Goal: Transaction & Acquisition: Purchase product/service

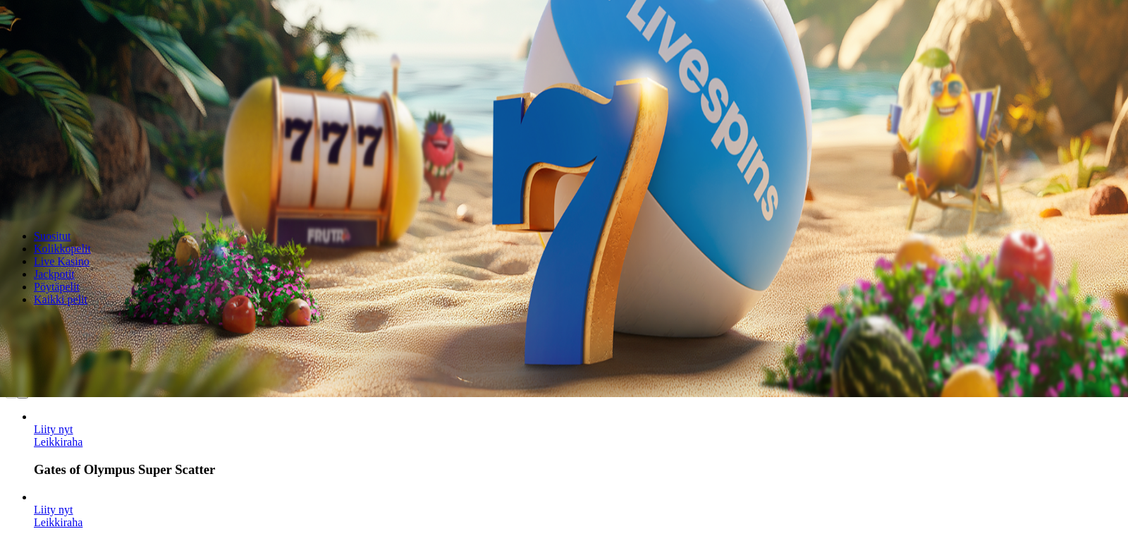
scroll to position [288, 0]
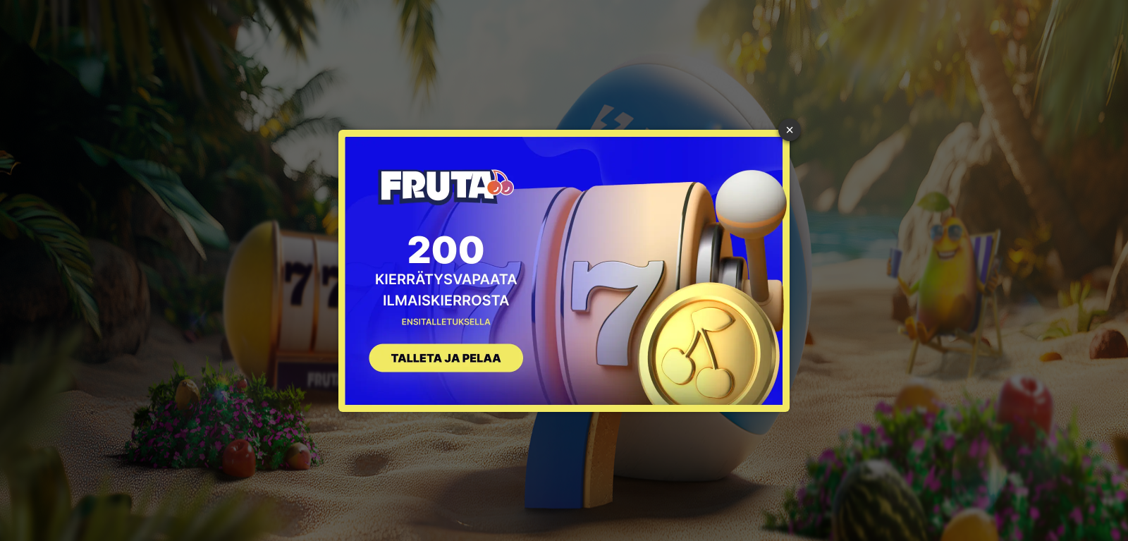
click at [793, 127] on link "×" at bounding box center [789, 129] width 23 height 23
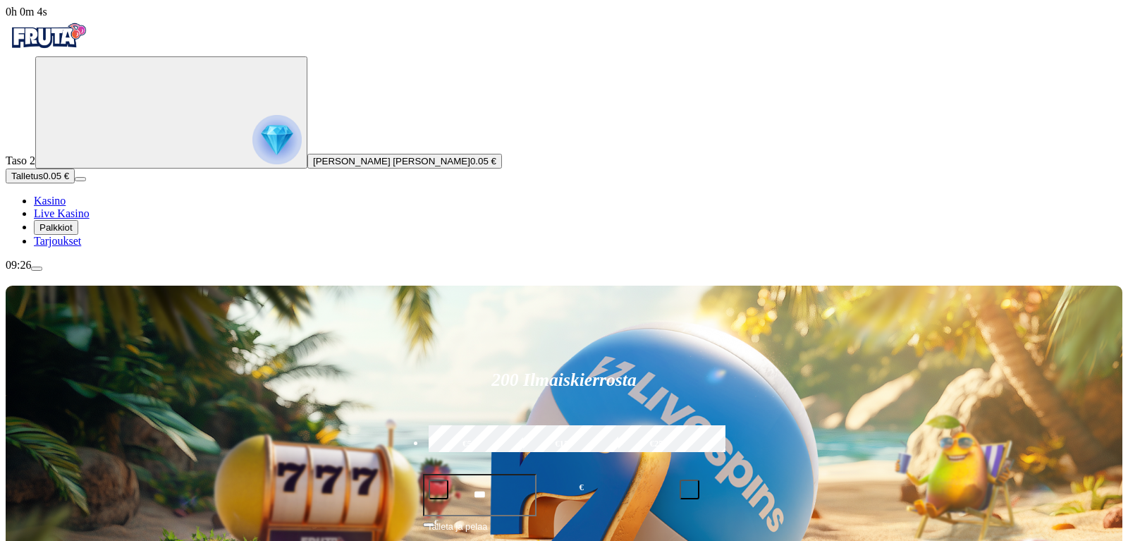
click at [43, 181] on span "Talletus" at bounding box center [27, 176] width 32 height 11
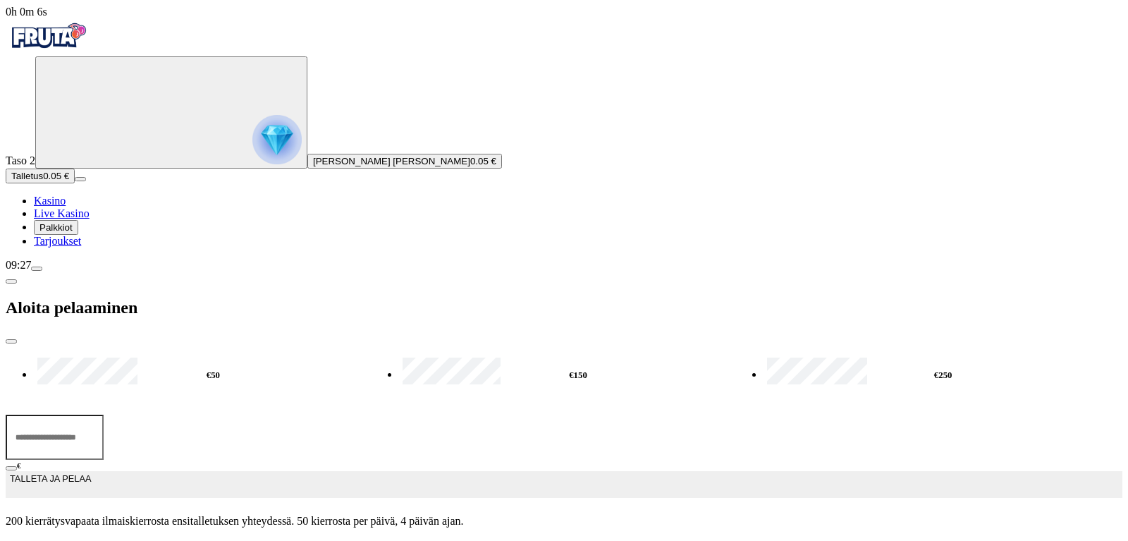
drag, startPoint x: 300, startPoint y: 118, endPoint x: 106, endPoint y: 9, distance: 221.9
click at [6, 415] on input "***" at bounding box center [55, 437] width 98 height 45
type input "**"
click at [91, 472] on span "TALLETA JA PELAA" at bounding box center [50, 484] width 81 height 25
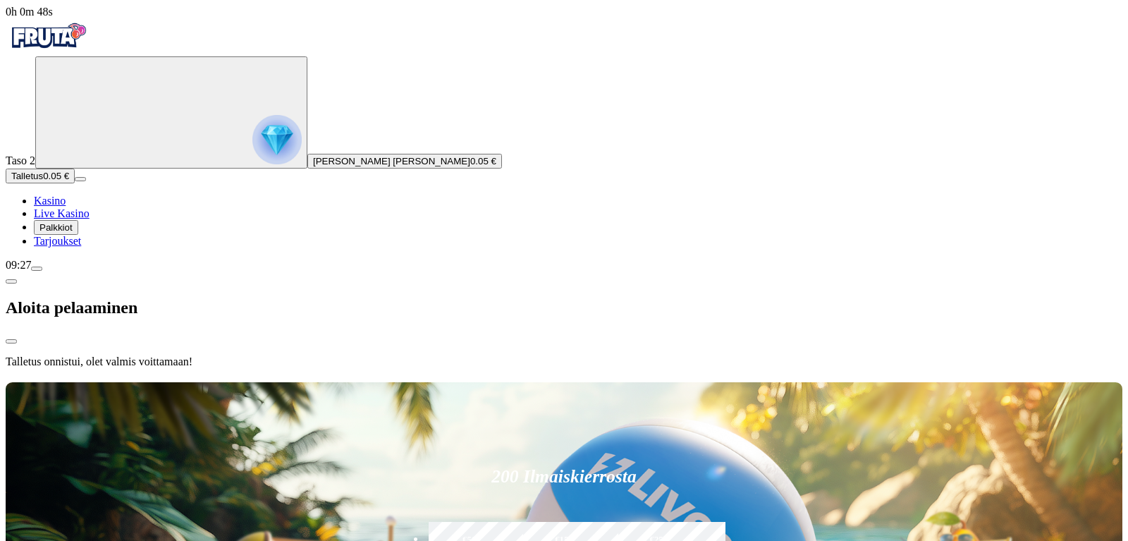
click at [393, 355] on div "Talletus onnistui, olet valmis voittamaan!" at bounding box center [564, 361] width 1117 height 13
click at [648, 379] on div at bounding box center [564, 379] width 1117 height 0
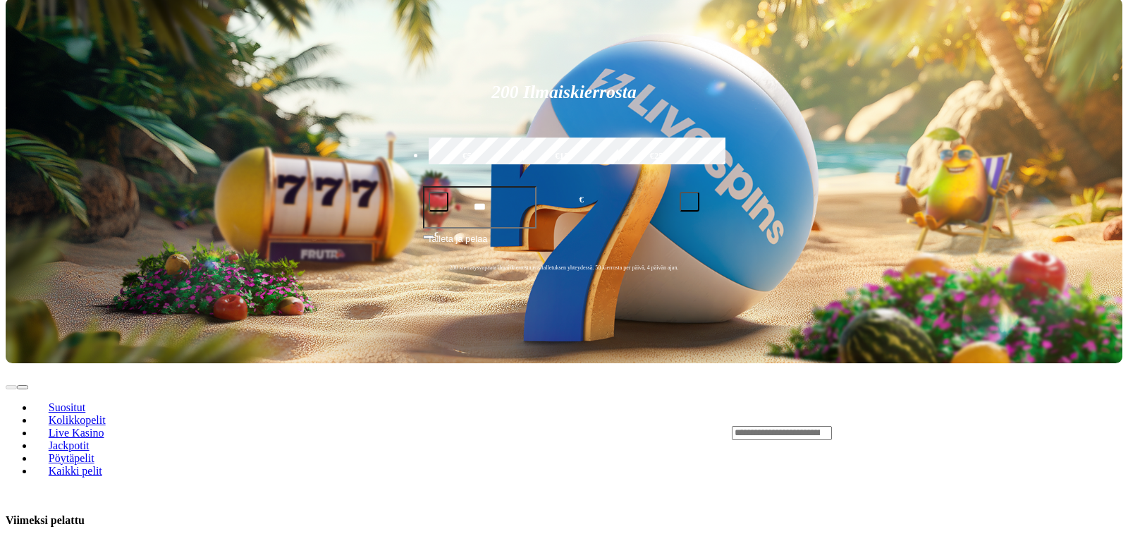
scroll to position [575, 0]
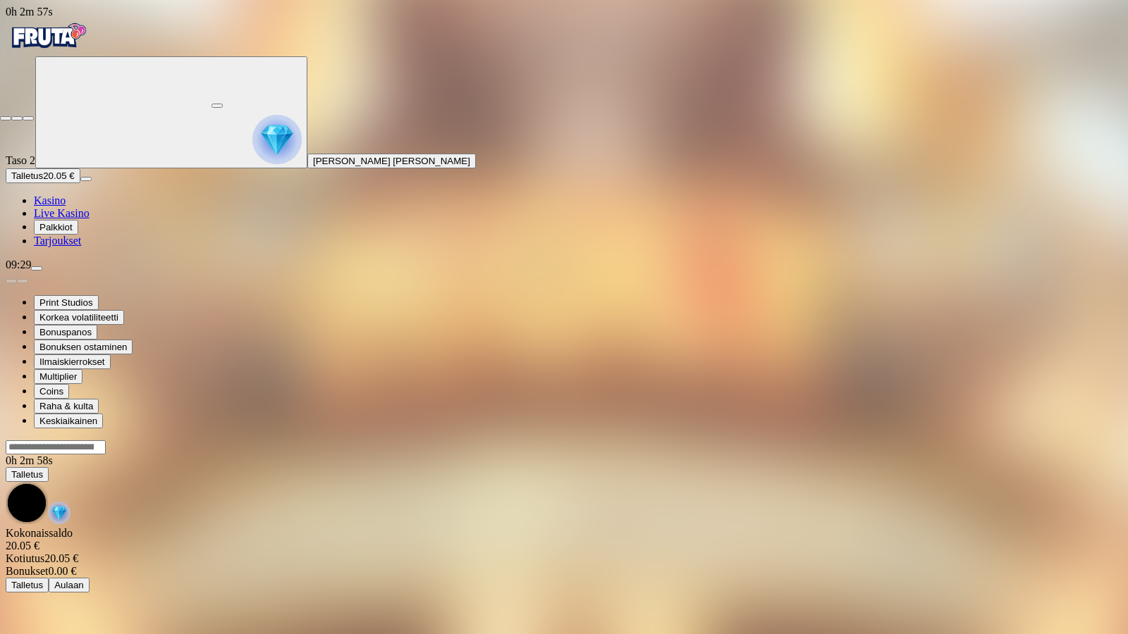
click at [28, 118] on span "fullscreen-exit icon" at bounding box center [28, 118] width 0 height 0
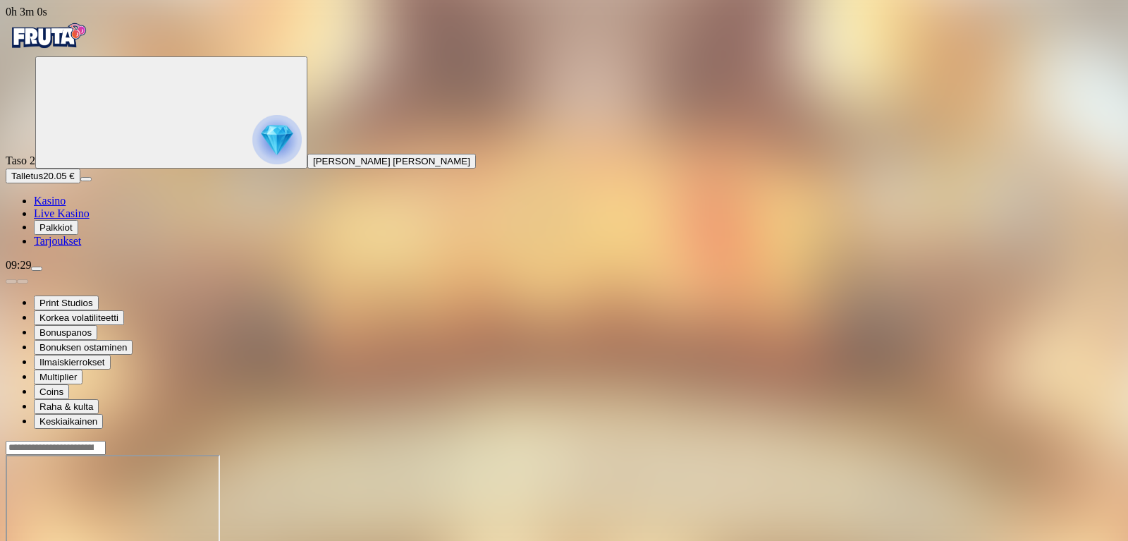
click at [66, 207] on span "Kasino" at bounding box center [50, 201] width 32 height 12
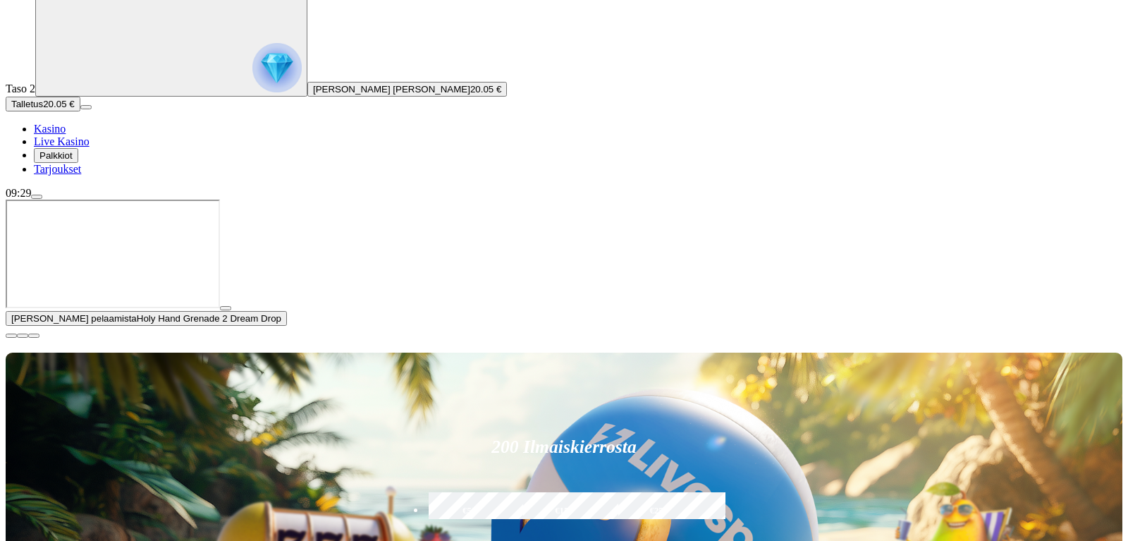
scroll to position [216, 0]
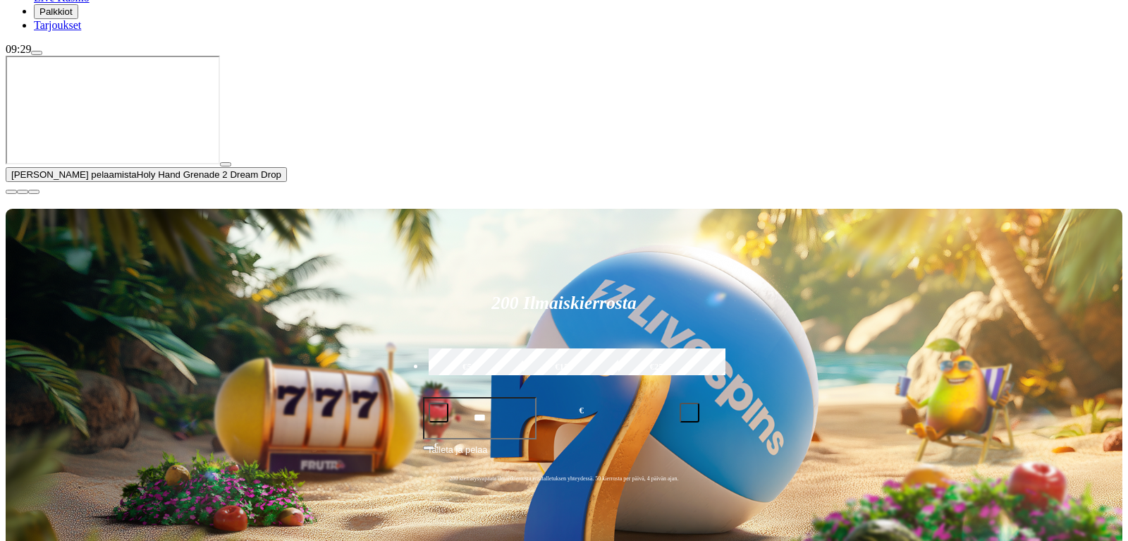
click at [11, 192] on span "close icon" at bounding box center [11, 192] width 0 height 0
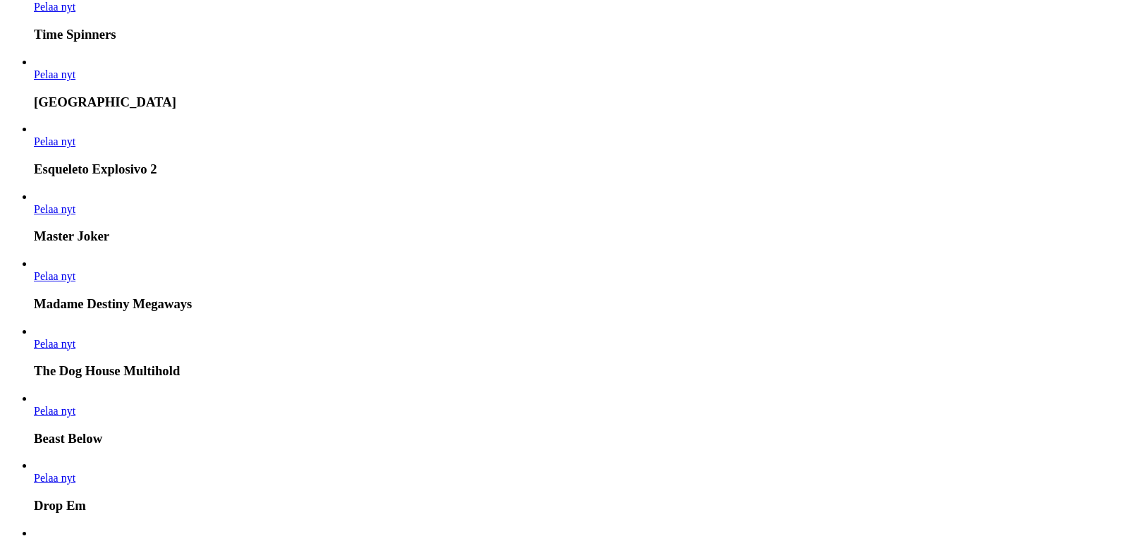
scroll to position [863, 0]
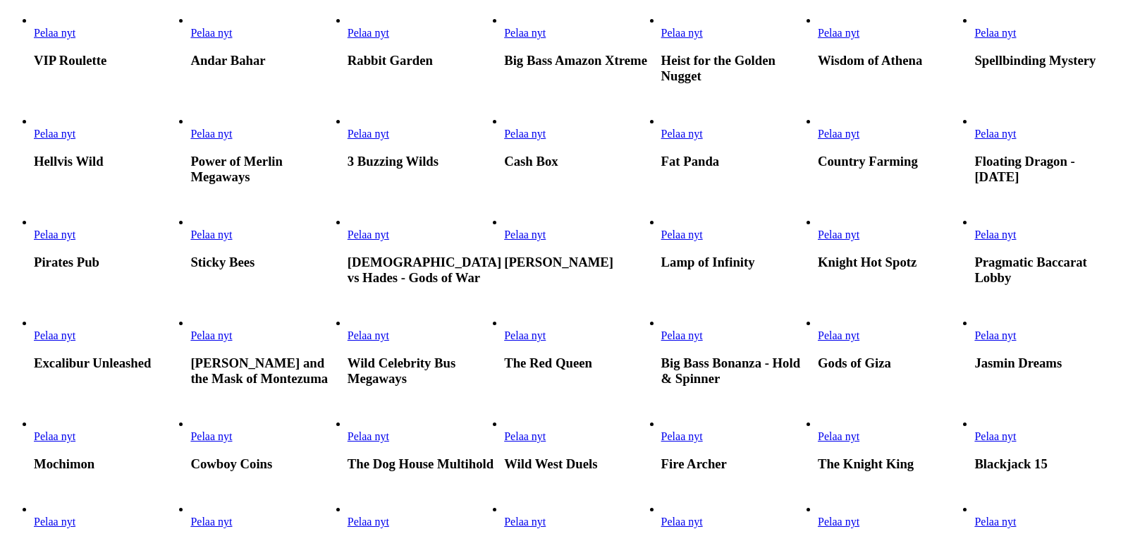
scroll to position [503, 0]
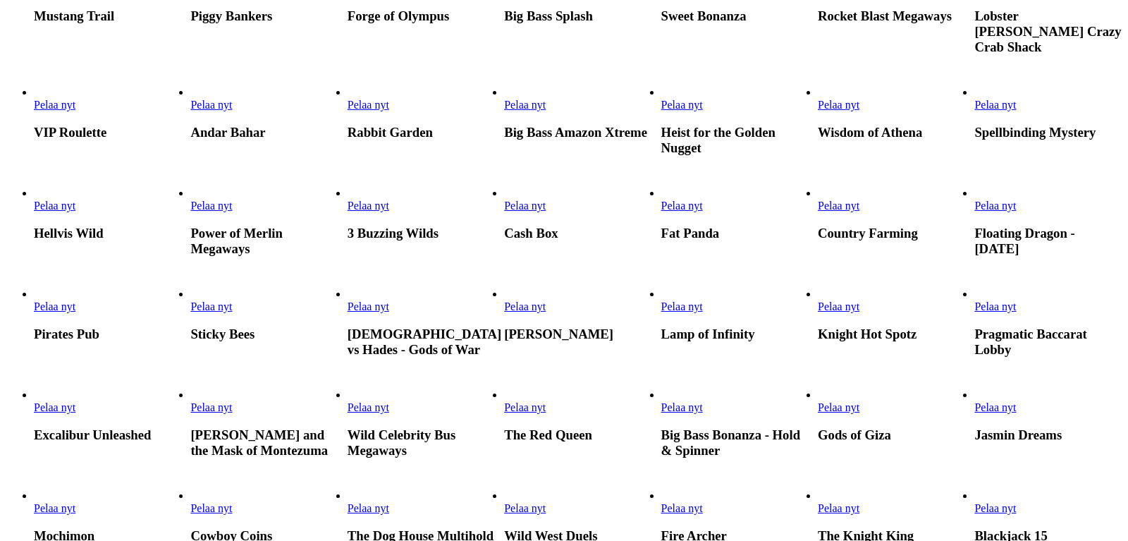
click at [389, 312] on link "Pelaa nyt" at bounding box center [369, 306] width 42 height 12
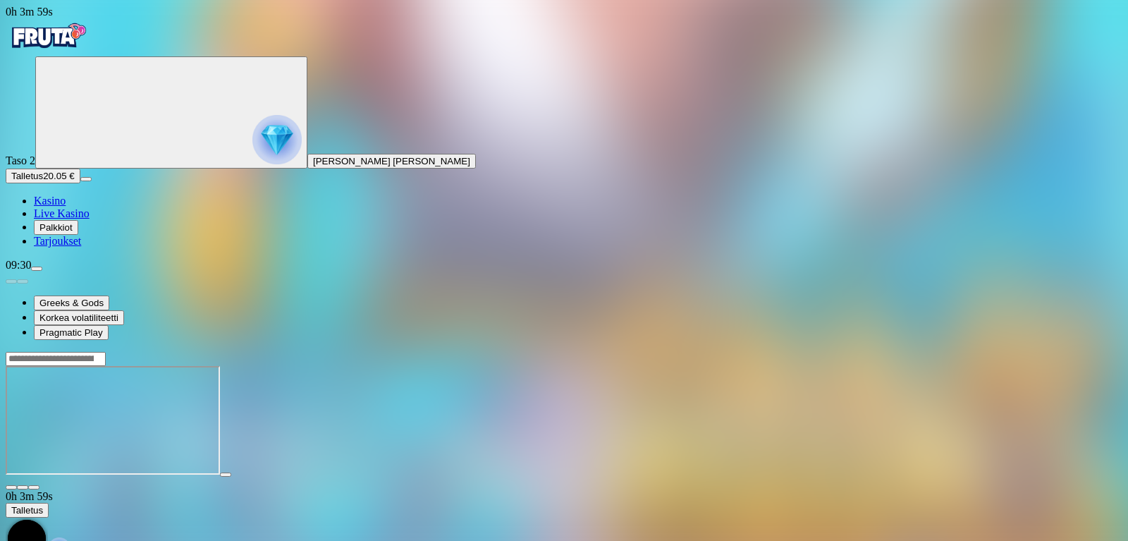
click at [34, 487] on span "fullscreen icon" at bounding box center [34, 487] width 0 height 0
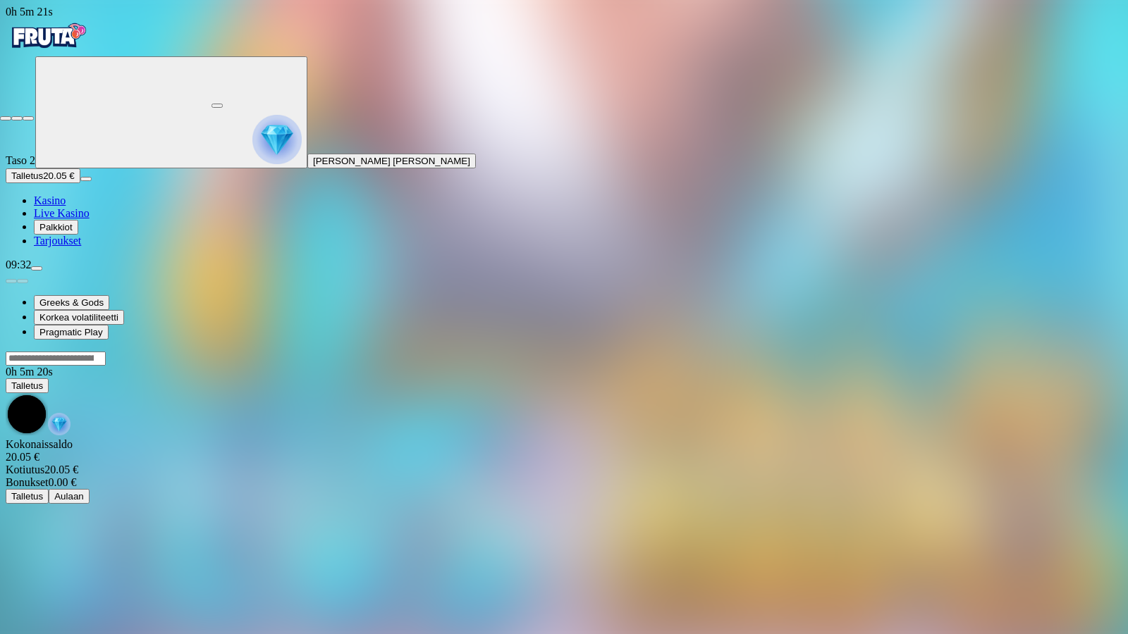
click at [28, 118] on span "fullscreen-exit icon" at bounding box center [28, 118] width 0 height 0
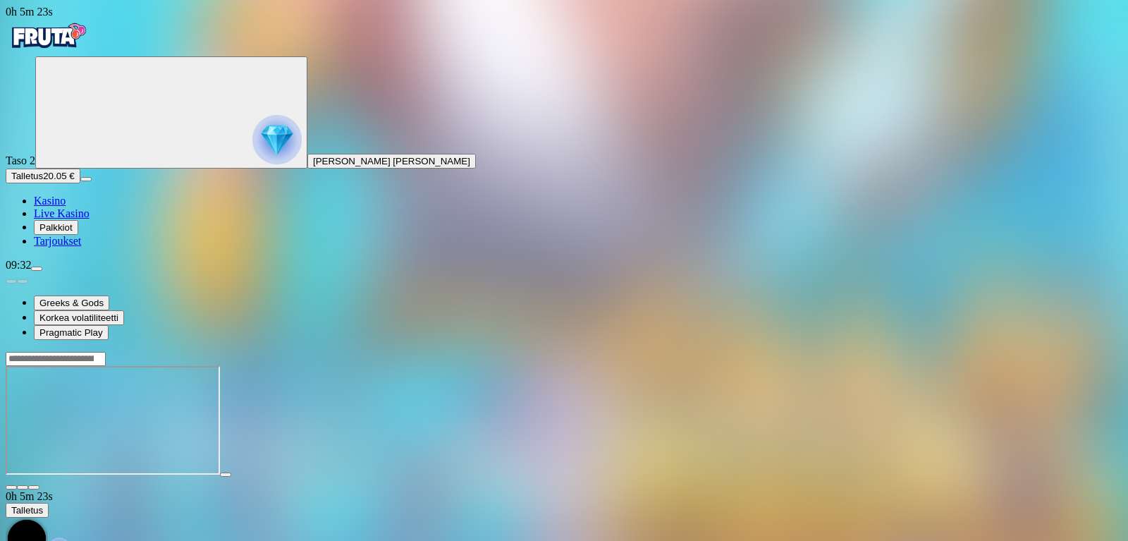
click at [66, 207] on span "Kasino" at bounding box center [50, 201] width 32 height 12
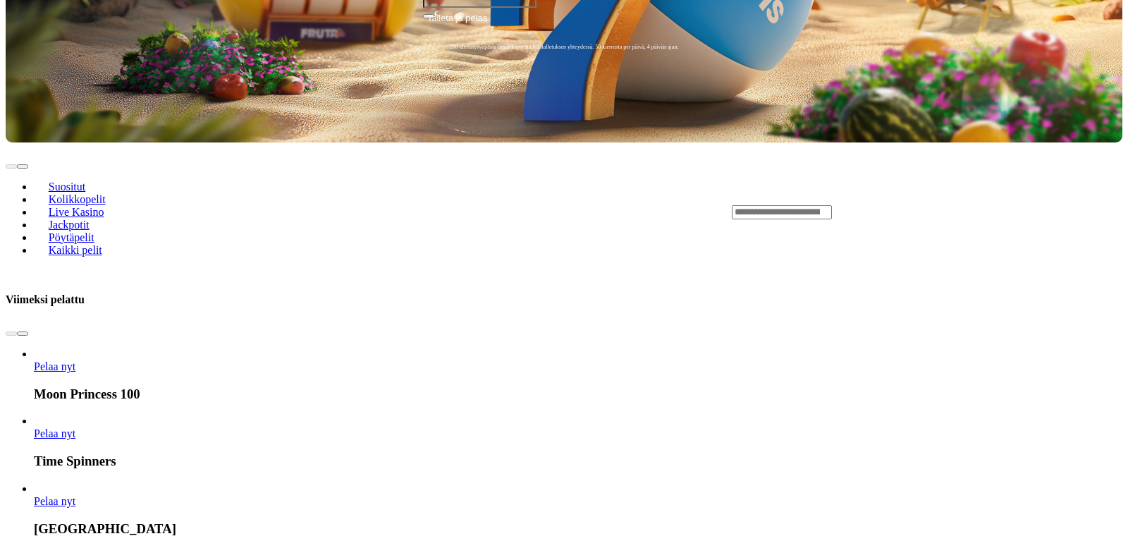
scroll to position [791, 0]
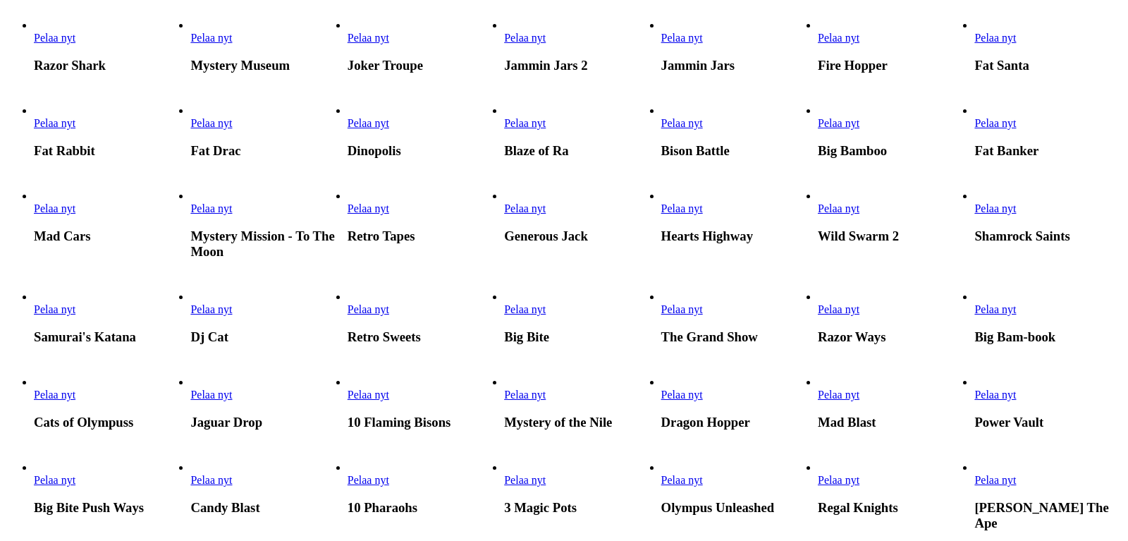
scroll to position [575, 0]
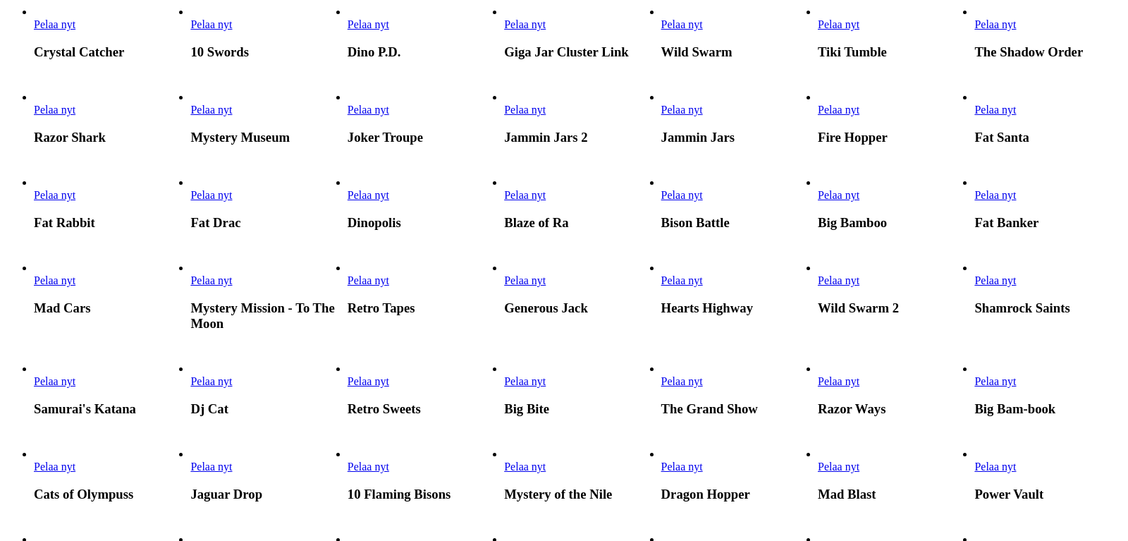
click at [389, 283] on span "Pelaa nyt" at bounding box center [369, 280] width 42 height 12
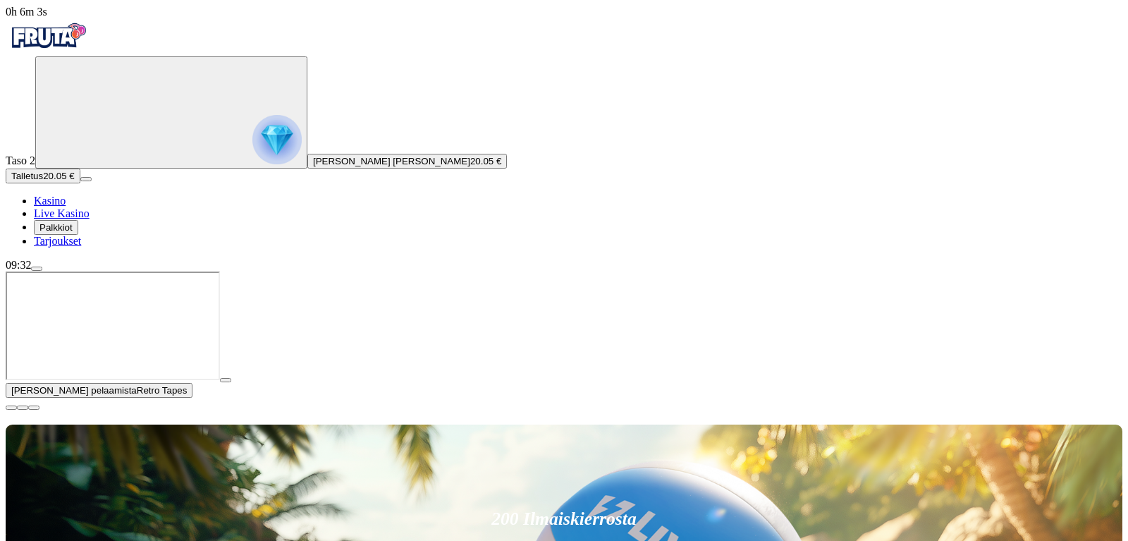
click at [226, 380] on span "play icon" at bounding box center [226, 380] width 0 height 0
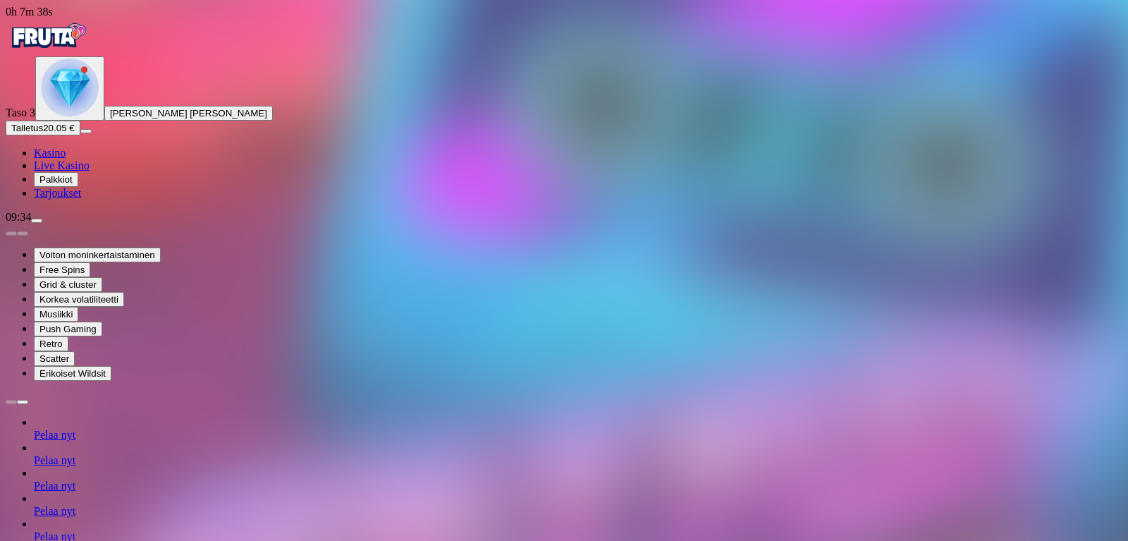
click at [85, 200] on nav "Kasino Live Kasino Palkkiot Tarjoukset" at bounding box center [564, 173] width 1117 height 53
click at [66, 159] on span "Kasino" at bounding box center [50, 153] width 32 height 12
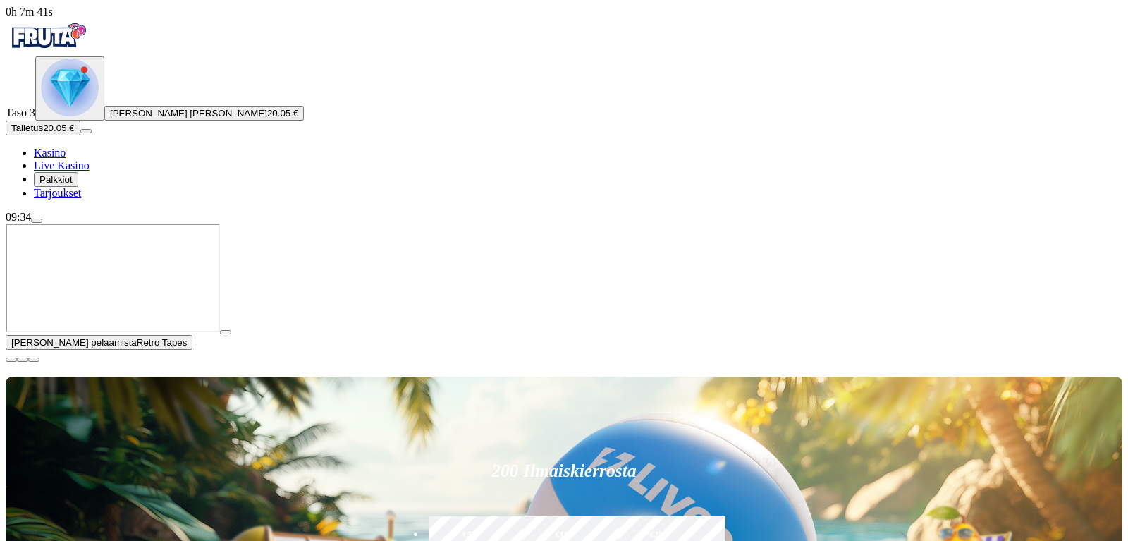
scroll to position [72, 0]
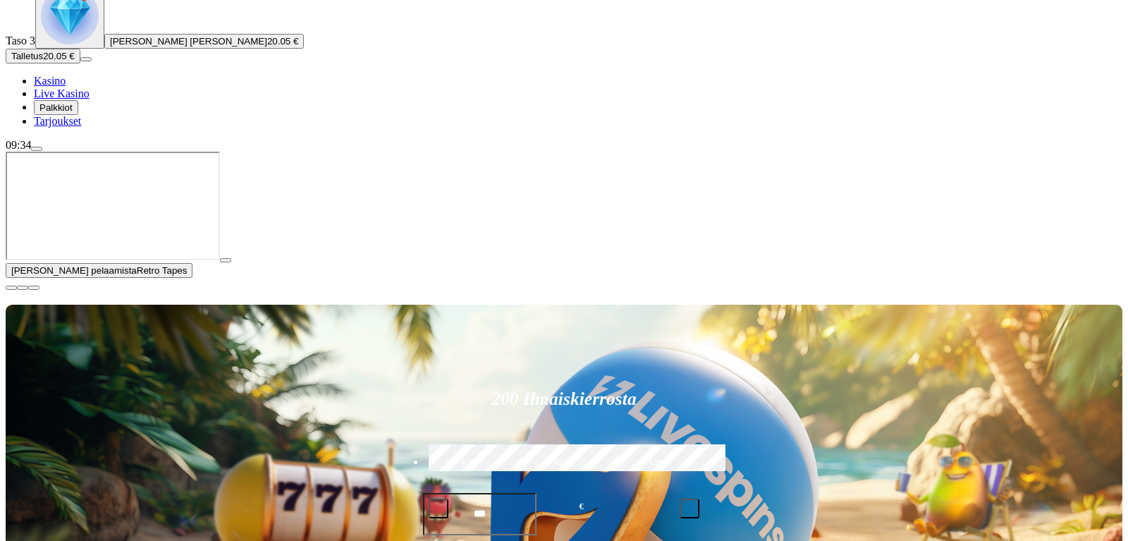
click at [91, 44] on img "Primary" at bounding box center [70, 16] width 58 height 58
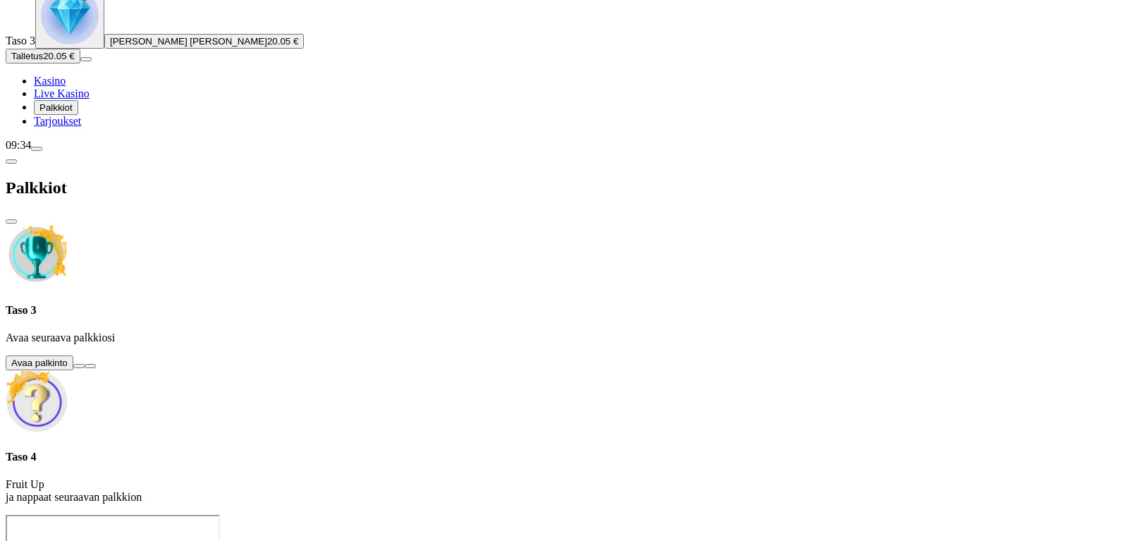
click at [85, 364] on button at bounding box center [78, 366] width 11 height 4
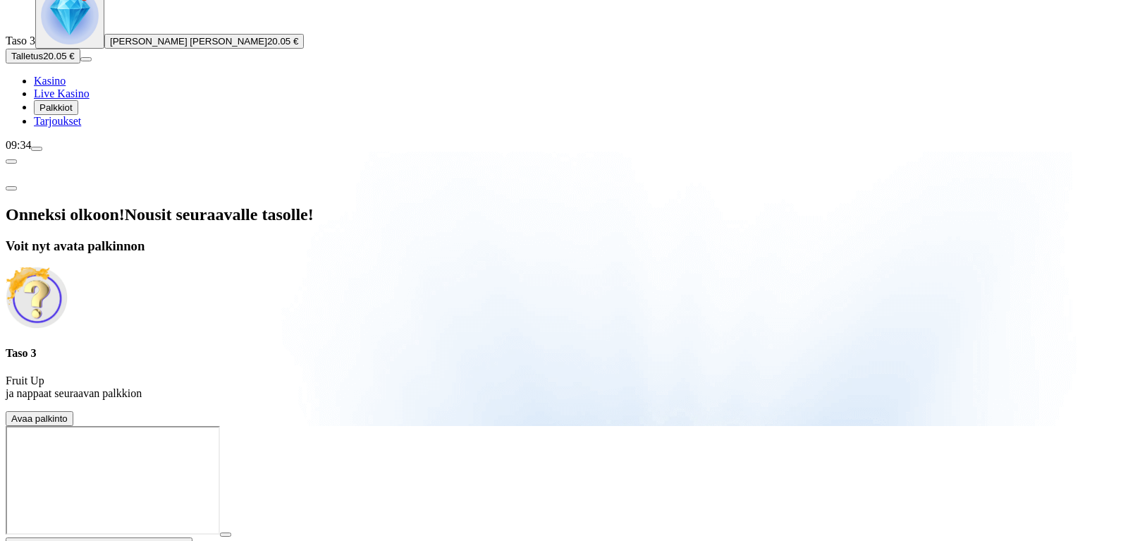
click at [73, 411] on button "Avaa palkinto" at bounding box center [40, 418] width 68 height 15
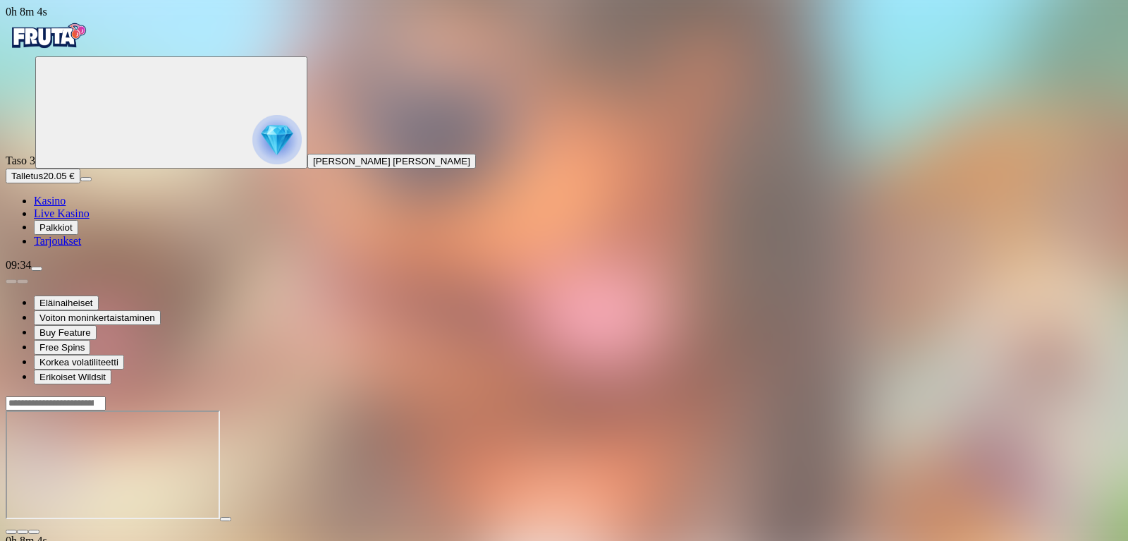
click at [39, 529] on button "button" at bounding box center [33, 531] width 11 height 4
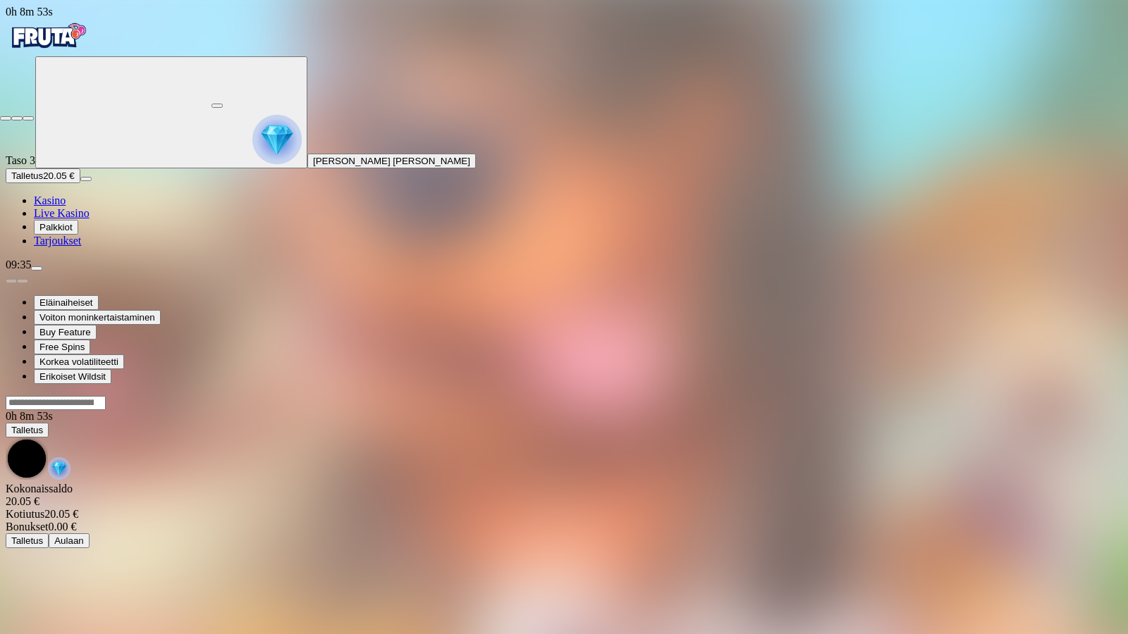
click at [34, 116] on button "button" at bounding box center [28, 118] width 11 height 4
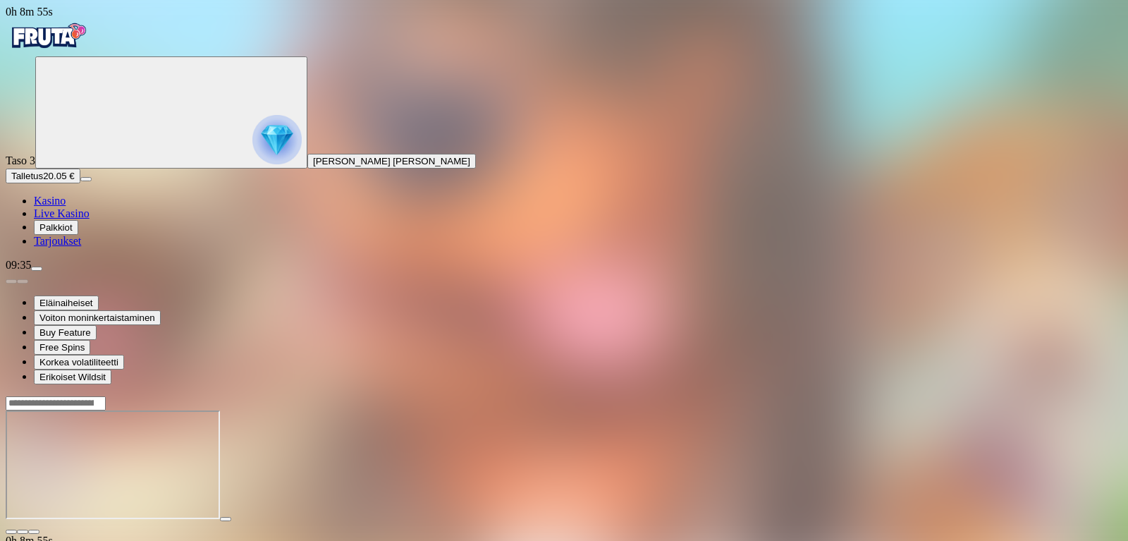
click at [66, 207] on span "Kasino" at bounding box center [50, 201] width 32 height 12
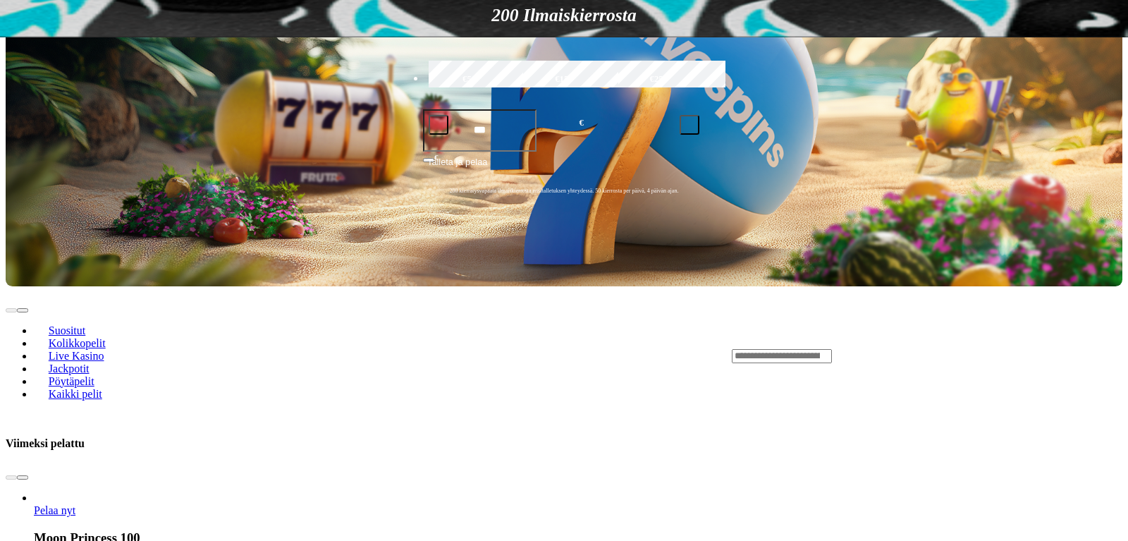
scroll to position [575, 0]
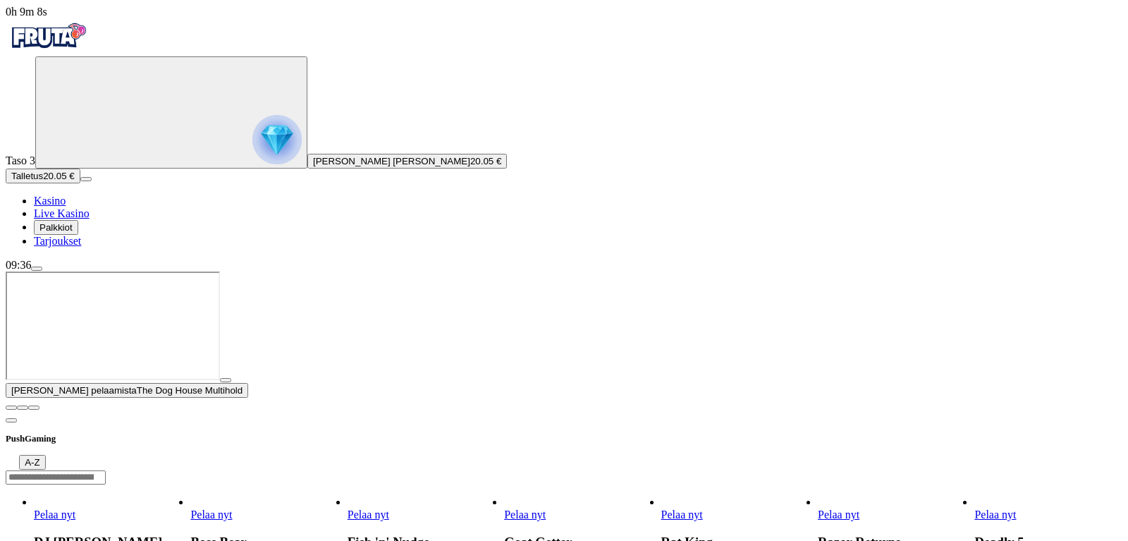
click at [818, 521] on link "Razor Returns" at bounding box center [818, 521] width 0 height 0
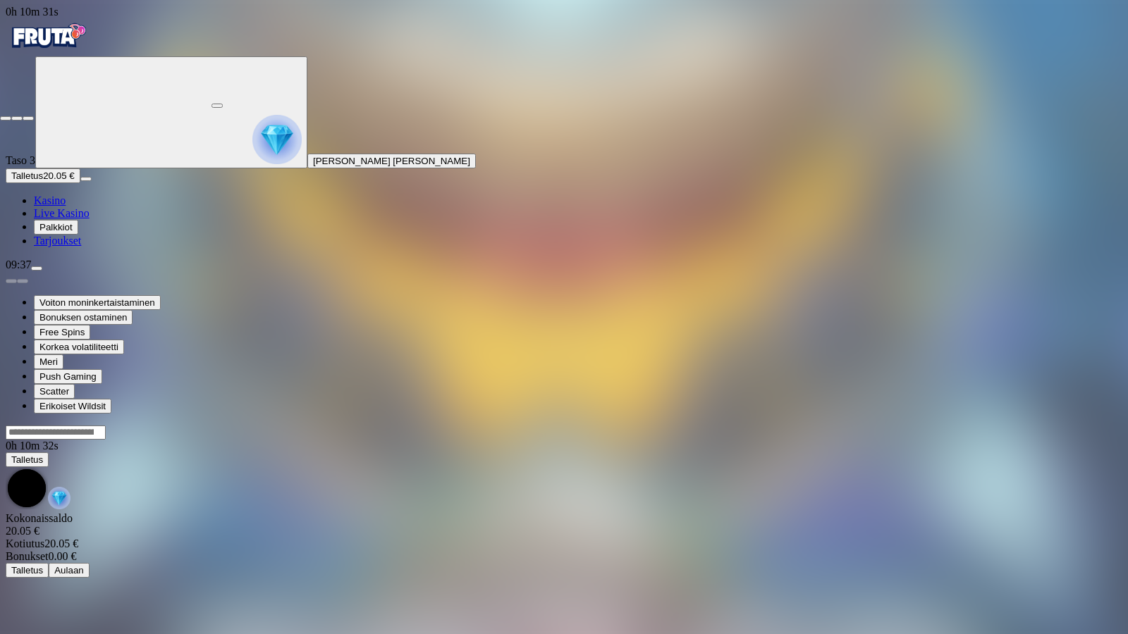
click at [6, 118] on span "close icon" at bounding box center [6, 118] width 0 height 0
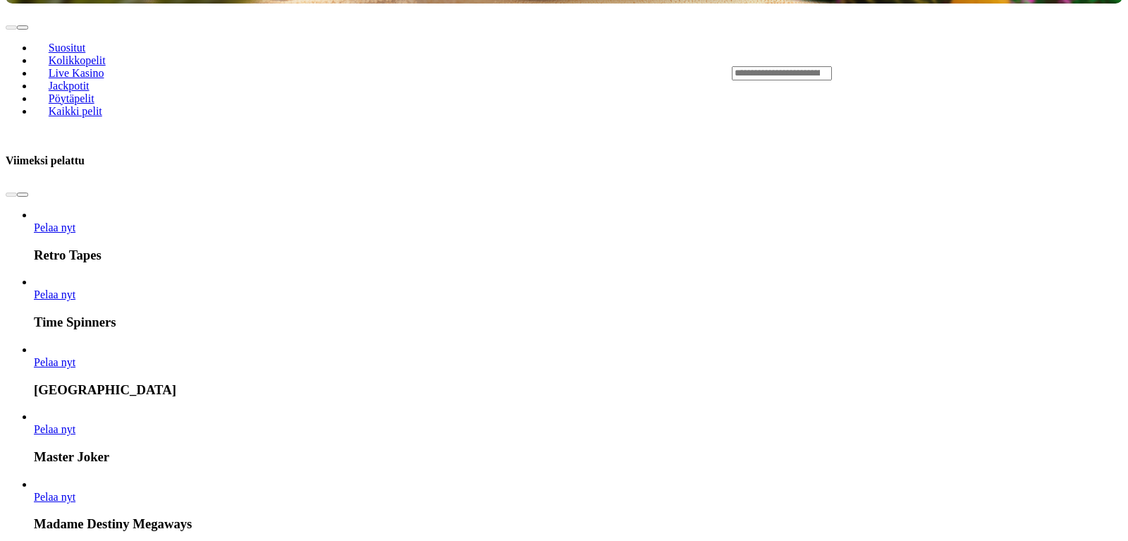
scroll to position [791, 0]
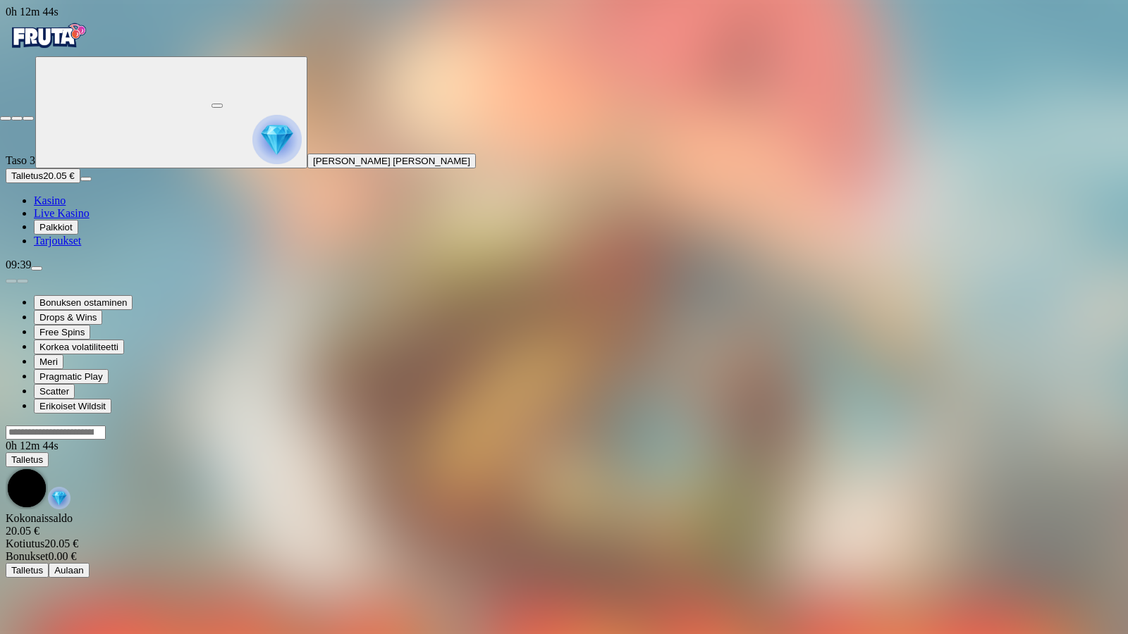
click at [6, 118] on span "close icon" at bounding box center [6, 118] width 0 height 0
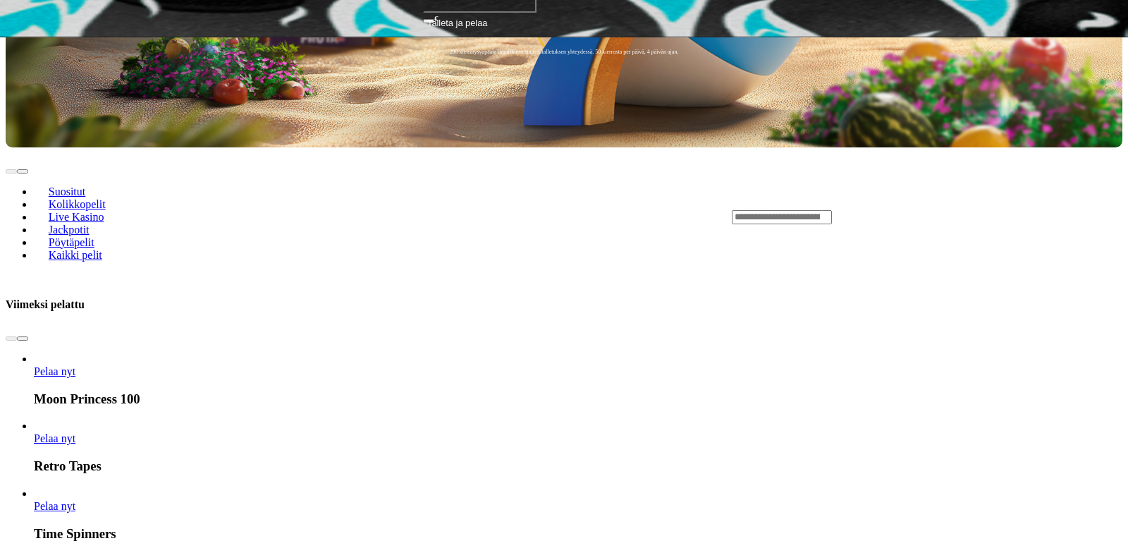
scroll to position [647, 0]
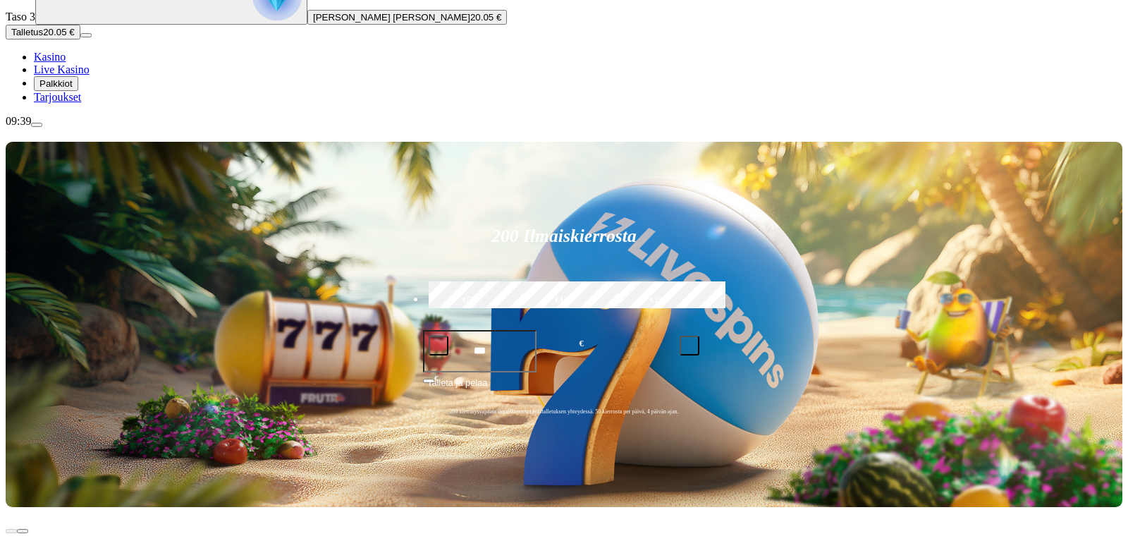
scroll to position [288, 0]
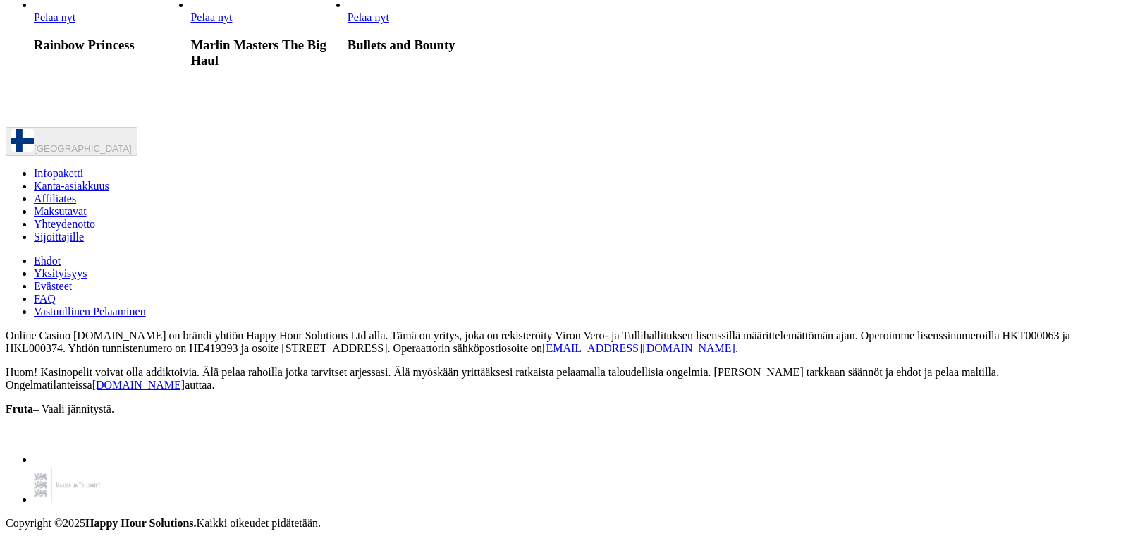
scroll to position [3667, 0]
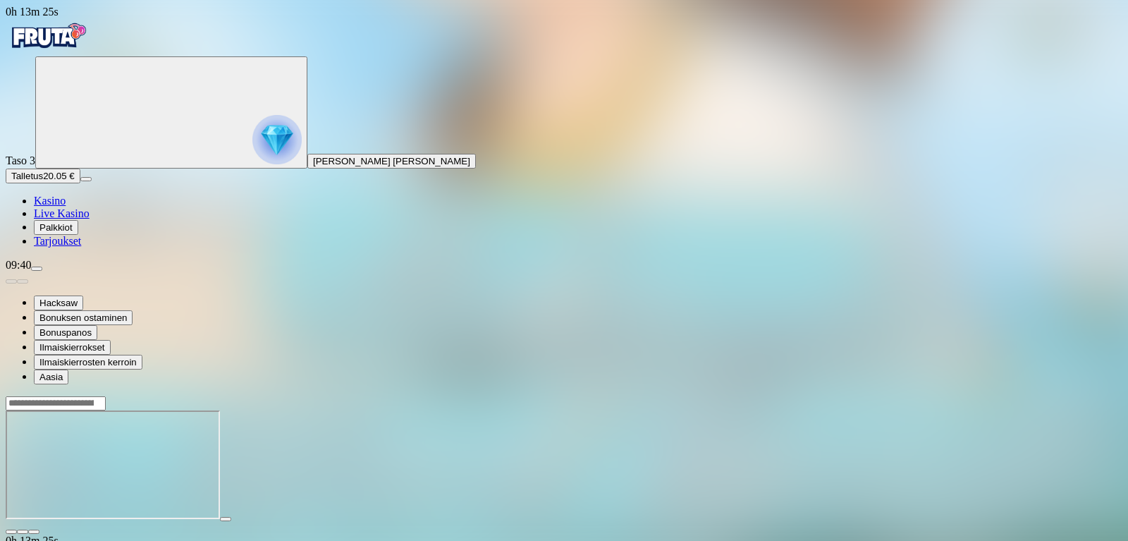
click at [39, 529] on button "button" at bounding box center [33, 531] width 11 height 4
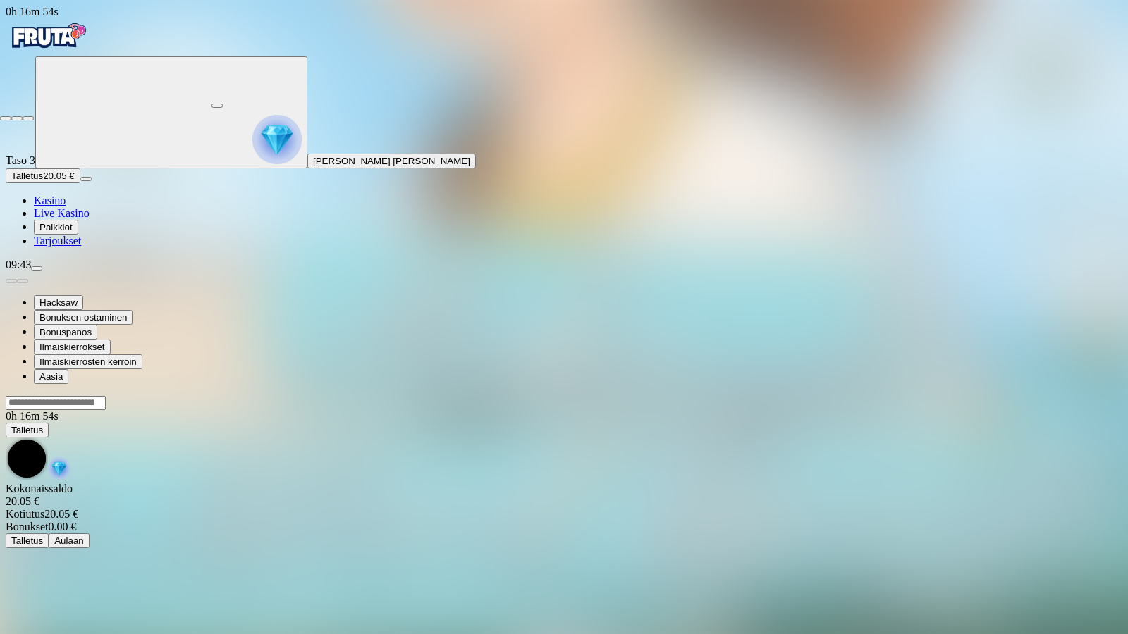
click at [28, 118] on span "fullscreen-exit icon" at bounding box center [28, 118] width 0 height 0
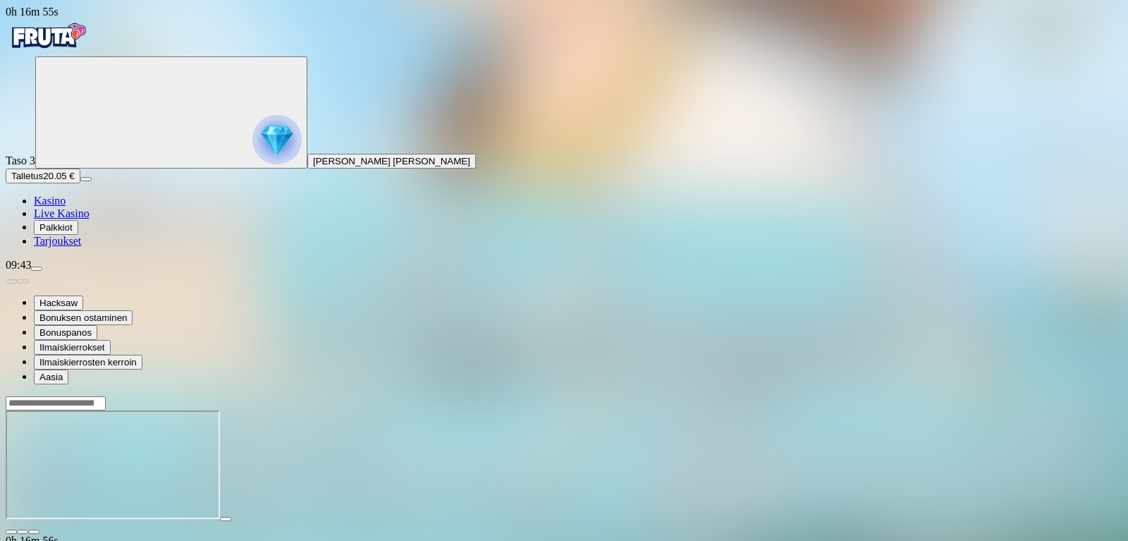
click at [80, 183] on button "Talletus 20.05 €" at bounding box center [43, 175] width 75 height 15
drag, startPoint x: 362, startPoint y: 118, endPoint x: 0, endPoint y: 145, distance: 362.6
type input "**"
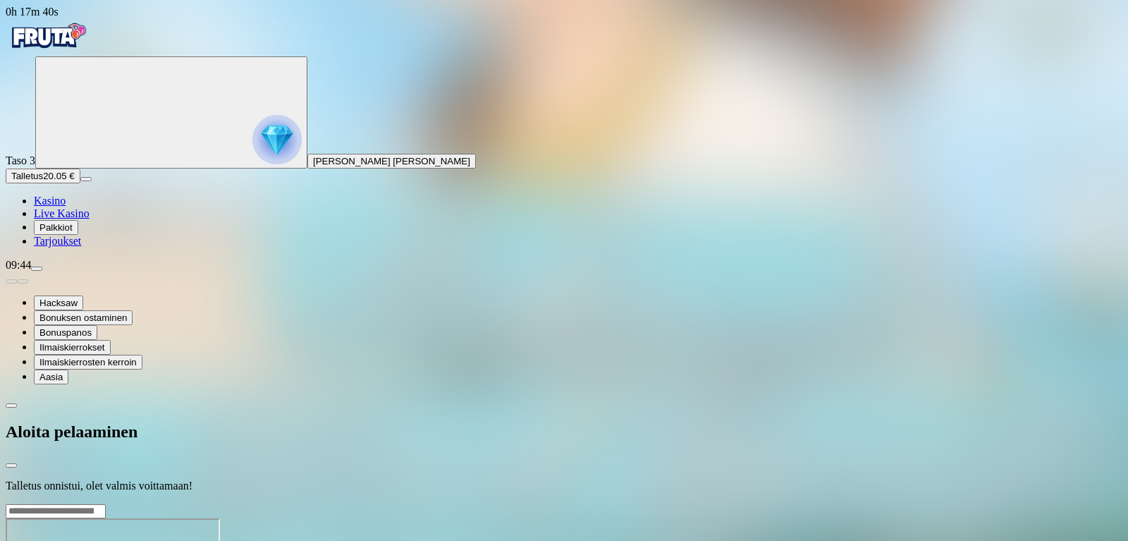
click at [644, 503] on div at bounding box center [564, 503] width 1117 height 0
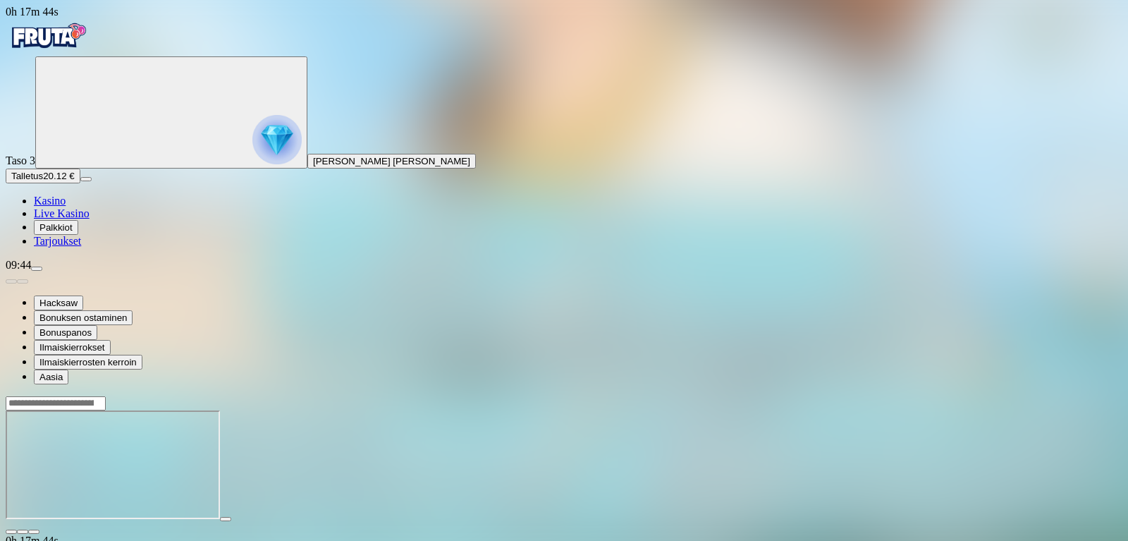
click at [34, 532] on span "fullscreen icon" at bounding box center [34, 532] width 0 height 0
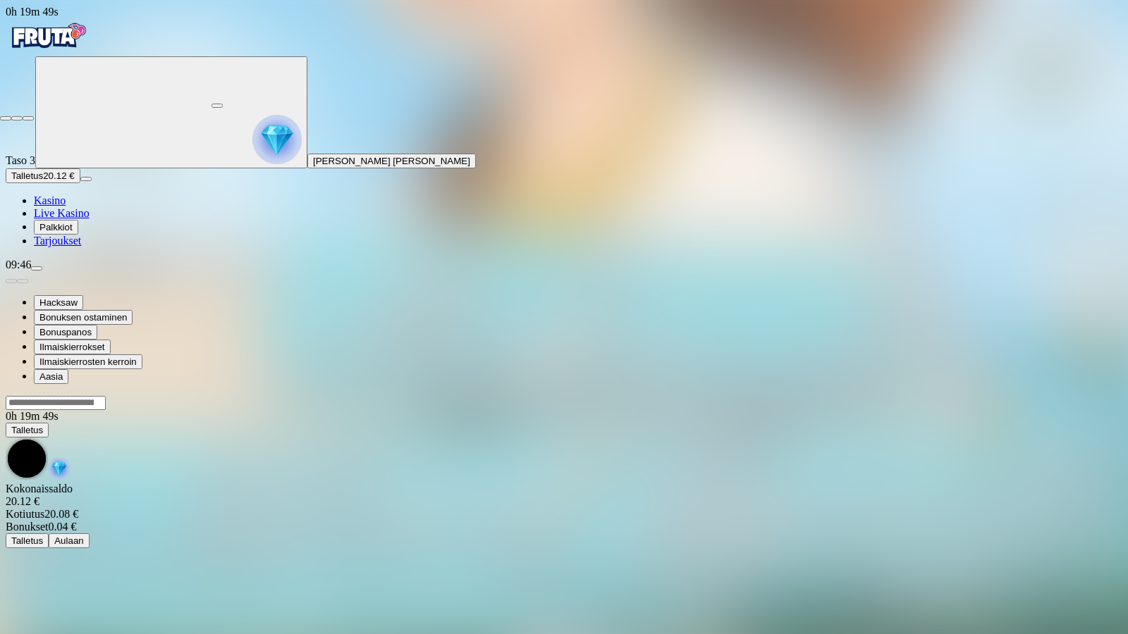
click at [6, 118] on span "close icon" at bounding box center [6, 118] width 0 height 0
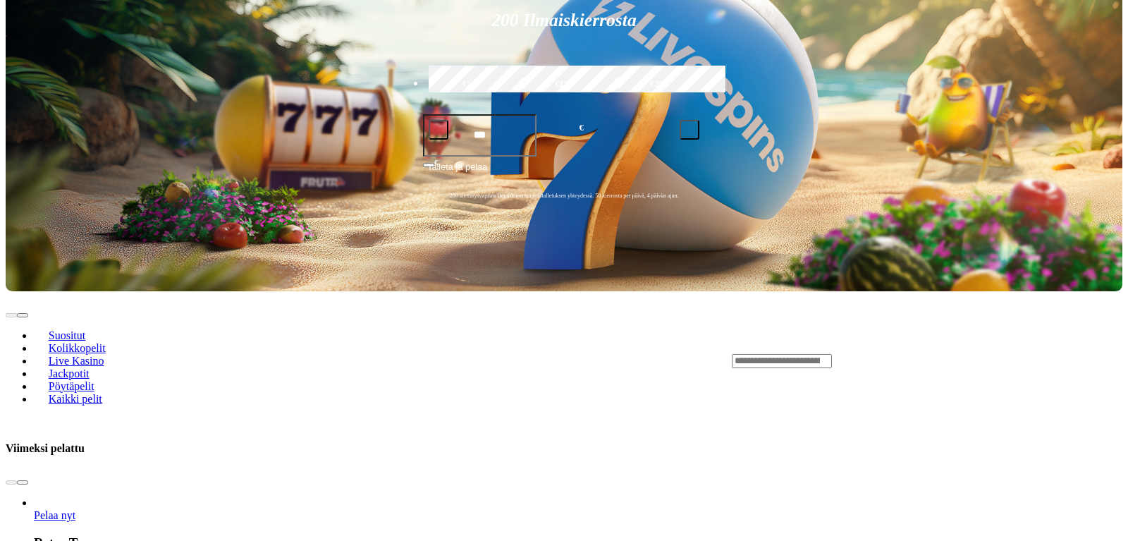
scroll to position [144, 0]
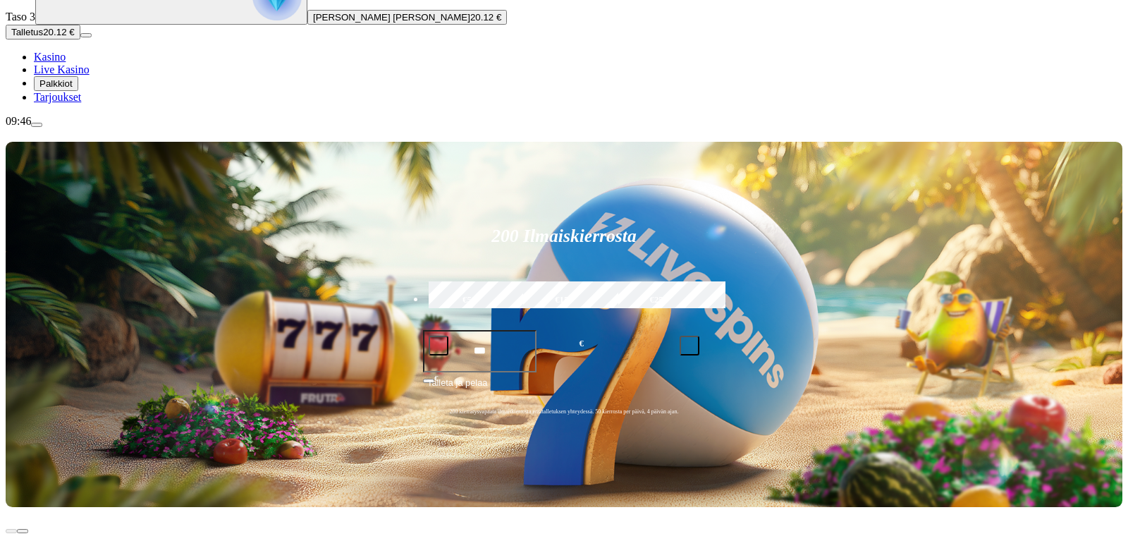
type input "****"
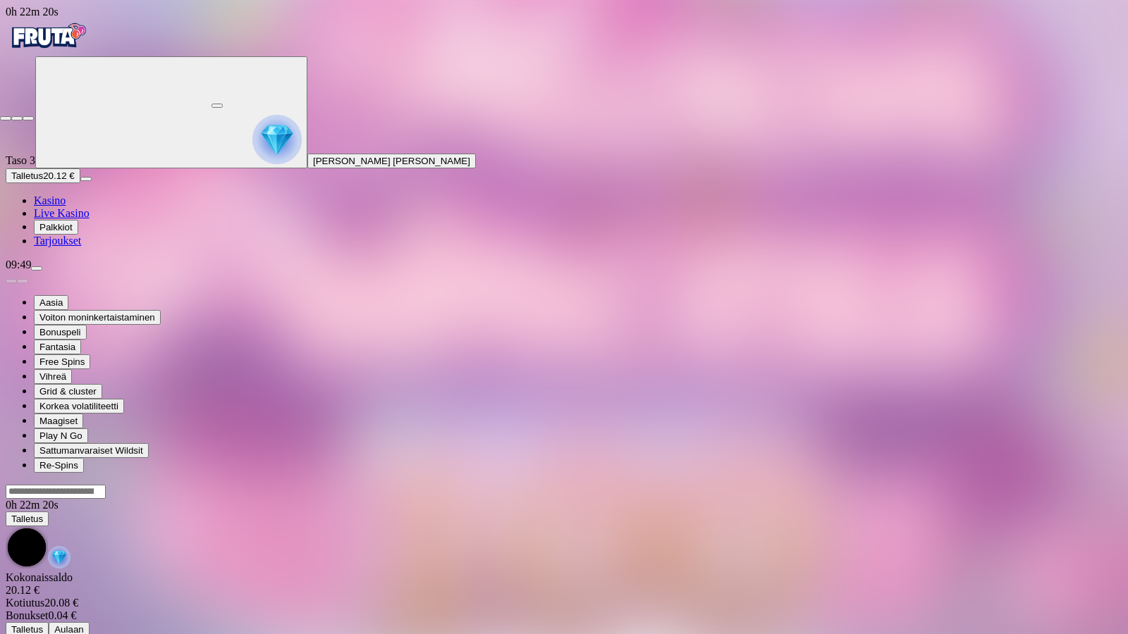
click at [6, 118] on span "close icon" at bounding box center [6, 118] width 0 height 0
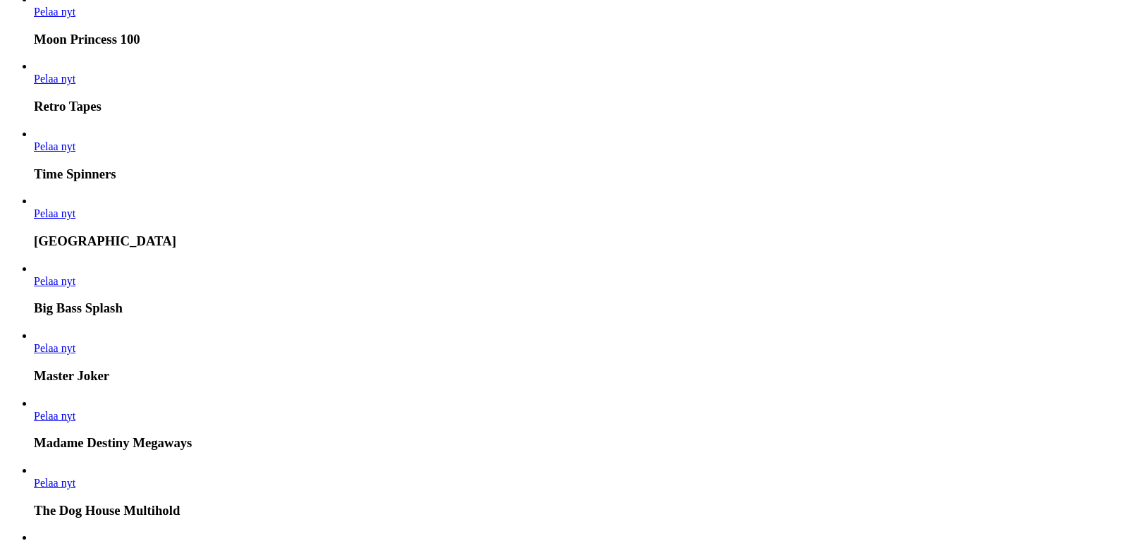
scroll to position [719, 0]
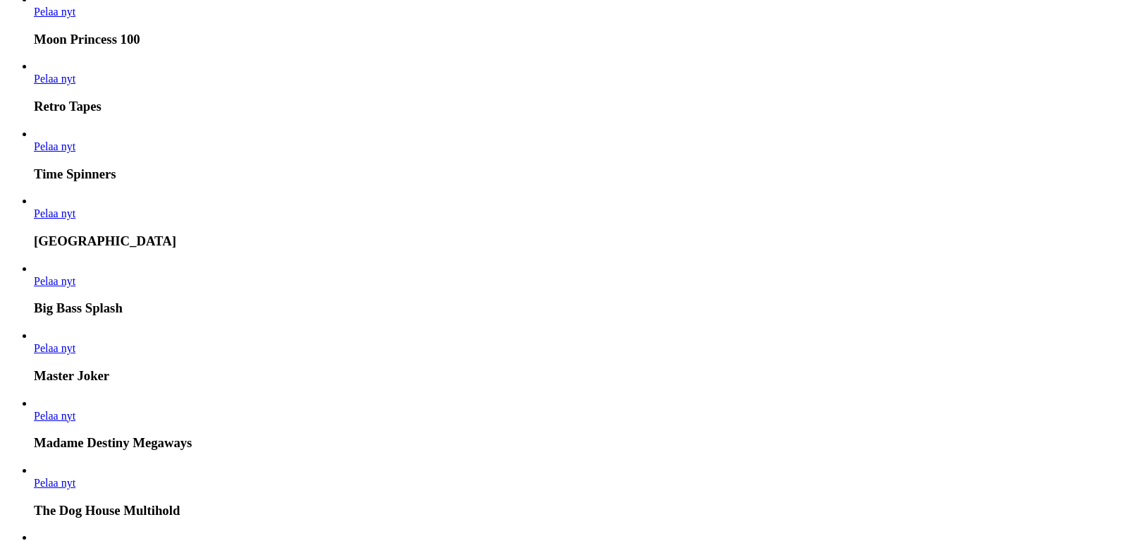
scroll to position [791, 0]
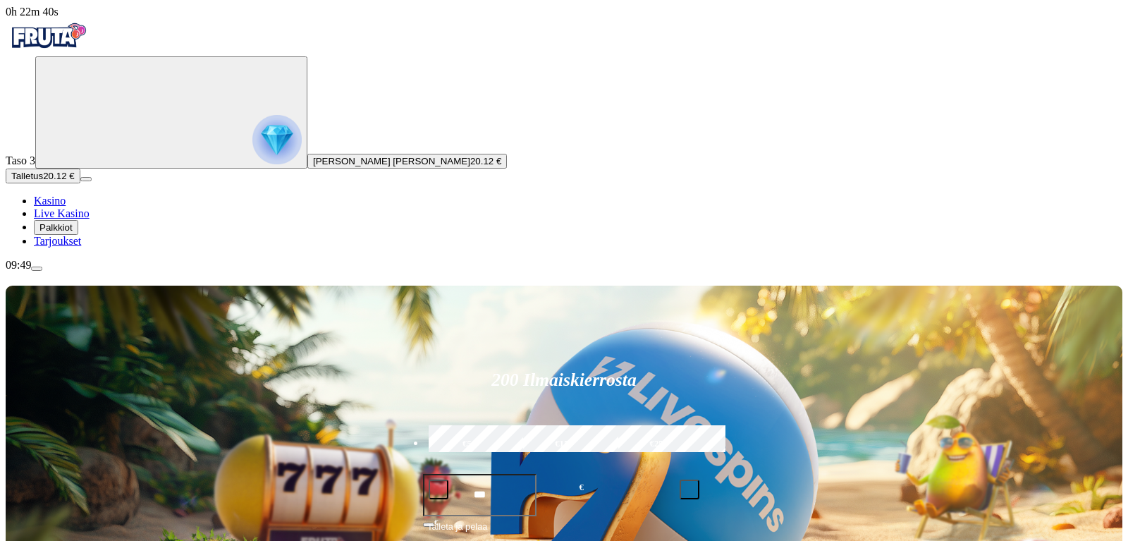
scroll to position [216, 0]
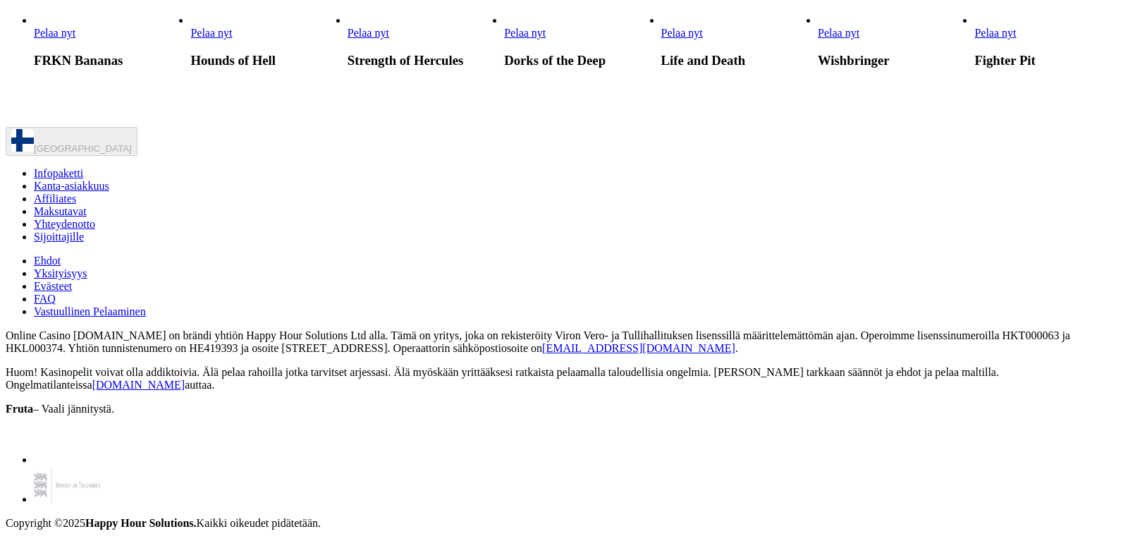
scroll to position [2589, 0]
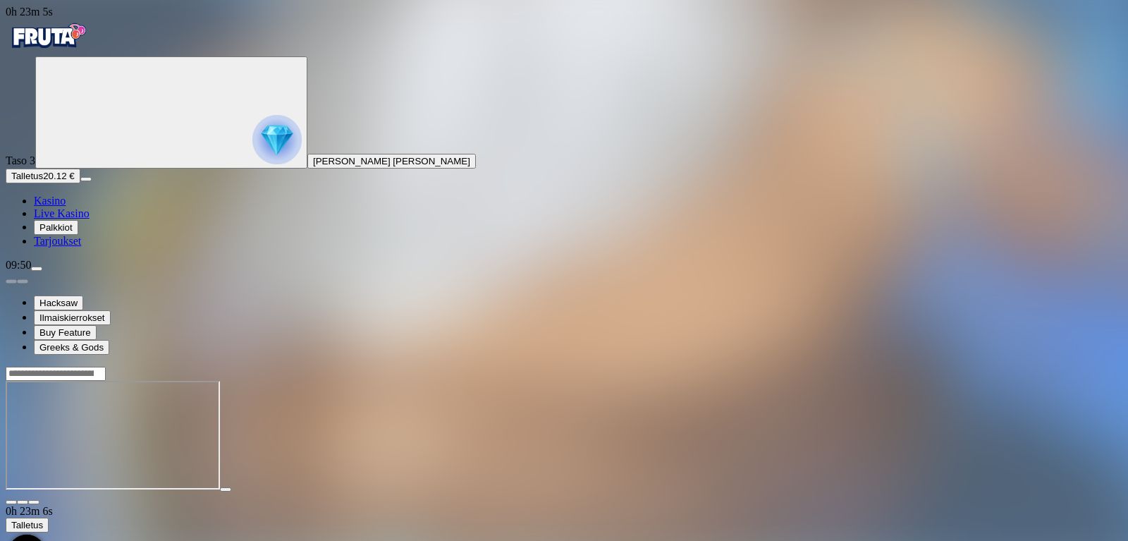
click at [34, 502] on span "fullscreen icon" at bounding box center [34, 502] width 0 height 0
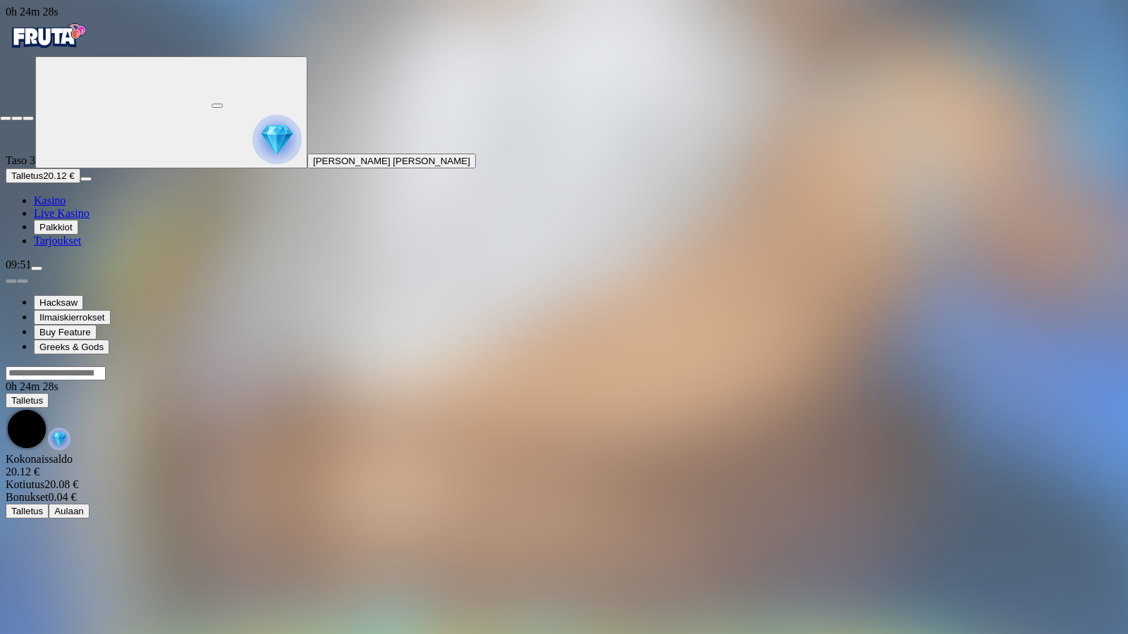
click at [28, 118] on span "fullscreen-exit icon" at bounding box center [28, 118] width 0 height 0
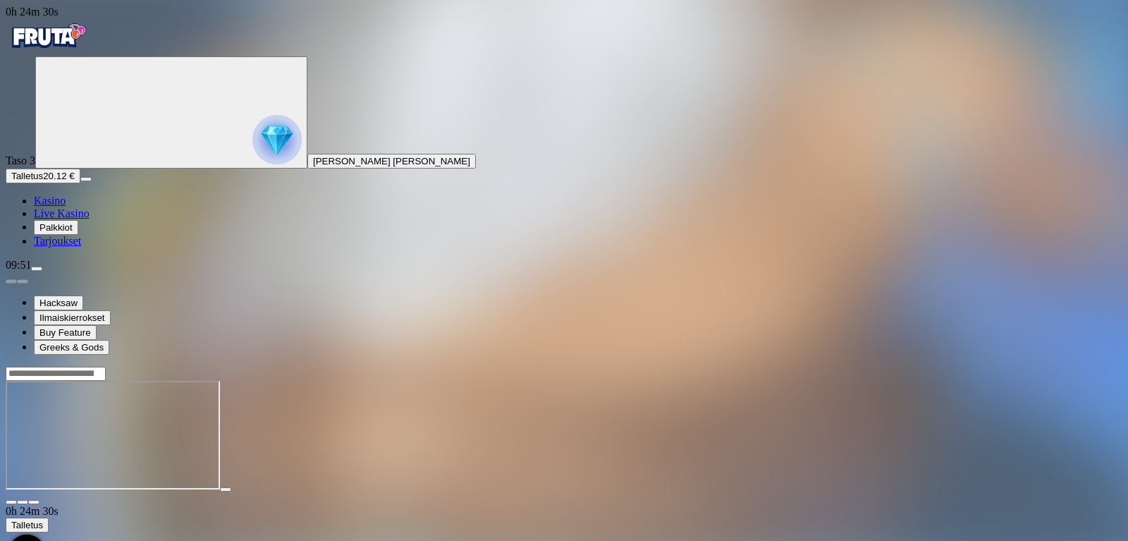
click at [66, 207] on span "Kasino" at bounding box center [50, 201] width 32 height 12
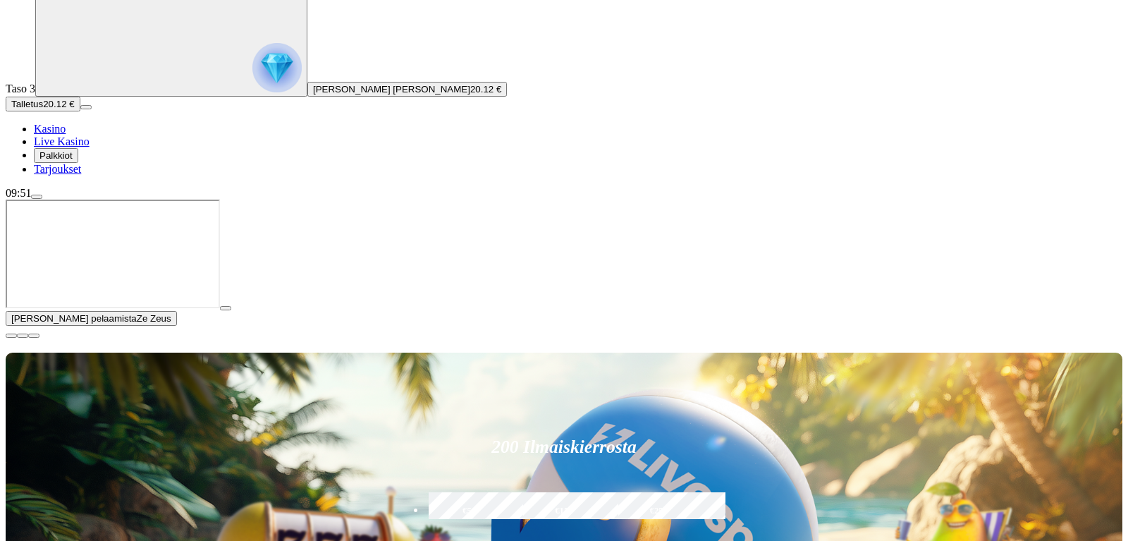
scroll to position [575, 0]
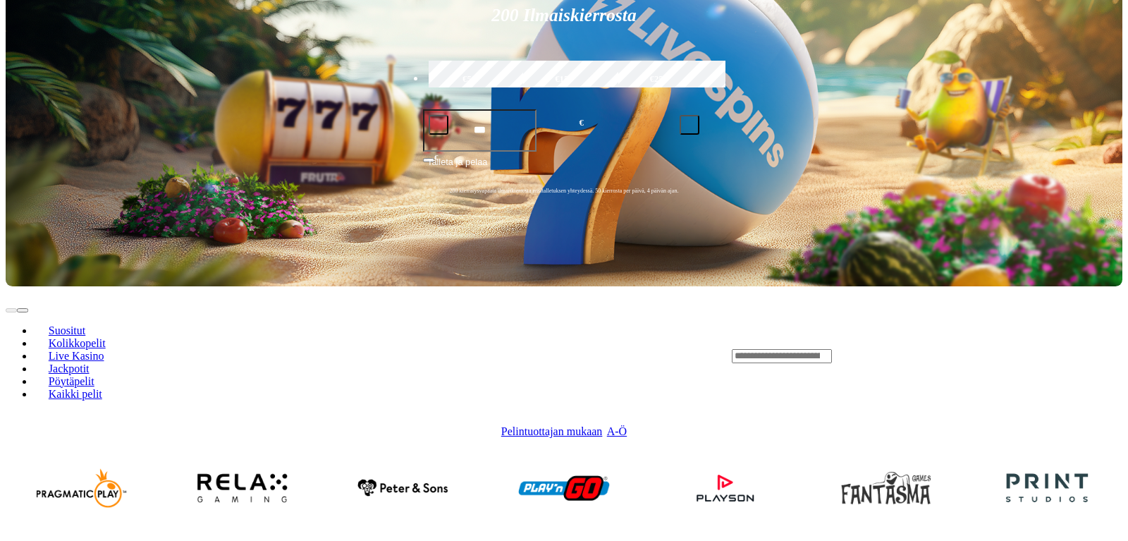
scroll to position [431, 0]
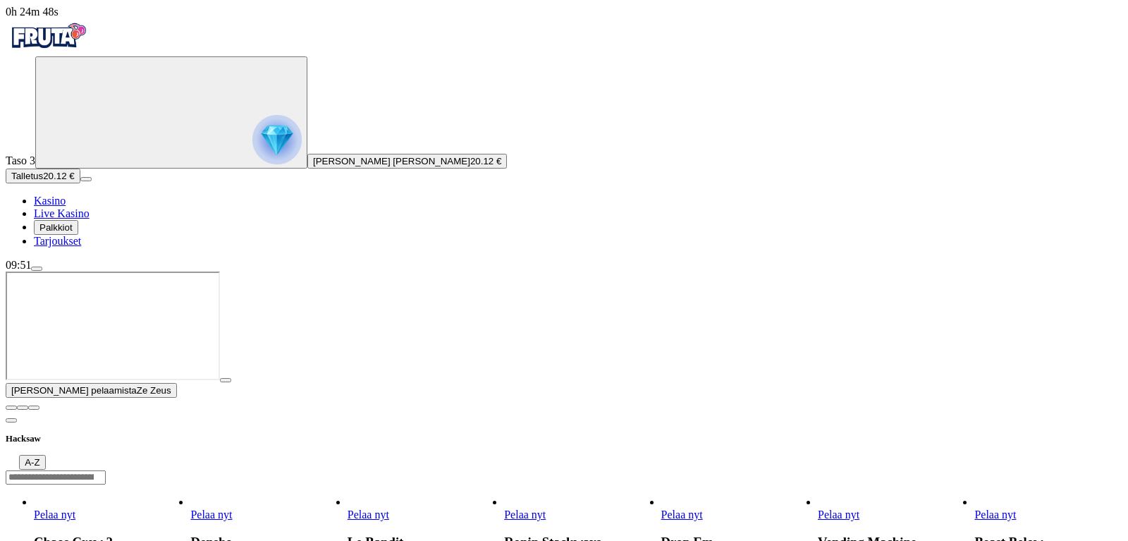
click at [232, 508] on span "Pelaa nyt" at bounding box center [211, 514] width 42 height 12
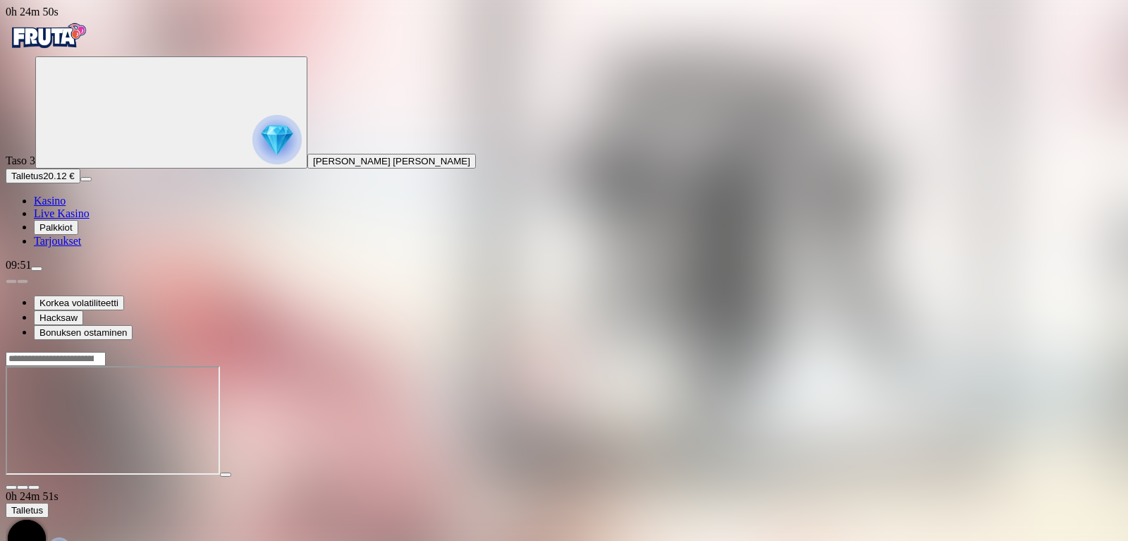
click at [34, 487] on span "fullscreen icon" at bounding box center [34, 487] width 0 height 0
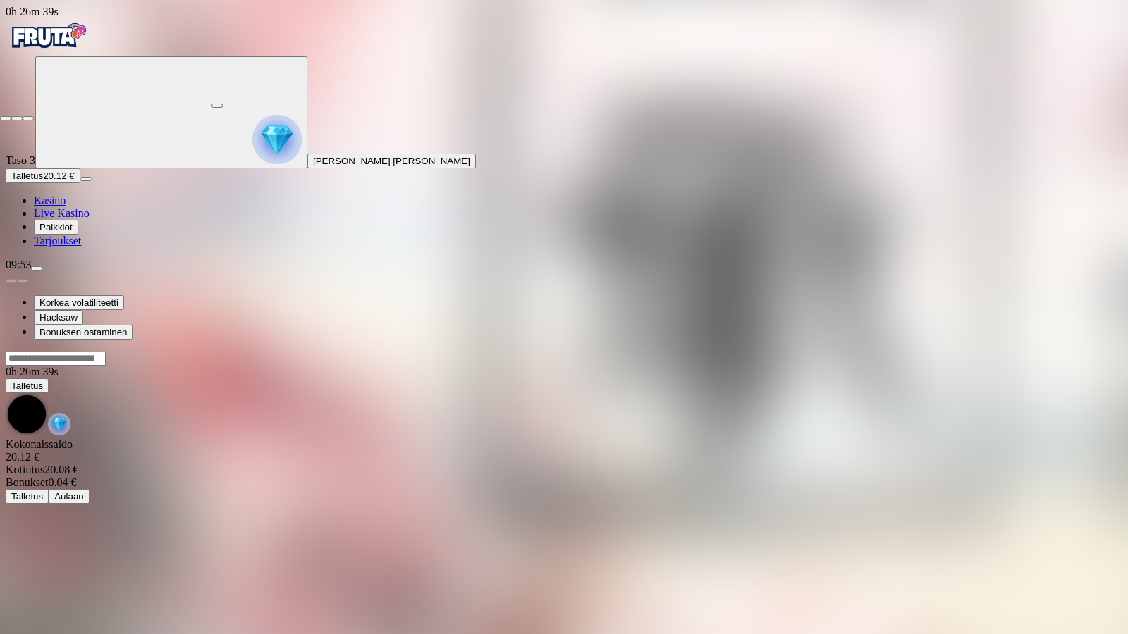
click at [6, 118] on span "close icon" at bounding box center [6, 118] width 0 height 0
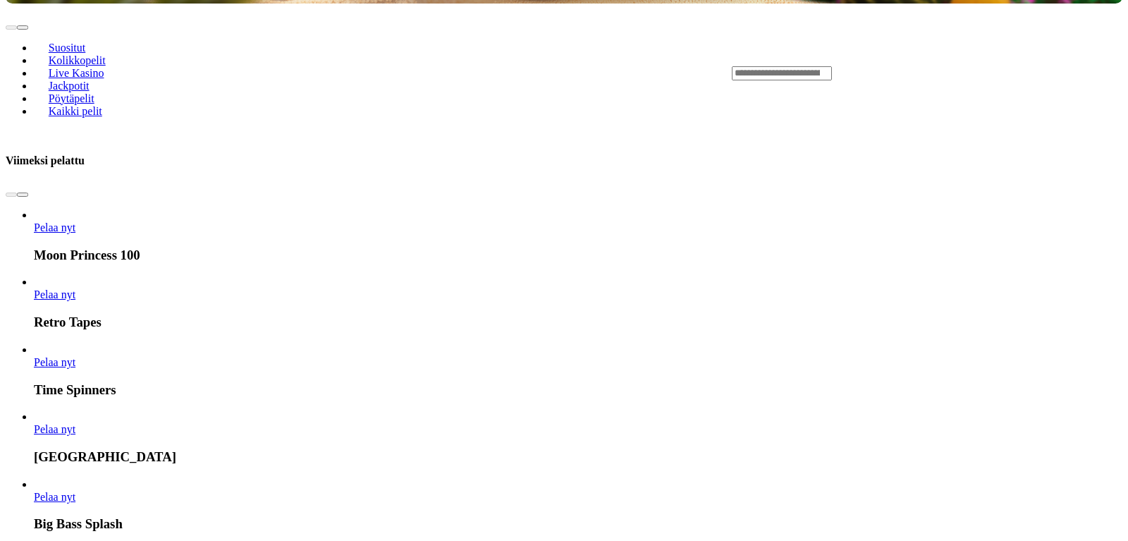
scroll to position [791, 0]
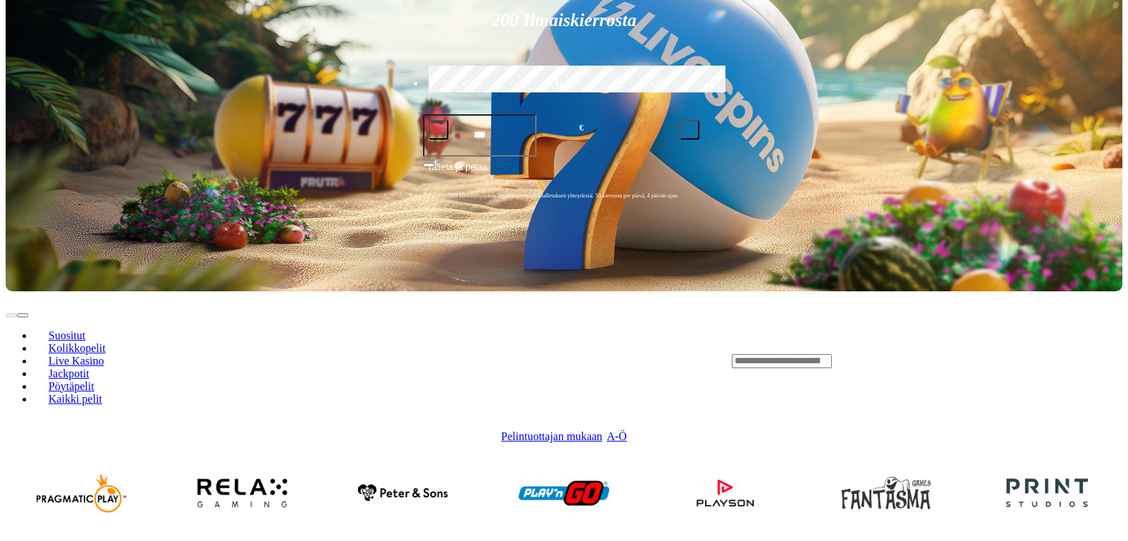
scroll to position [288, 0]
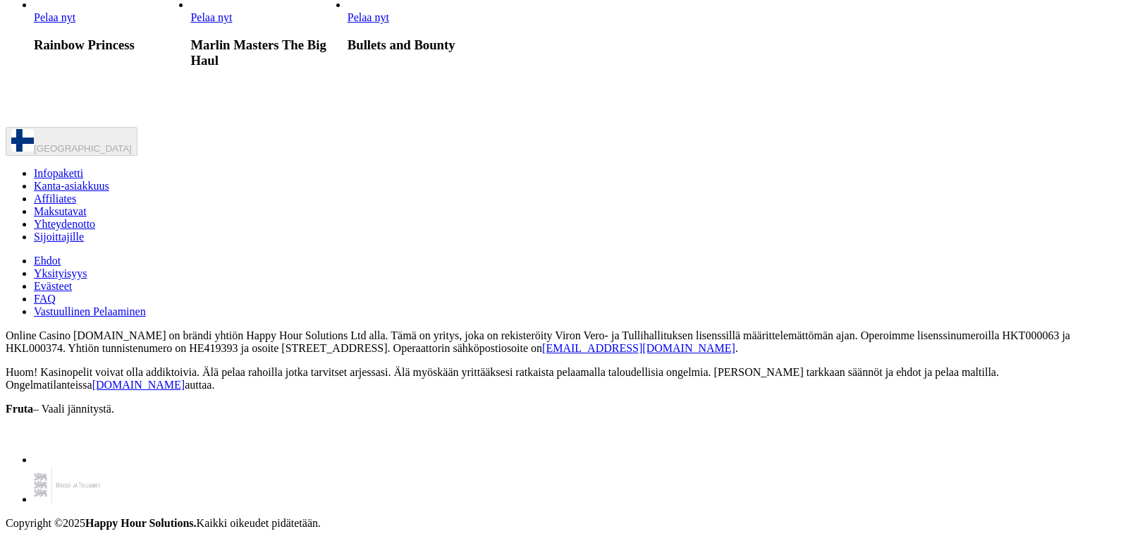
scroll to position [3811, 0]
click at [75, 23] on span "Pelaa nyt" at bounding box center [55, 17] width 42 height 12
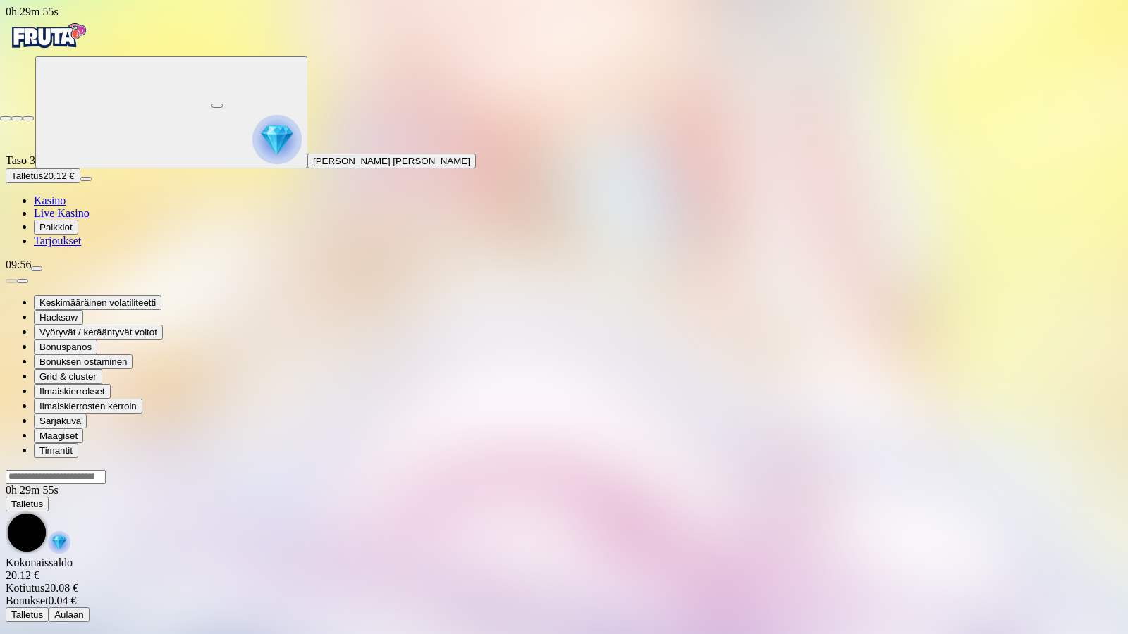
click at [34, 116] on button "button" at bounding box center [28, 118] width 11 height 4
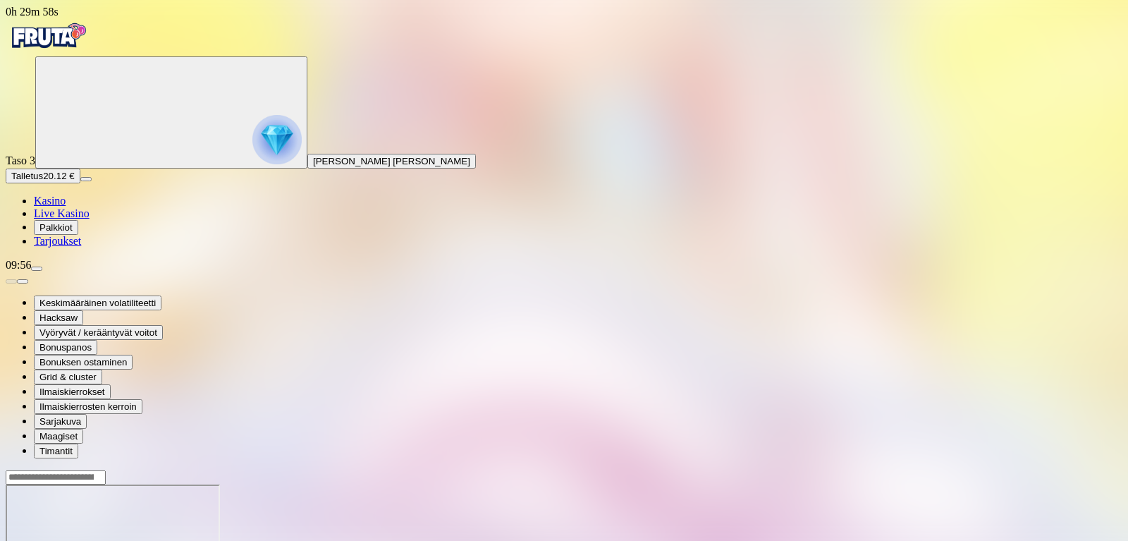
click at [66, 207] on span "Kasino" at bounding box center [50, 201] width 32 height 12
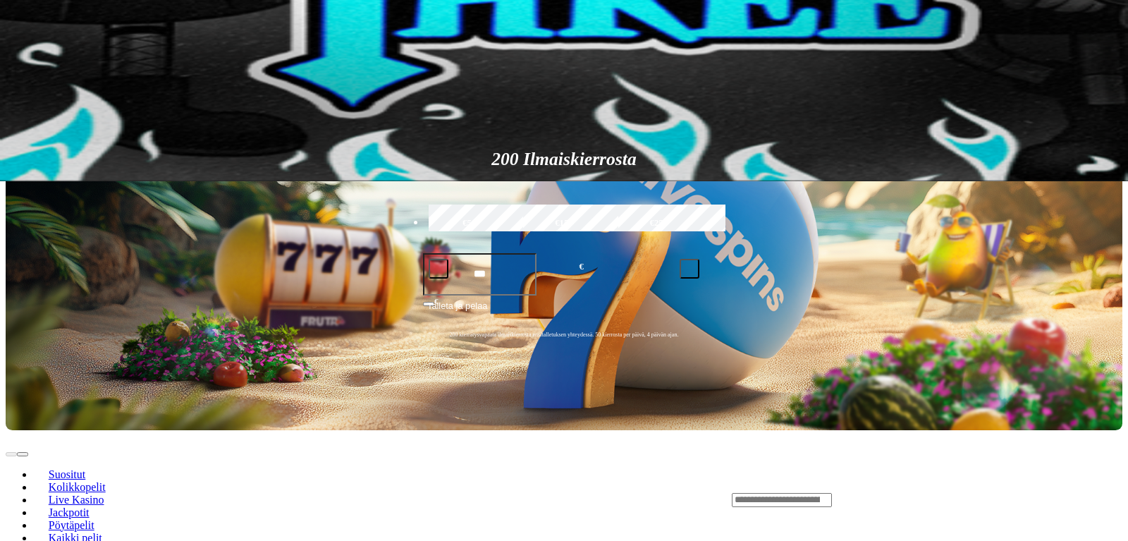
scroll to position [719, 0]
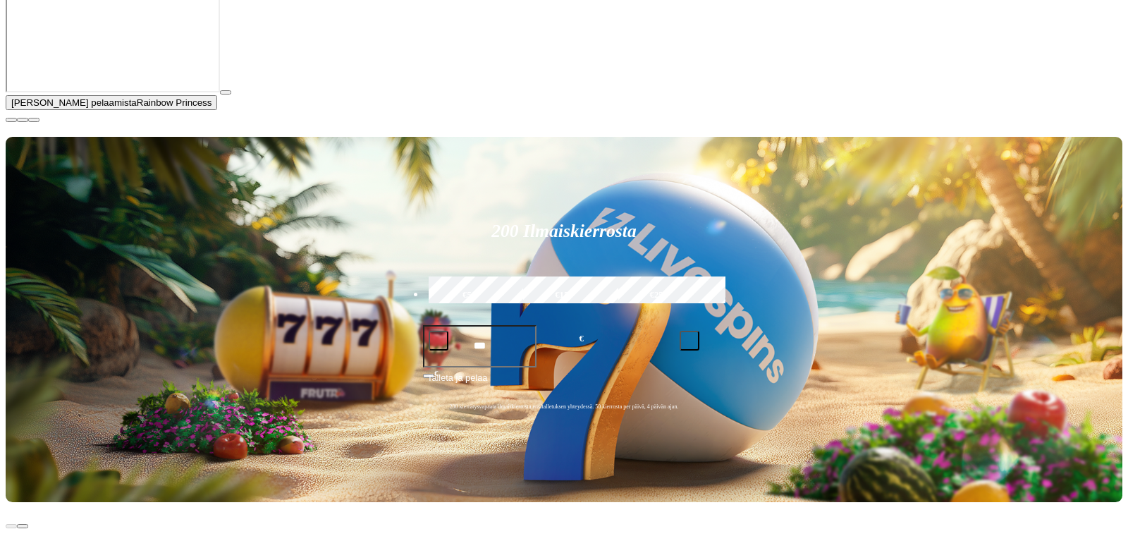
scroll to position [360, 0]
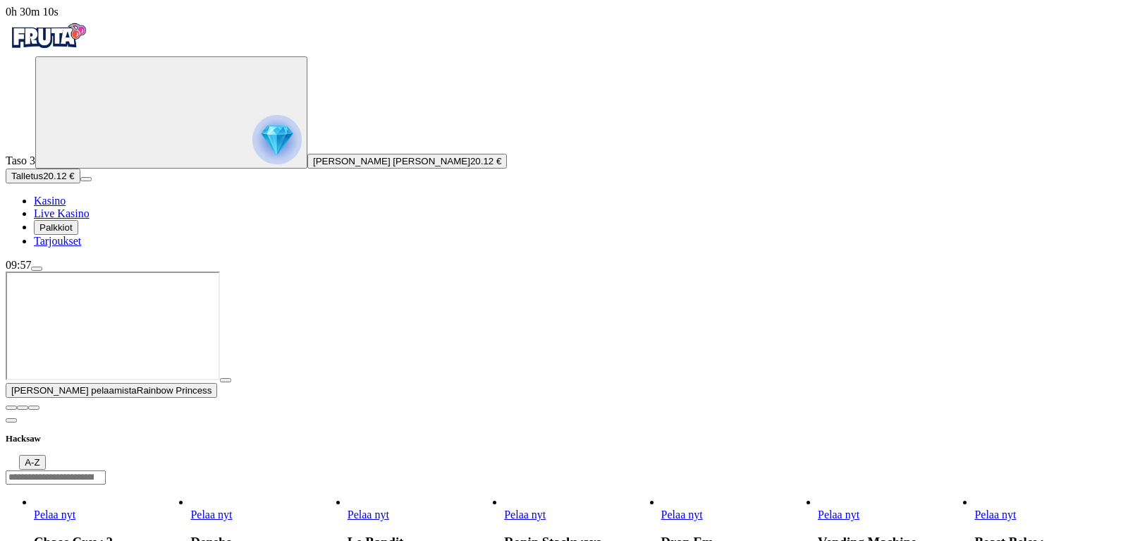
scroll to position [144, 0]
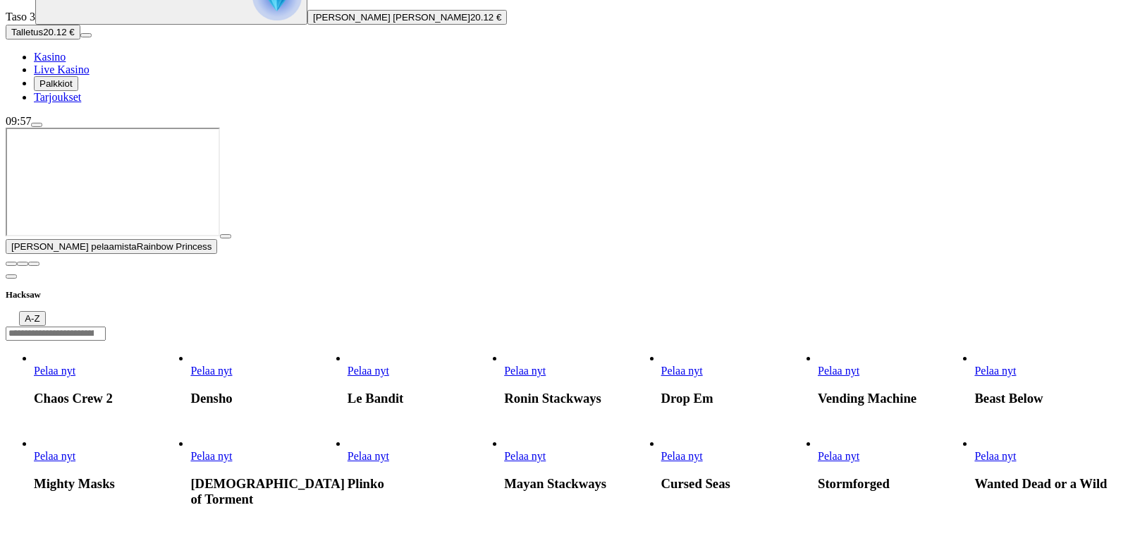
click at [11, 264] on span "close icon" at bounding box center [11, 264] width 0 height 0
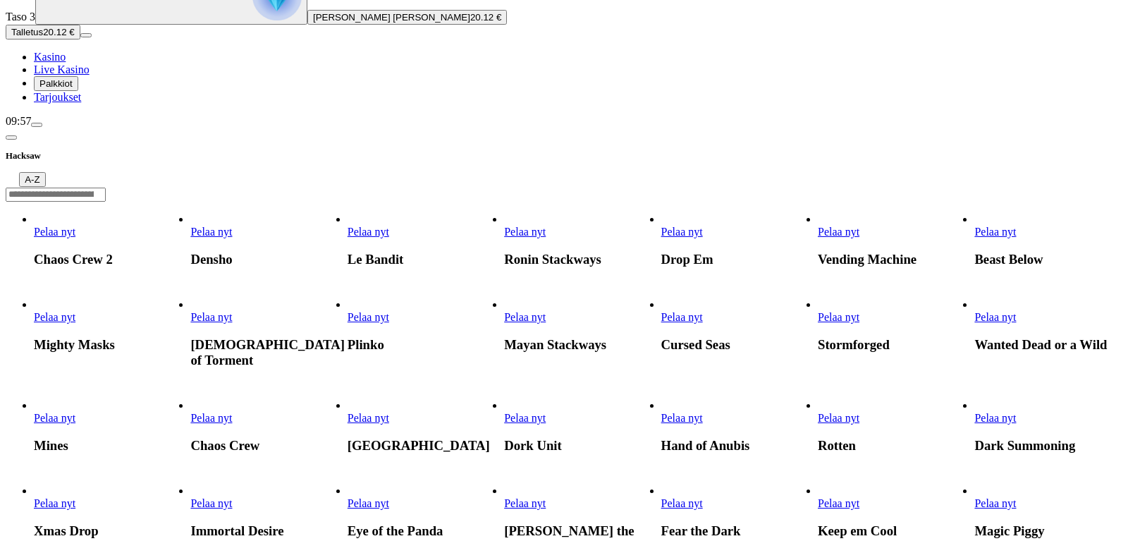
click at [859, 412] on span "Pelaa nyt" at bounding box center [839, 418] width 42 height 12
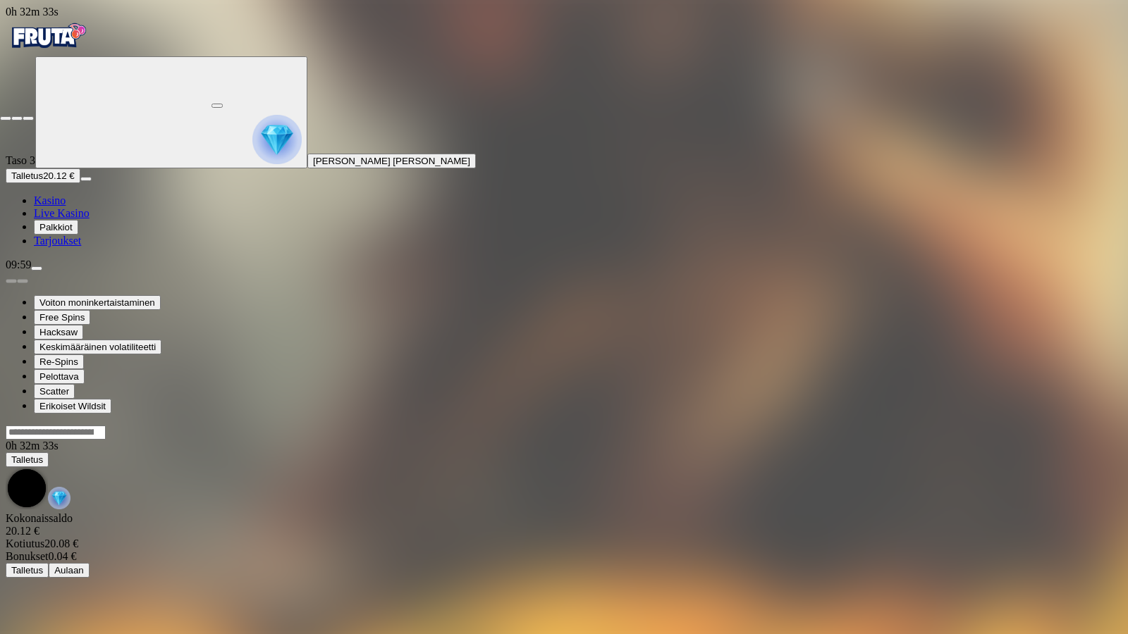
click at [28, 118] on span "fullscreen-exit icon" at bounding box center [28, 118] width 0 height 0
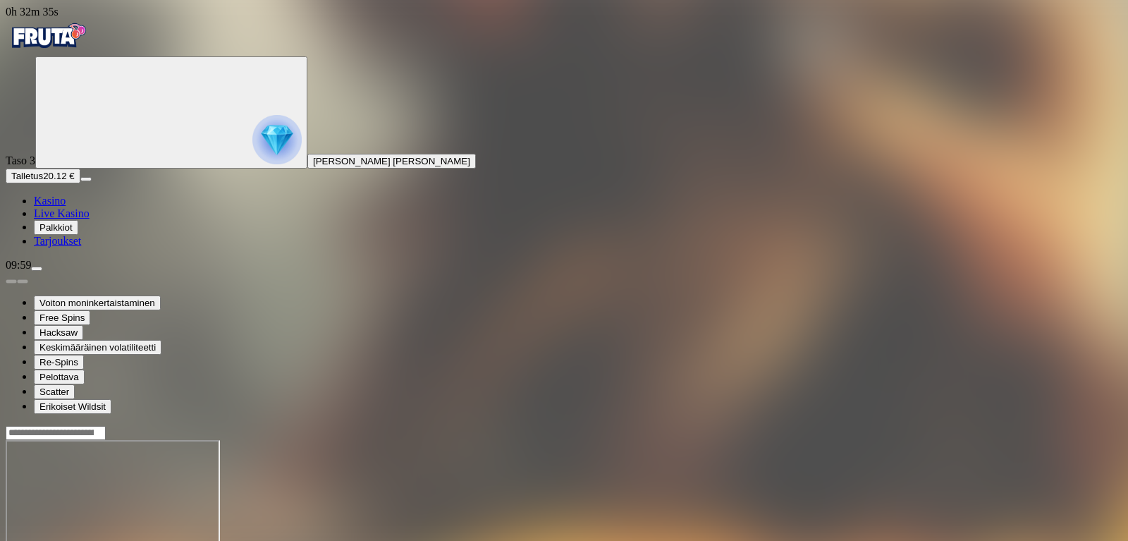
click at [66, 207] on span "Kasino" at bounding box center [50, 201] width 32 height 12
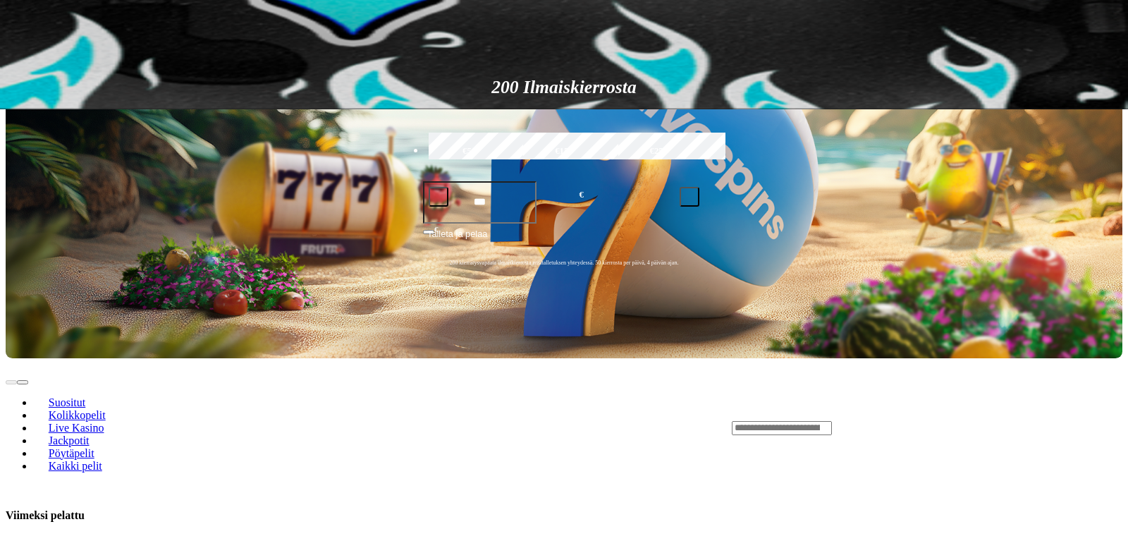
scroll to position [647, 0]
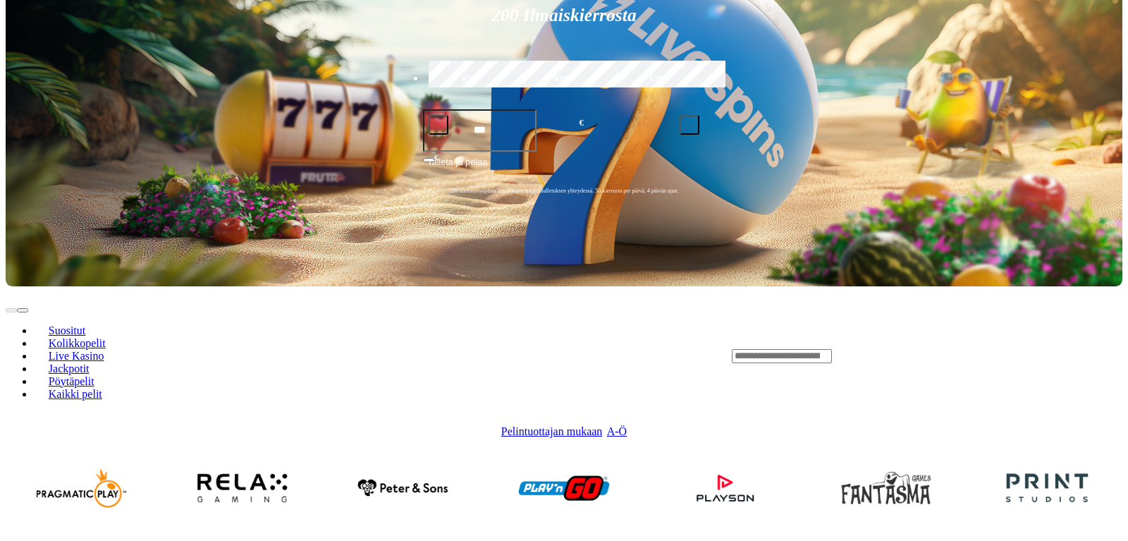
scroll to position [431, 0]
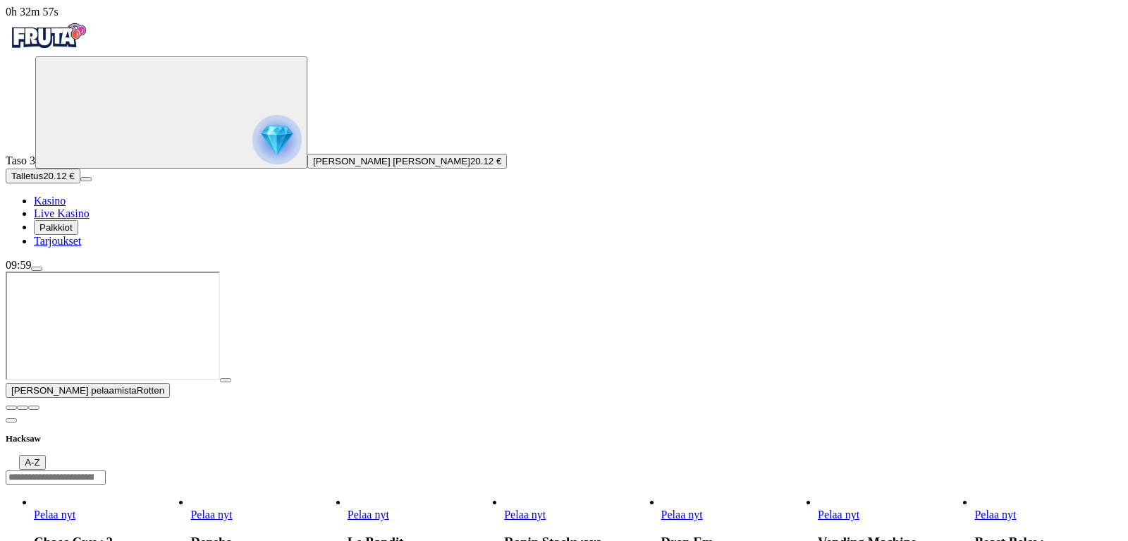
click at [106, 470] on input "Search" at bounding box center [56, 477] width 100 height 14
click at [11, 420] on span "chevron-left icon" at bounding box center [11, 420] width 0 height 0
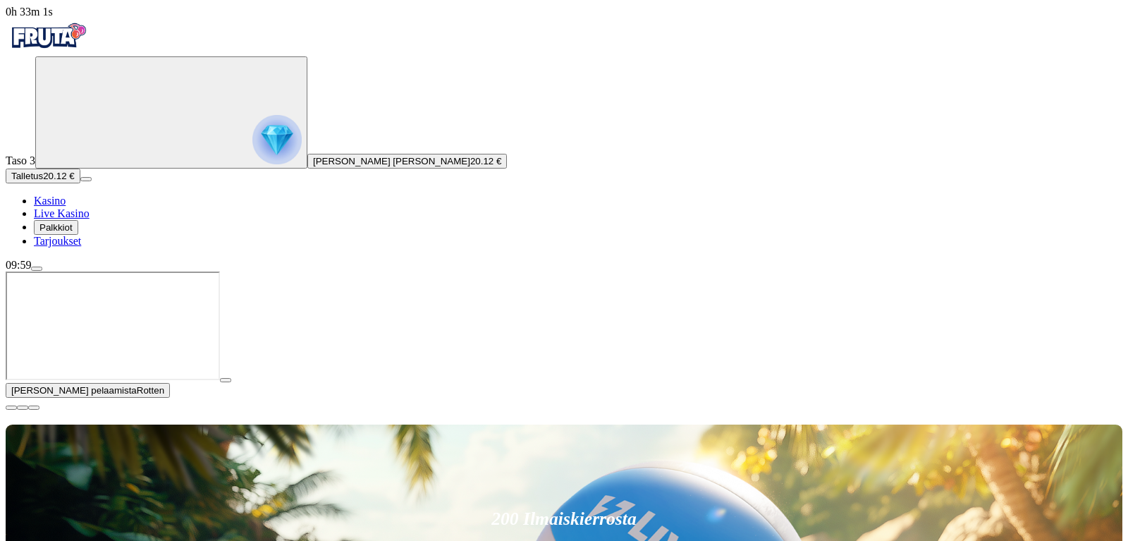
scroll to position [144, 0]
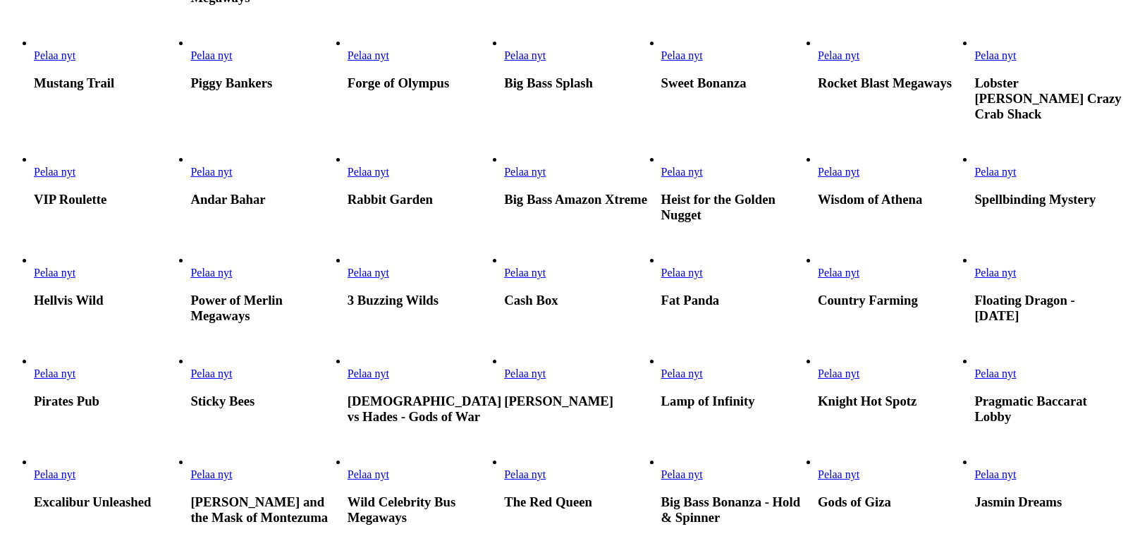
scroll to position [503, 0]
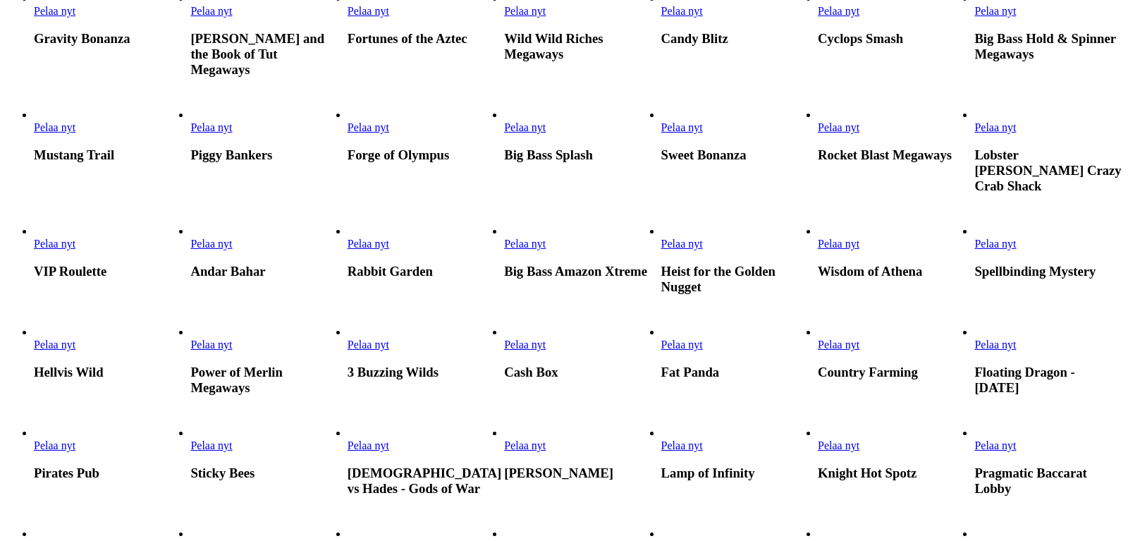
click at [232, 338] on span "Pelaa nyt" at bounding box center [211, 344] width 42 height 12
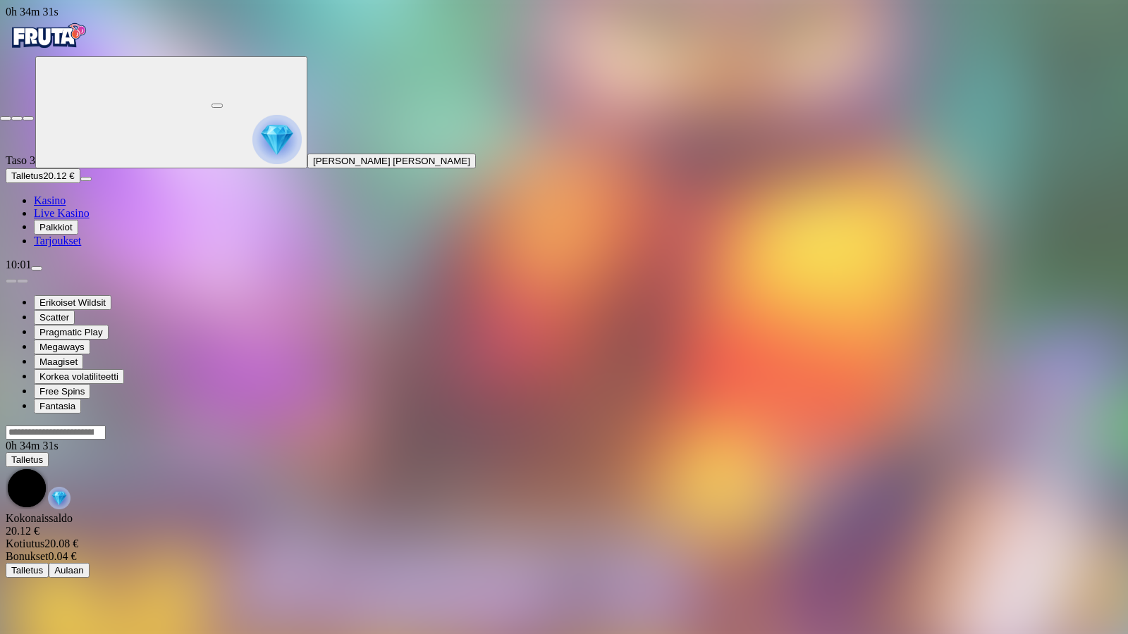
click at [28, 118] on span "fullscreen-exit icon" at bounding box center [28, 118] width 0 height 0
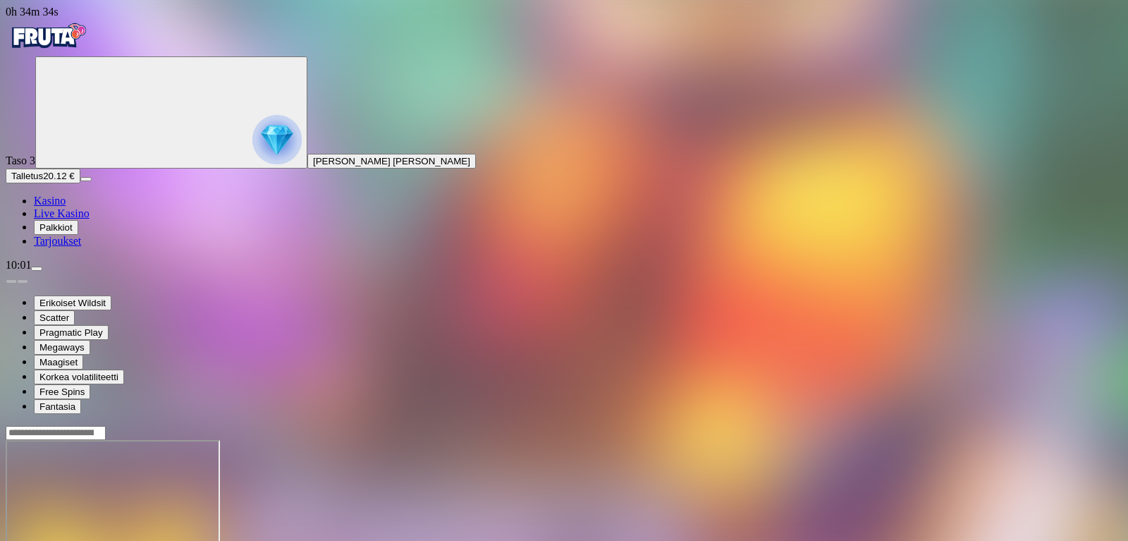
click at [66, 207] on span "Kasino" at bounding box center [50, 201] width 32 height 12
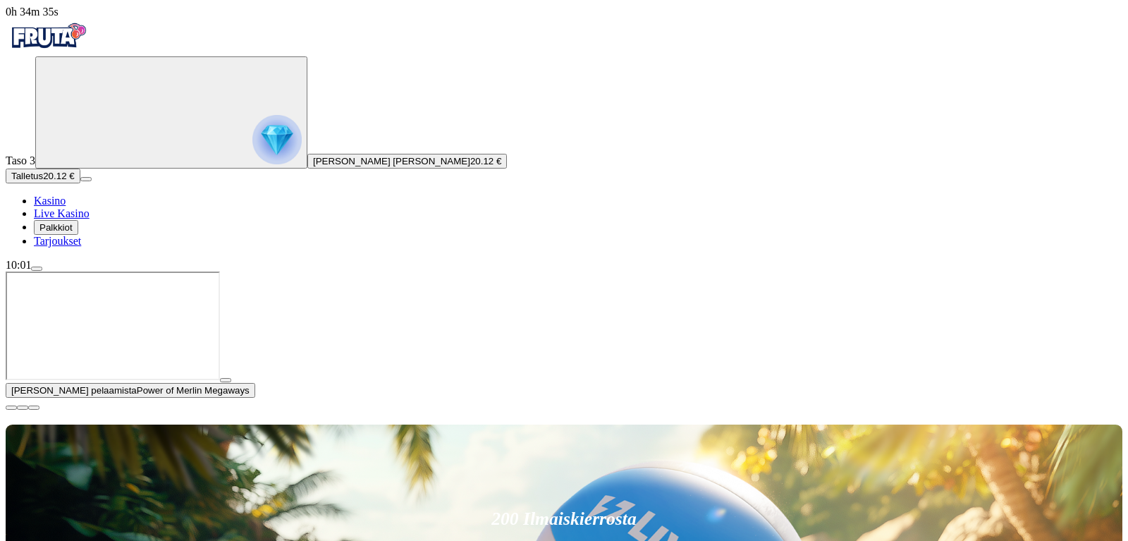
scroll to position [647, 0]
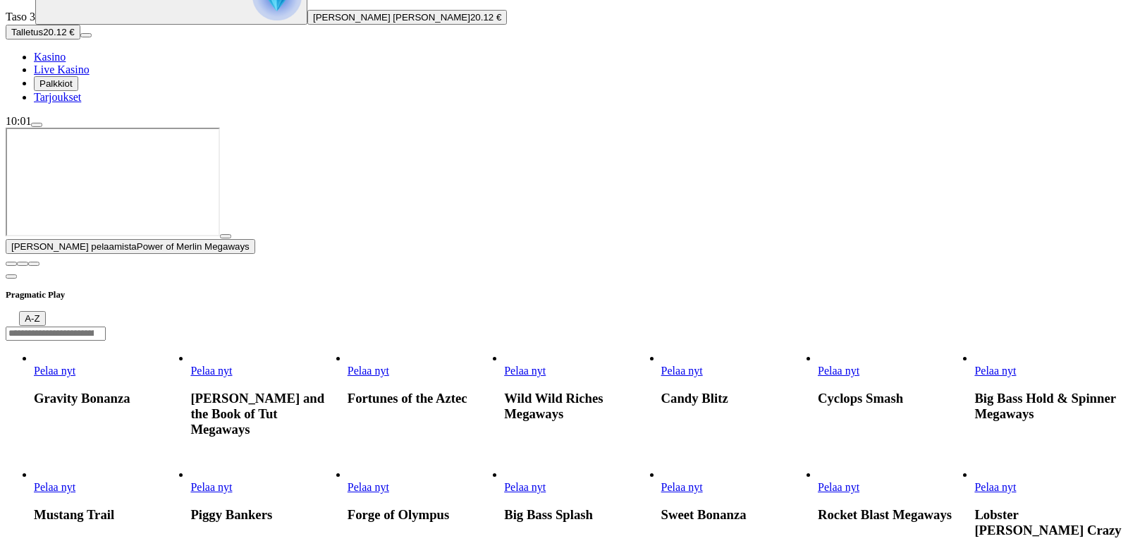
scroll to position [216, 0]
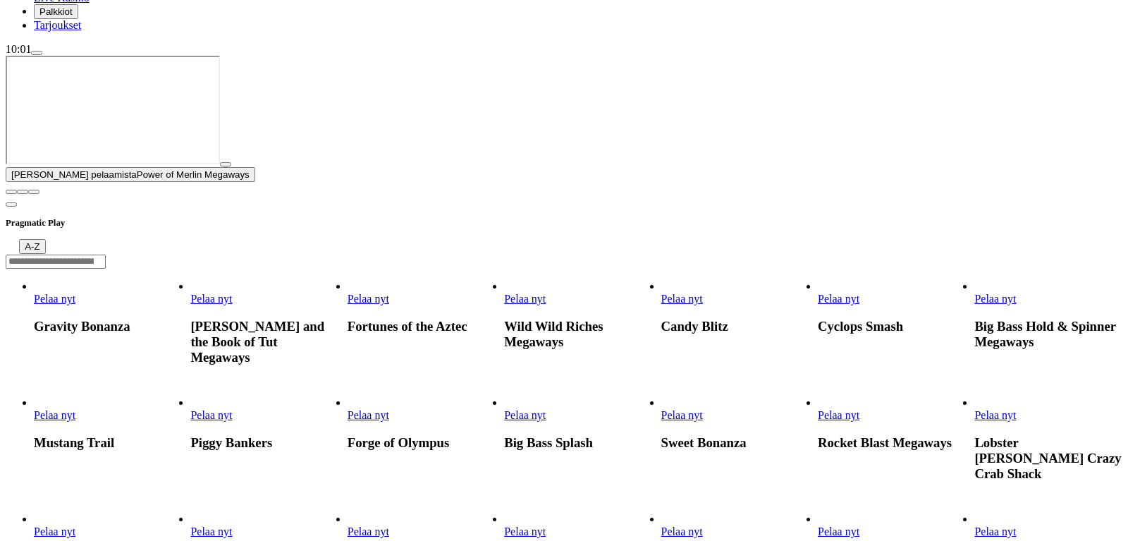
click at [859, 525] on link "Pelaa nyt" at bounding box center [839, 531] width 42 height 12
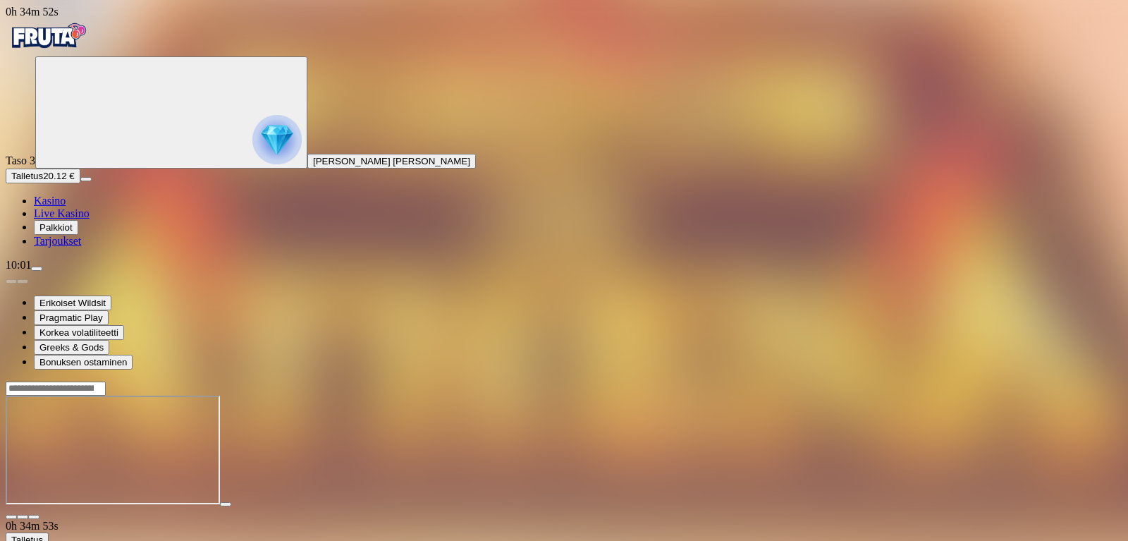
click at [106, 381] on input "Search" at bounding box center [56, 388] width 100 height 14
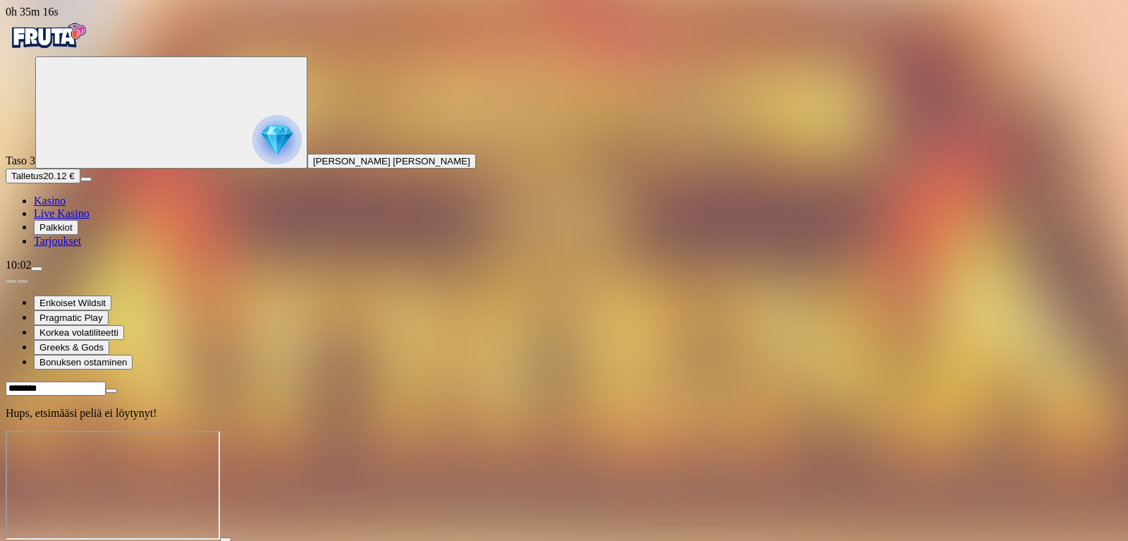
click at [106, 381] on input "********" at bounding box center [56, 388] width 100 height 14
click at [106, 381] on input "*********" at bounding box center [56, 388] width 100 height 14
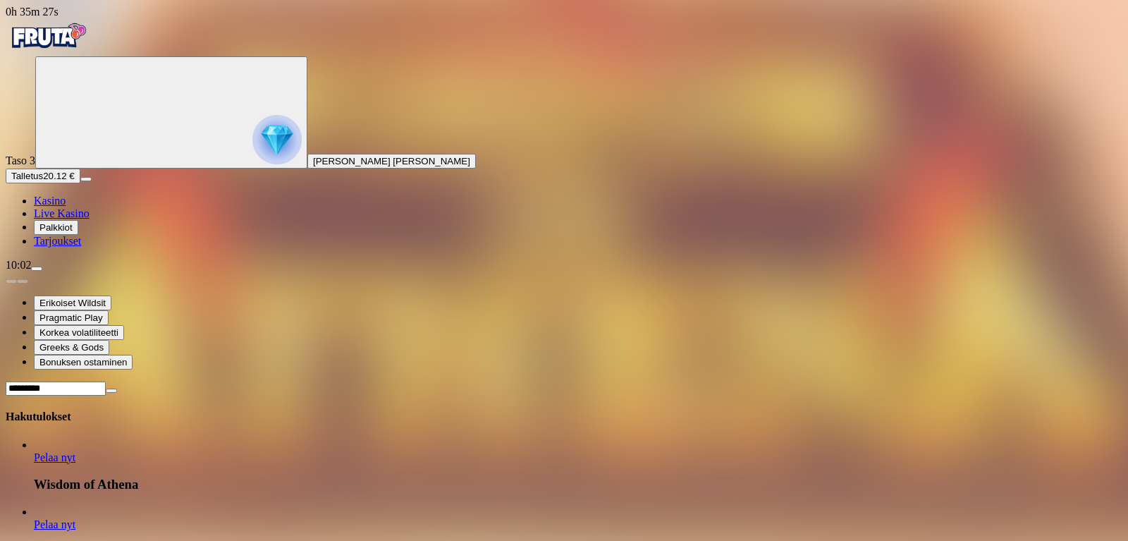
type input "*********"
click at [75, 518] on span "Pelaa nyt" at bounding box center [55, 524] width 42 height 12
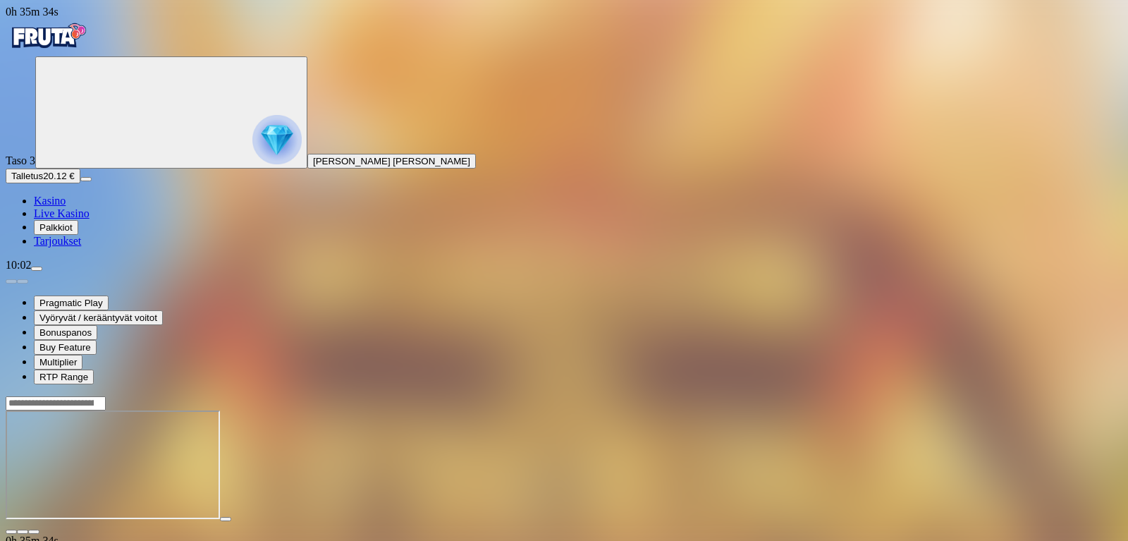
click at [34, 532] on span "fullscreen icon" at bounding box center [34, 532] width 0 height 0
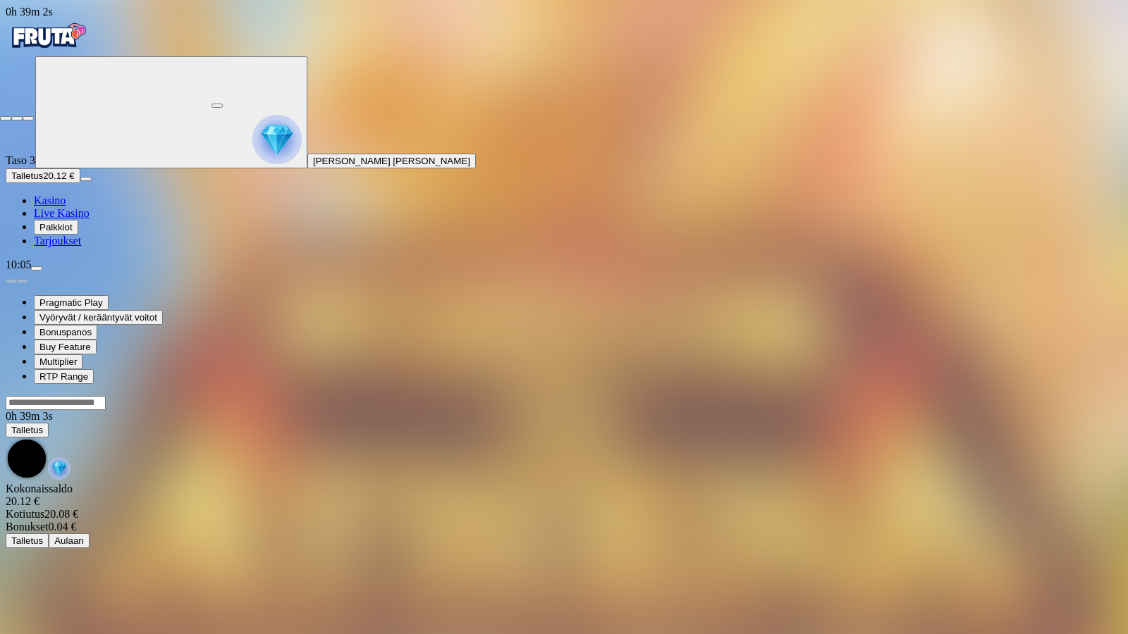
click at [6, 118] on span "close icon" at bounding box center [6, 118] width 0 height 0
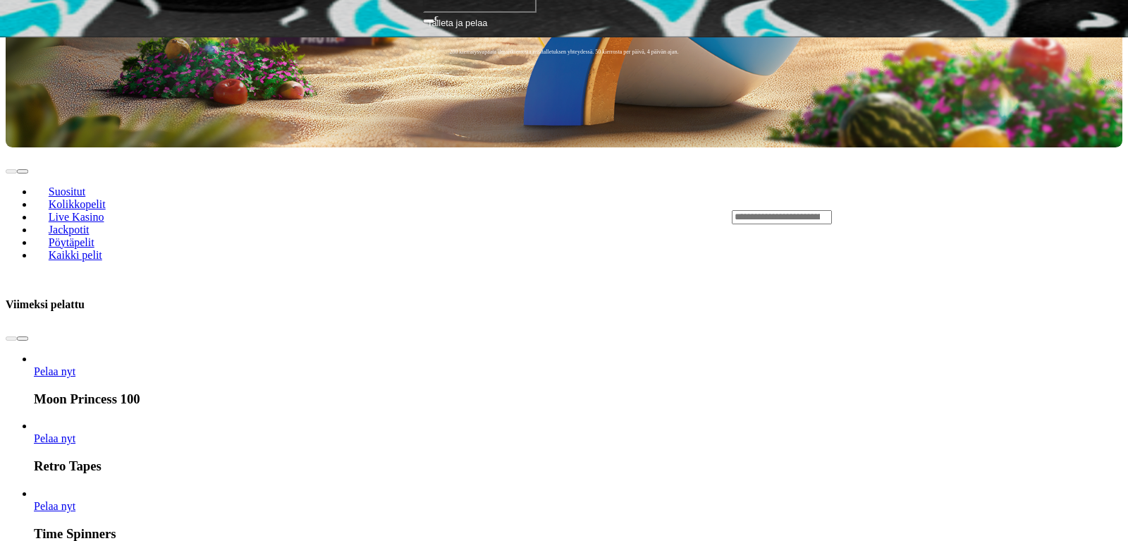
scroll to position [647, 0]
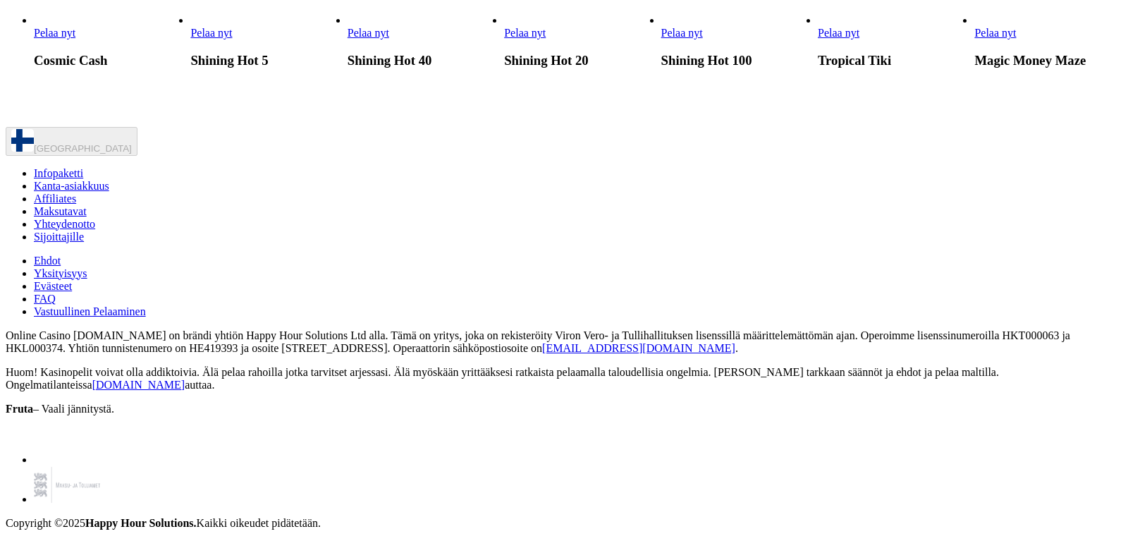
scroll to position [5393, 0]
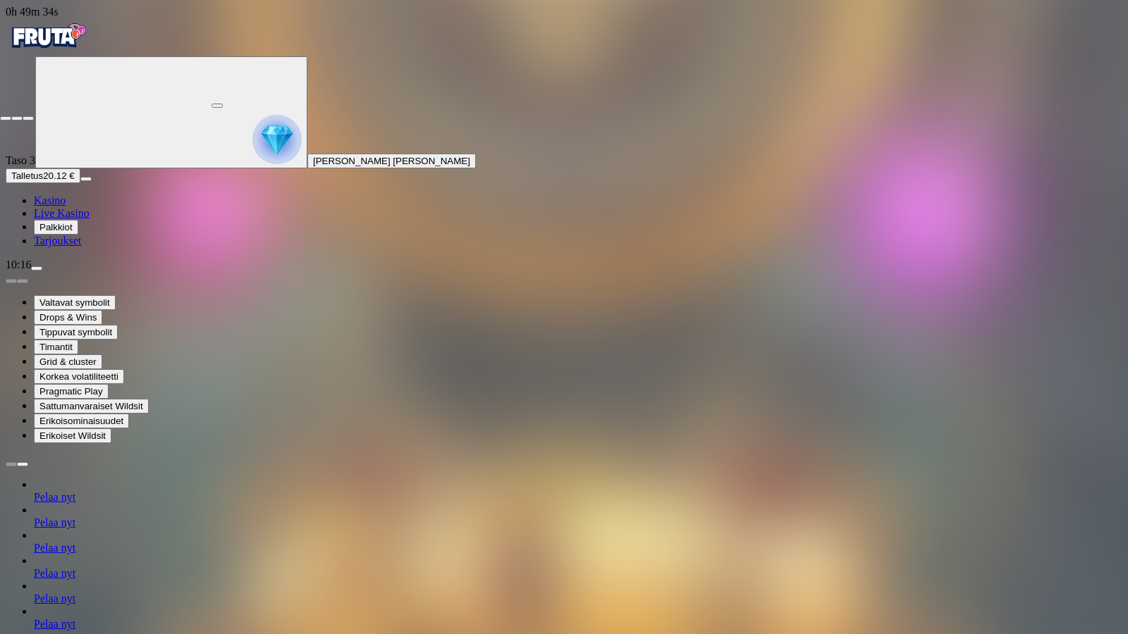
click at [6, 118] on span "close icon" at bounding box center [6, 118] width 0 height 0
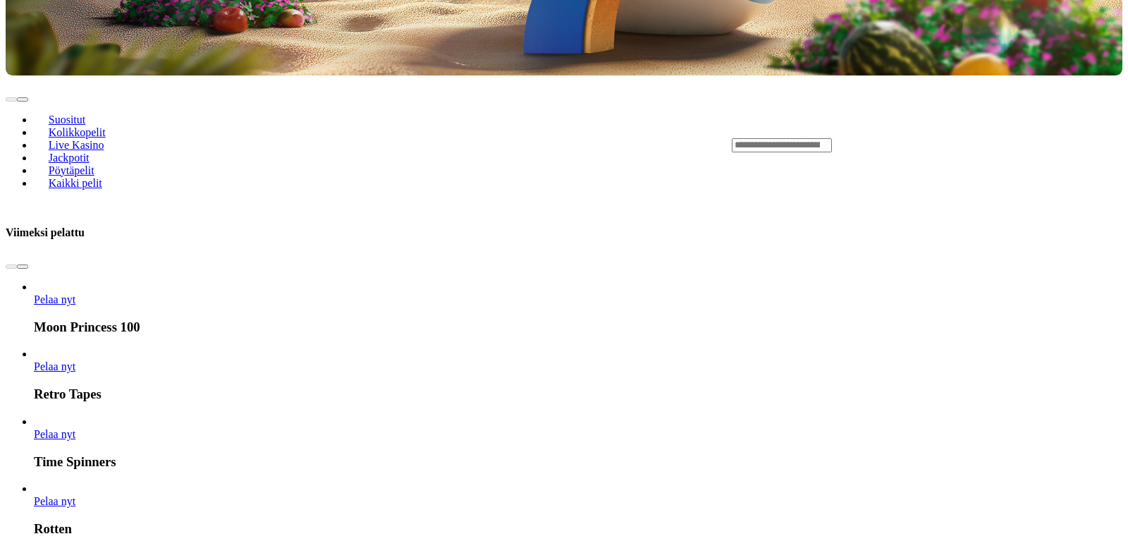
scroll to position [647, 0]
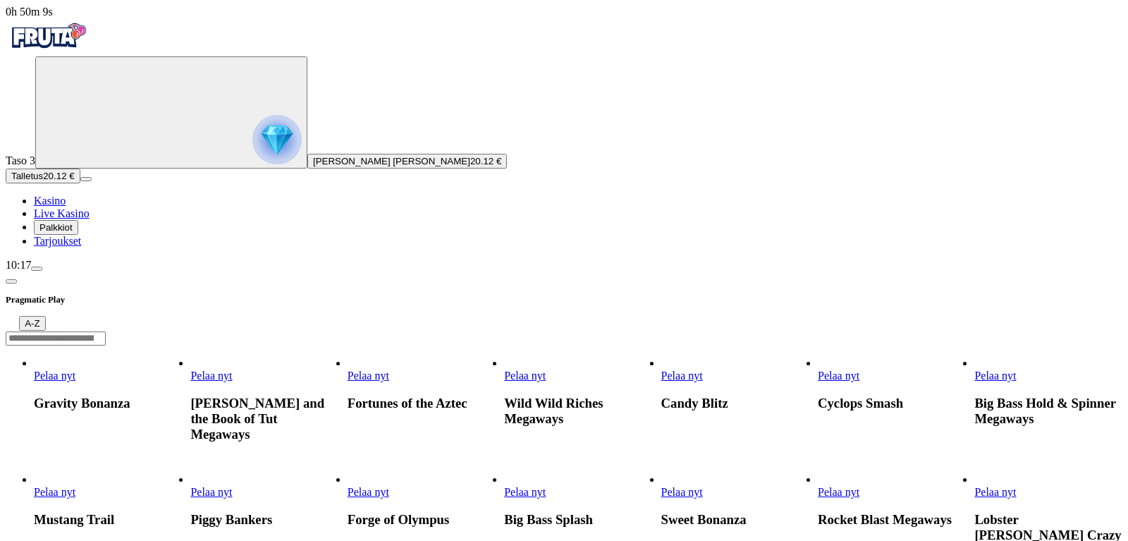
click at [389, 486] on link "Pelaa nyt" at bounding box center [369, 492] width 42 height 12
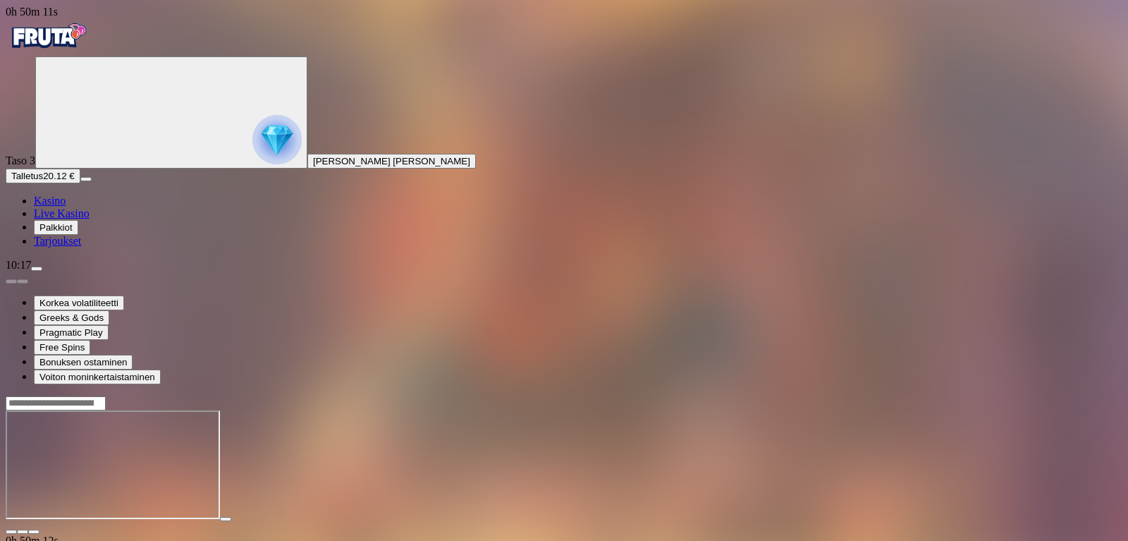
click at [39, 529] on button "button" at bounding box center [33, 531] width 11 height 4
click at [66, 207] on span "Kasino" at bounding box center [50, 201] width 32 height 12
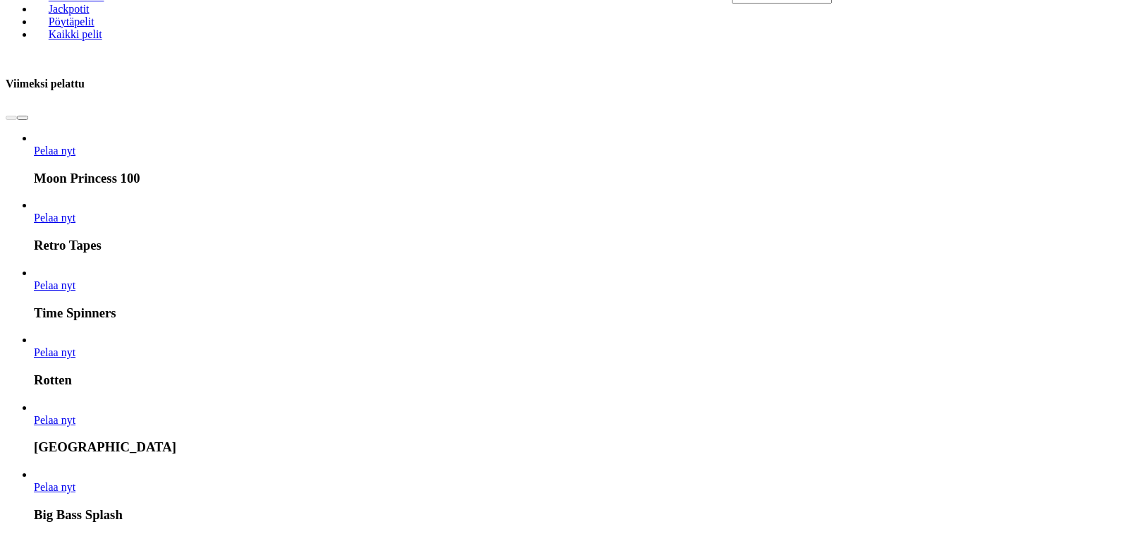
scroll to position [935, 0]
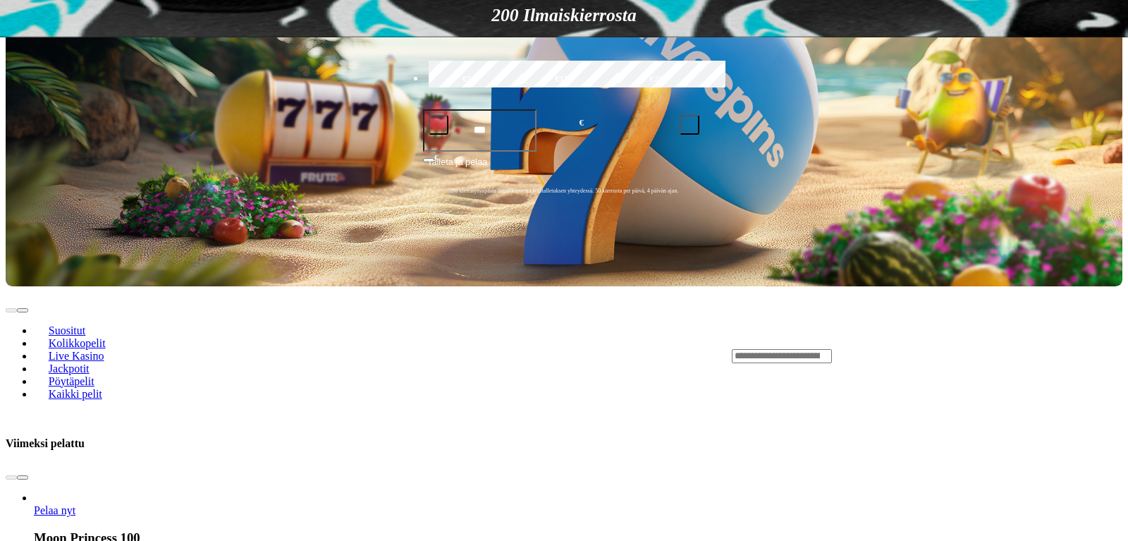
scroll to position [431, 0]
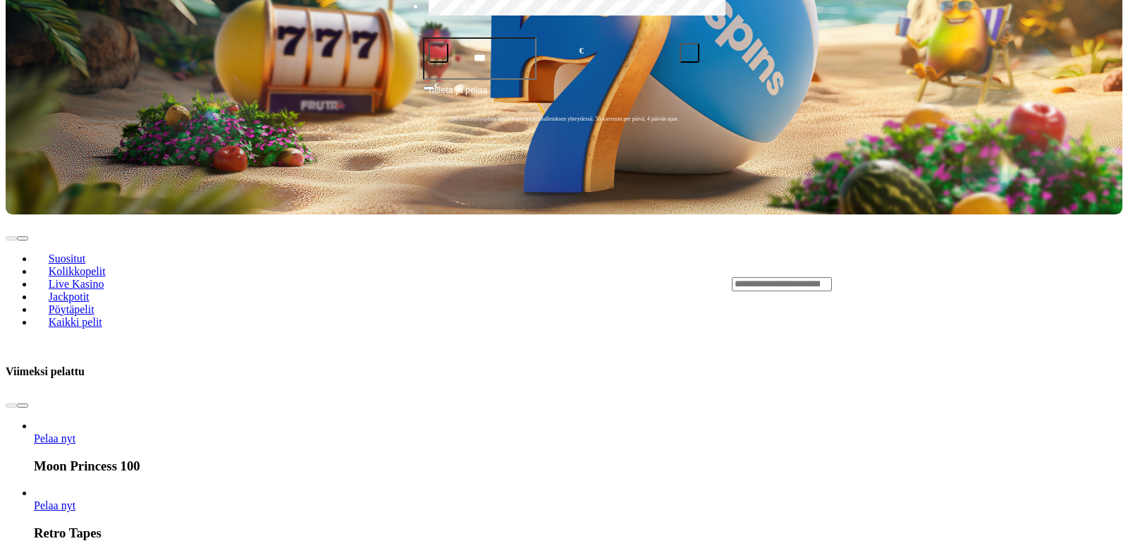
scroll to position [647, 0]
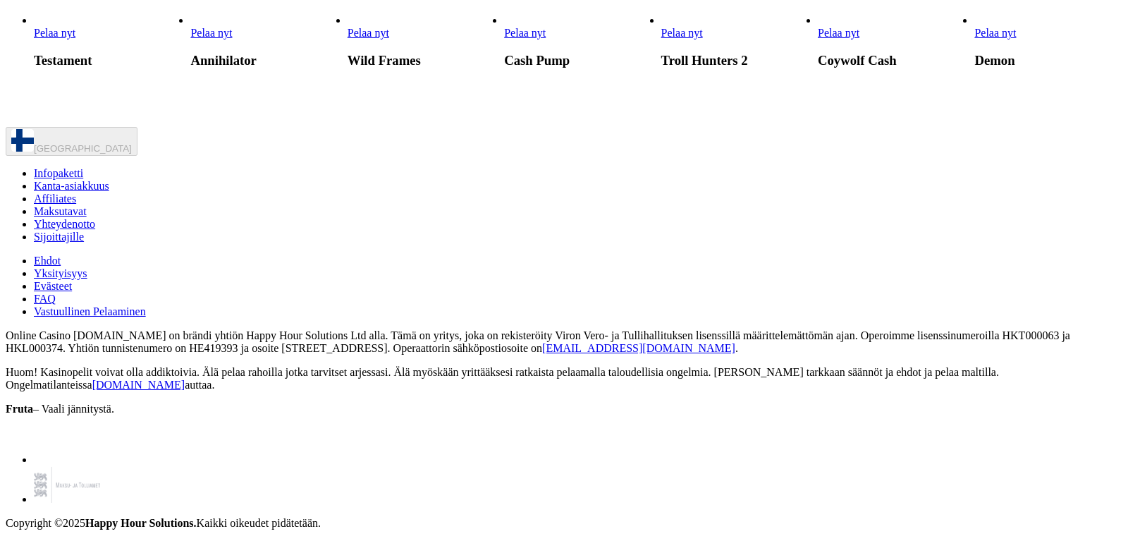
scroll to position [2733, 0]
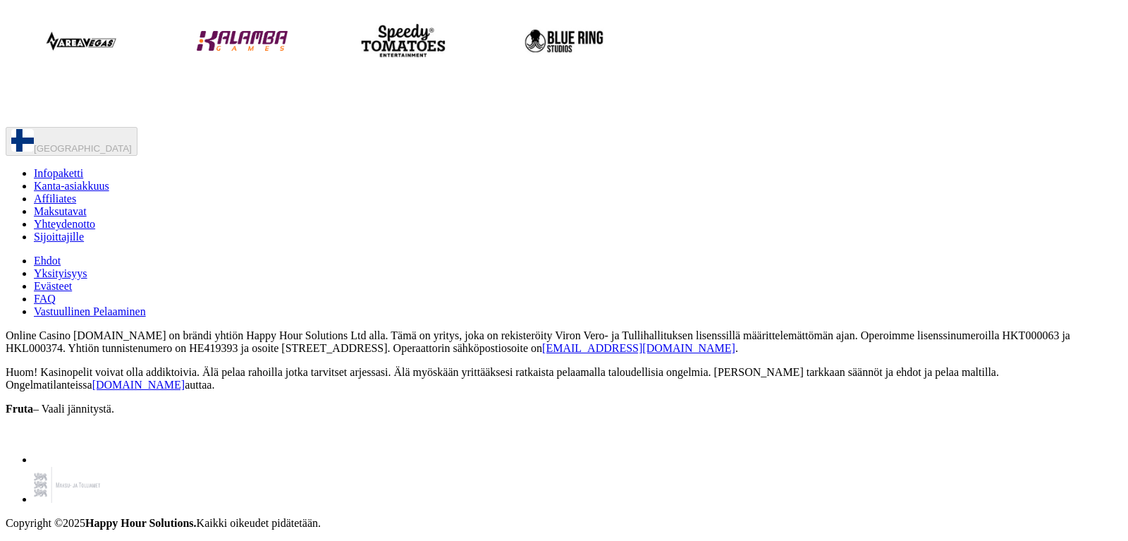
scroll to position [144, 0]
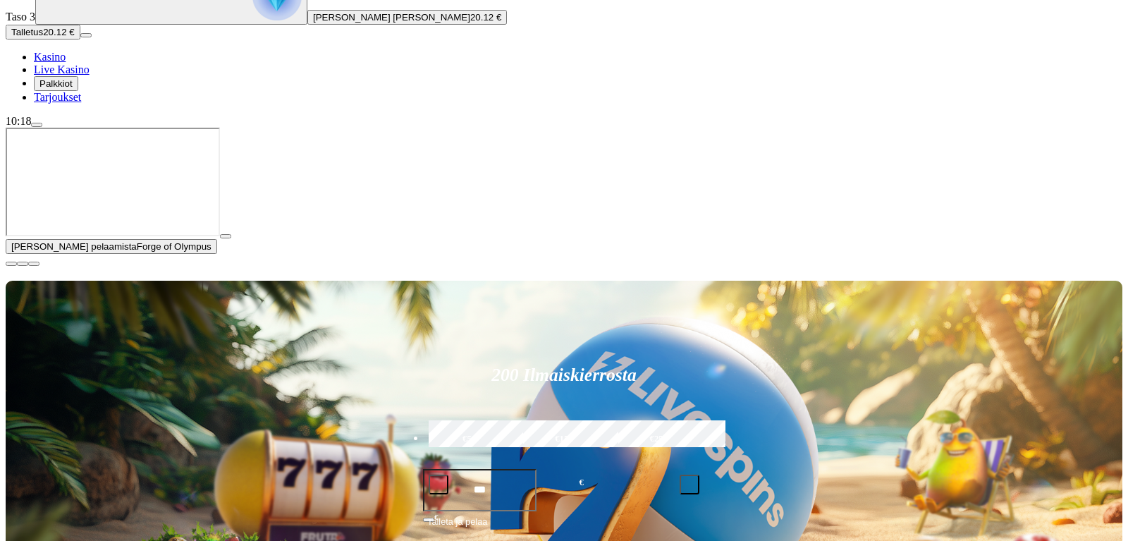
click at [66, 63] on span "Kasino" at bounding box center [50, 57] width 32 height 12
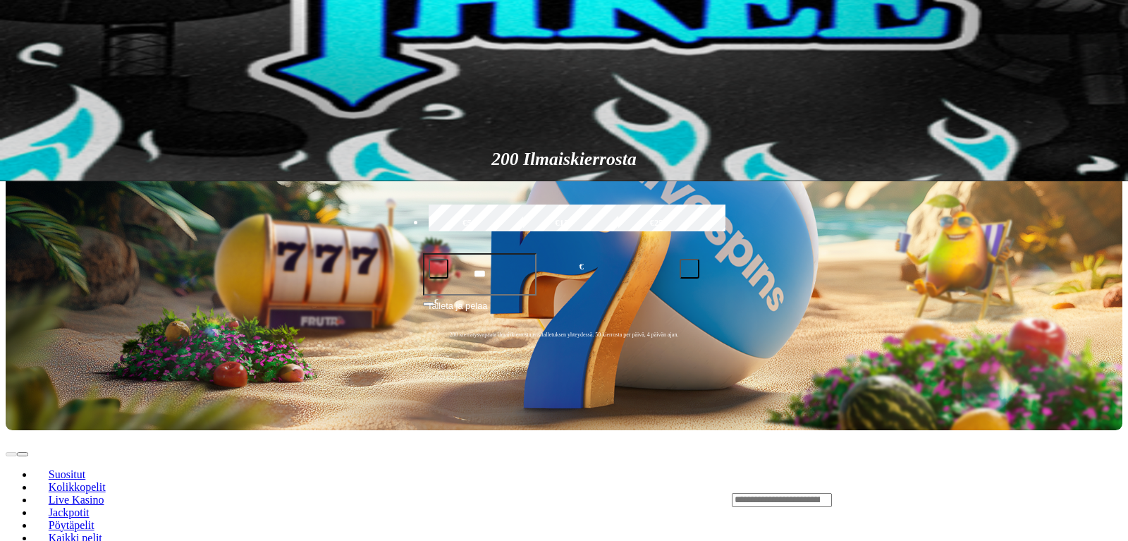
scroll to position [503, 0]
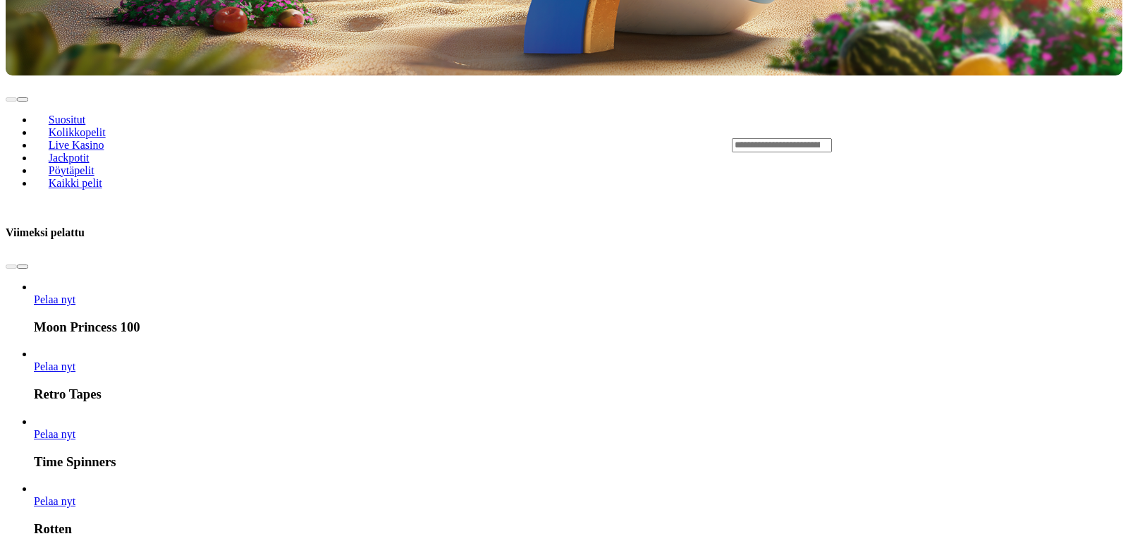
scroll to position [647, 0]
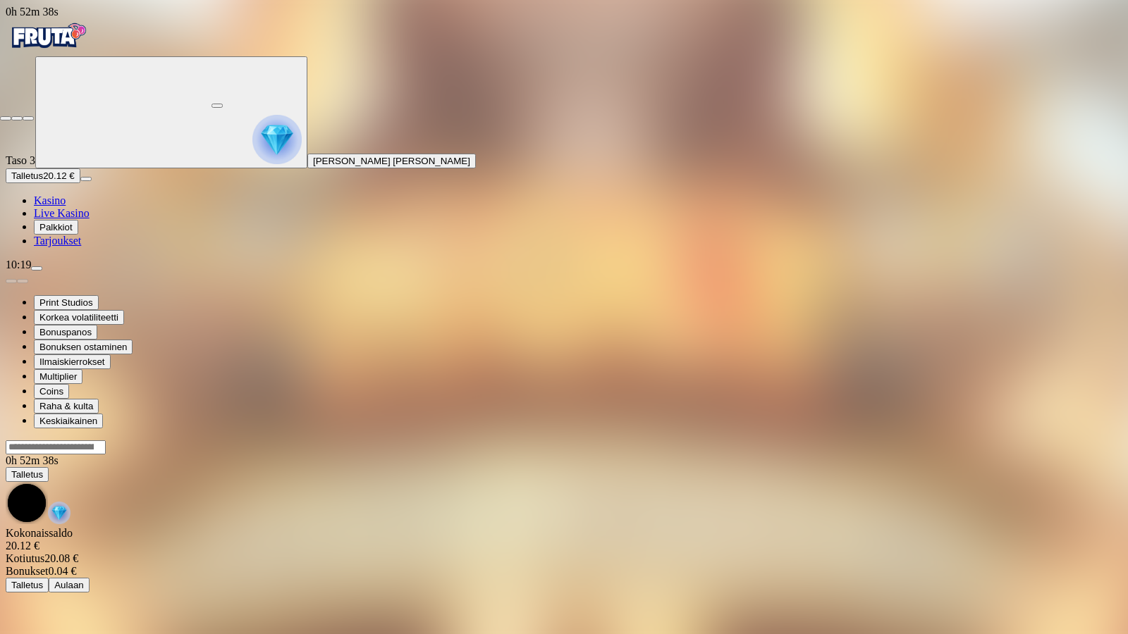
click at [6, 118] on span "close icon" at bounding box center [6, 118] width 0 height 0
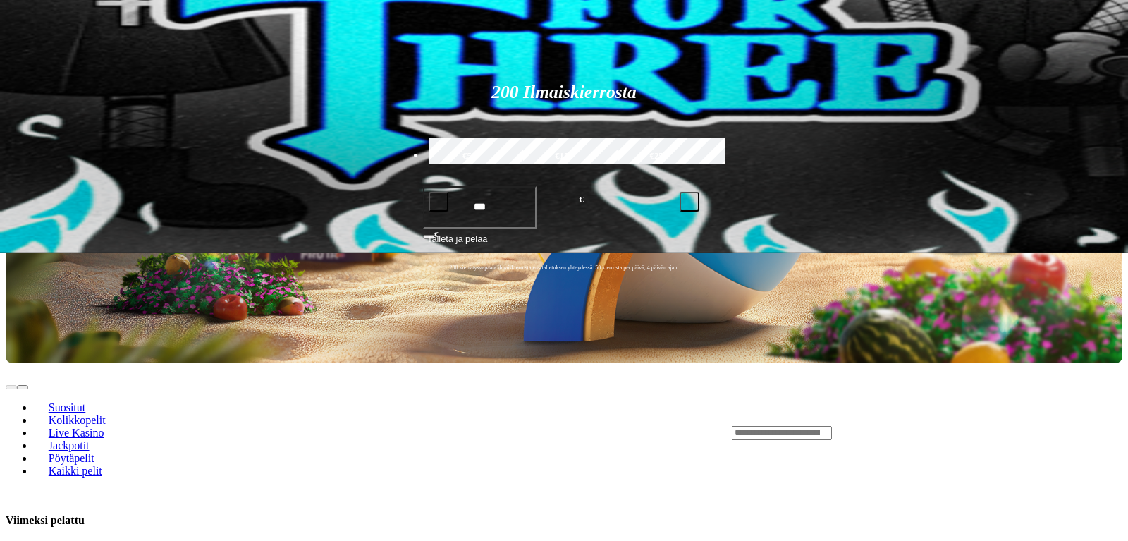
scroll to position [503, 0]
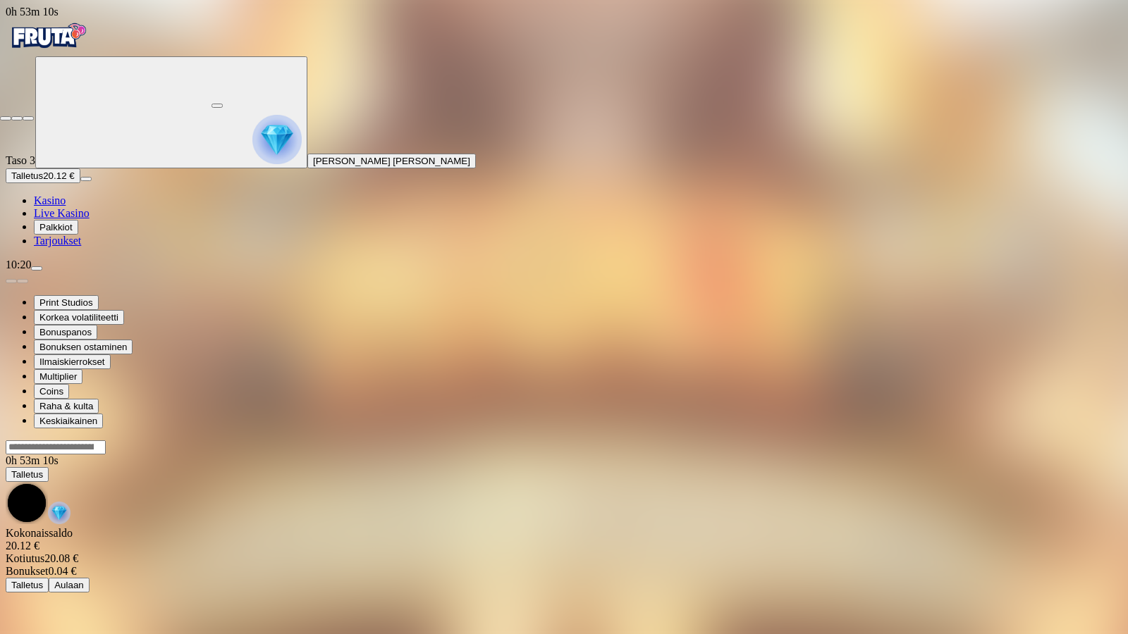
click at [6, 118] on span "close icon" at bounding box center [6, 118] width 0 height 0
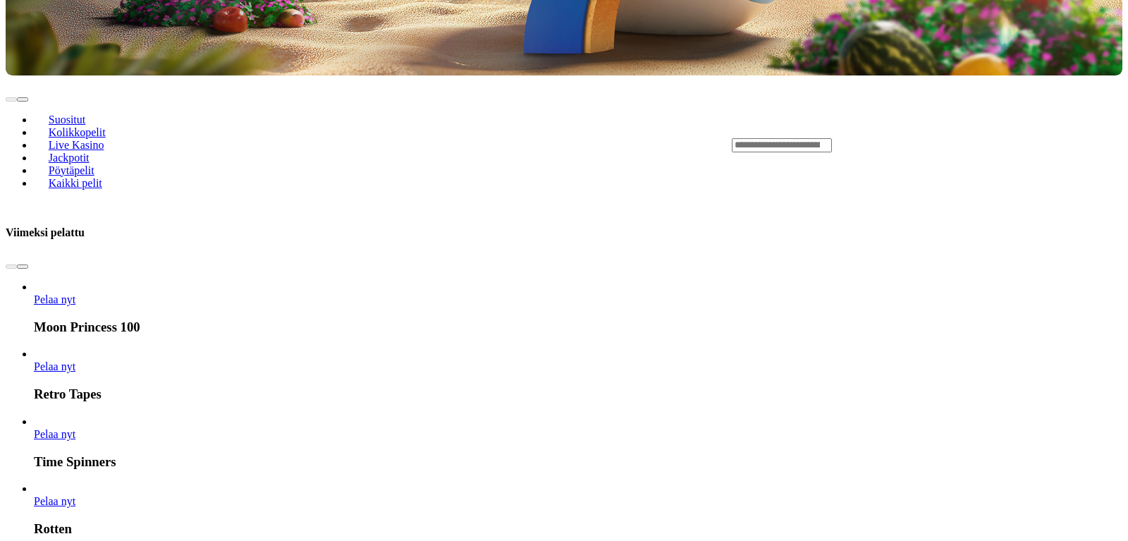
scroll to position [647, 0]
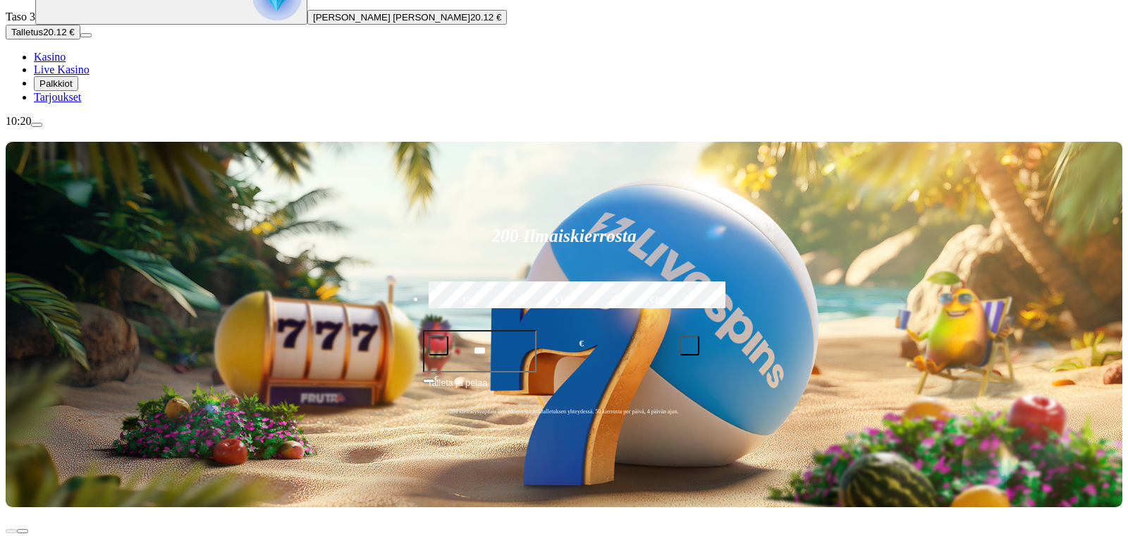
scroll to position [288, 0]
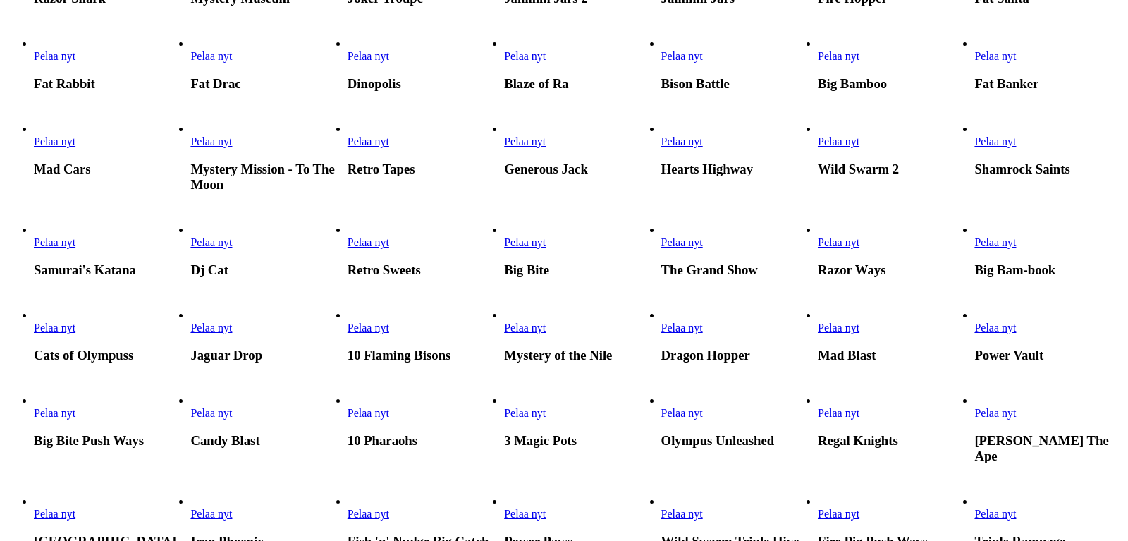
scroll to position [360, 0]
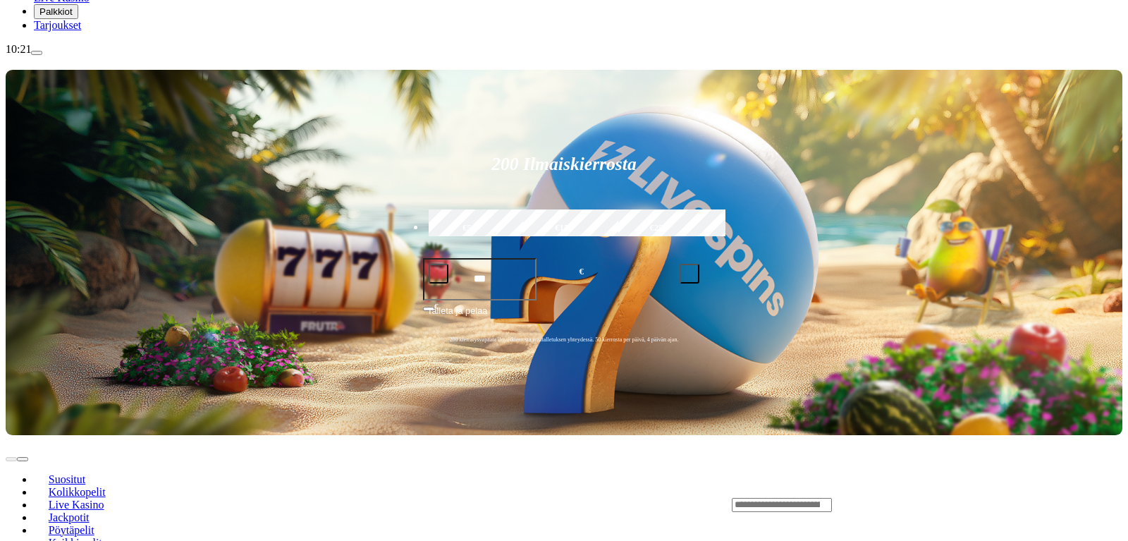
scroll to position [288, 0]
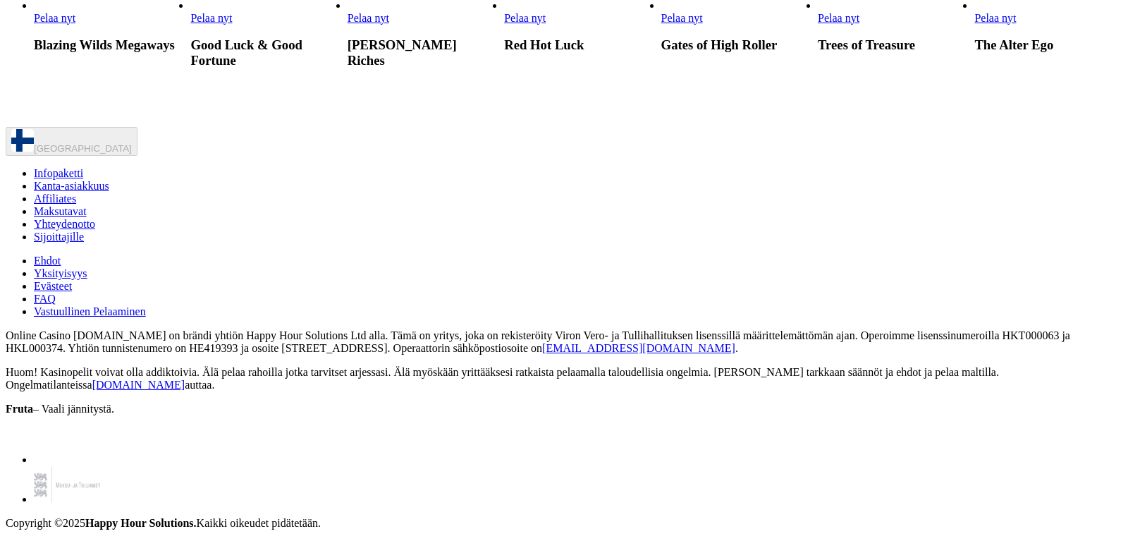
scroll to position [7478, 0]
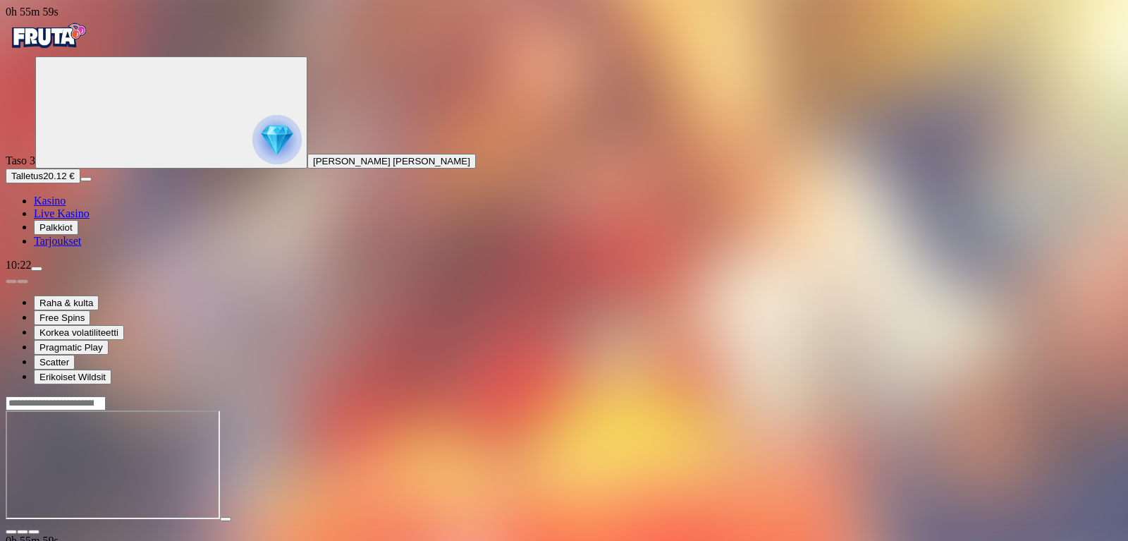
click at [34, 532] on span "fullscreen icon" at bounding box center [34, 532] width 0 height 0
click at [64, 207] on span "Kasino" at bounding box center [50, 201] width 32 height 12
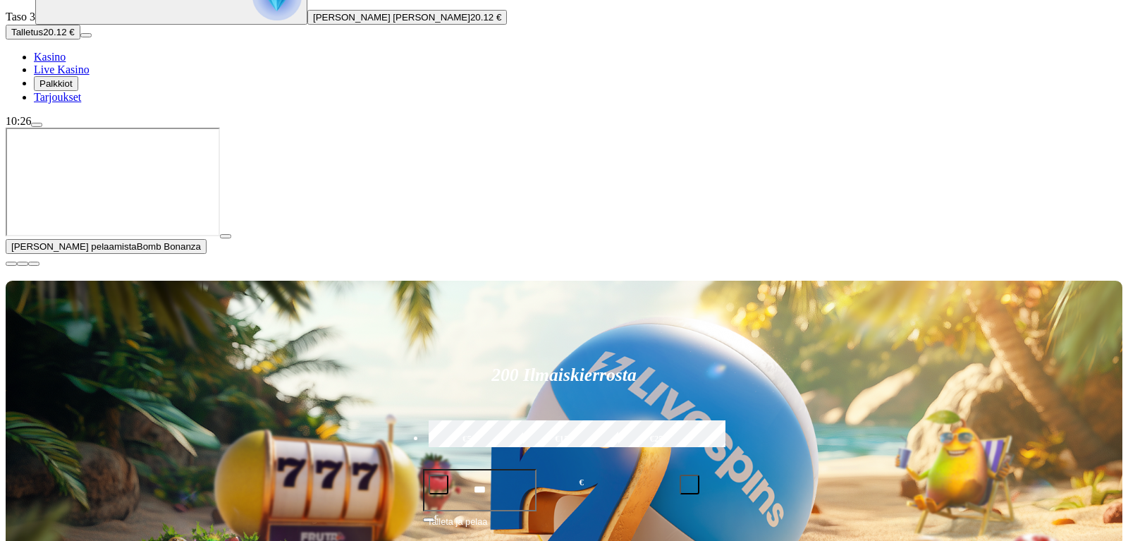
type input "****"
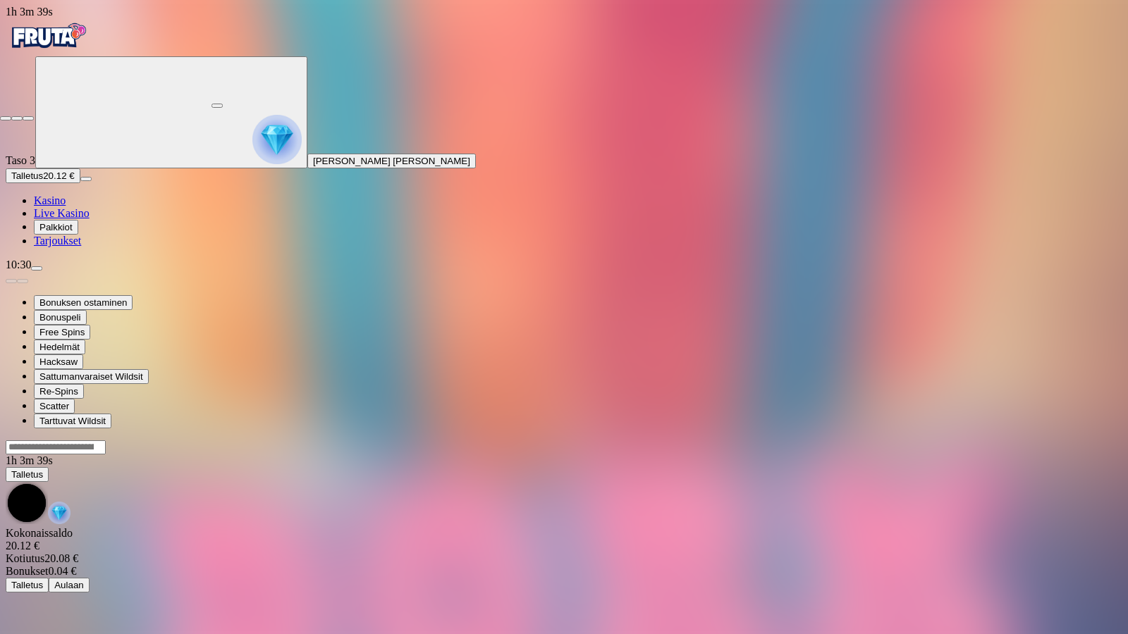
click at [6, 118] on span "close icon" at bounding box center [6, 118] width 0 height 0
